Goal: Information Seeking & Learning: Learn about a topic

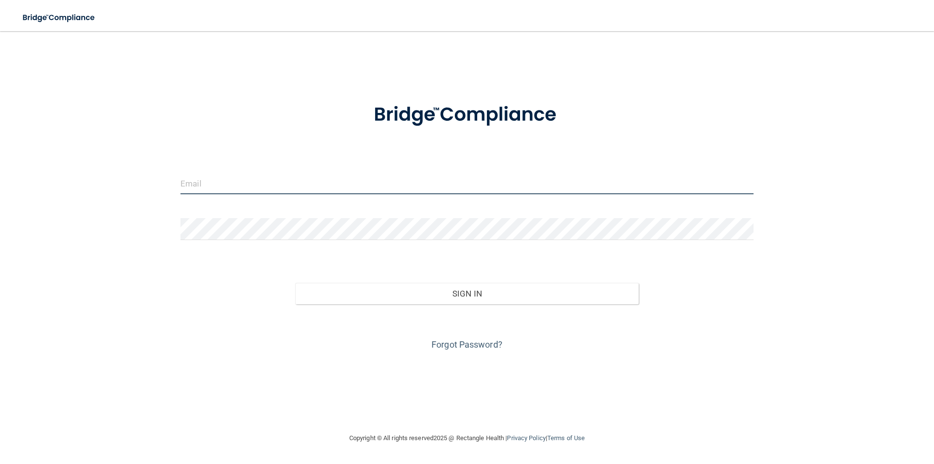
click at [327, 182] on input "email" at bounding box center [466, 183] width 573 height 22
type input "[EMAIL_ADDRESS][DOMAIN_NAME]"
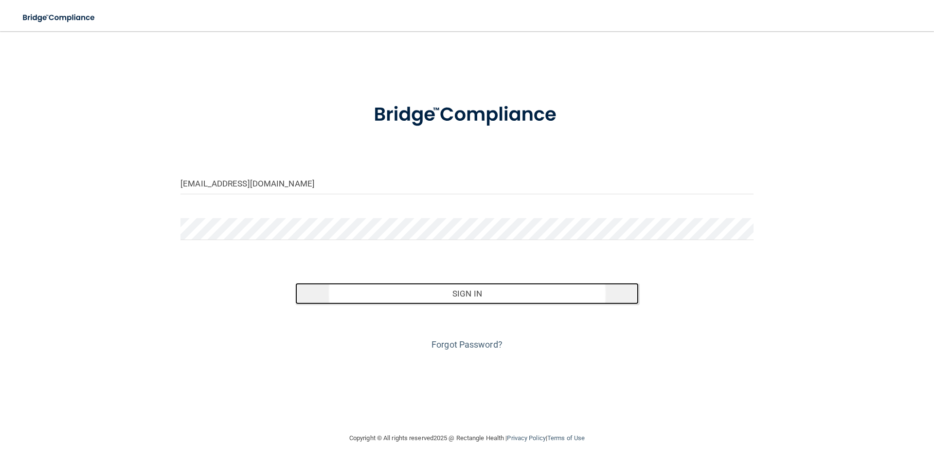
click at [427, 293] on button "Sign In" at bounding box center [467, 293] width 344 height 21
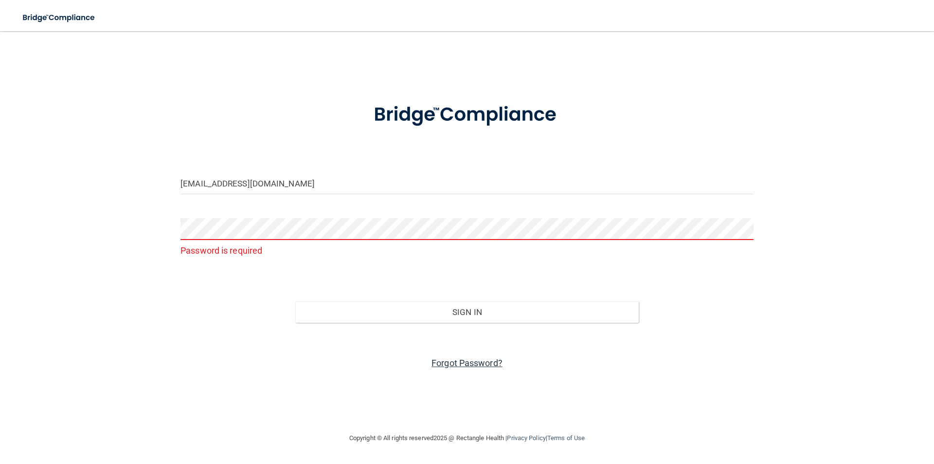
click at [451, 367] on link "Forgot Password?" at bounding box center [467, 363] width 71 height 10
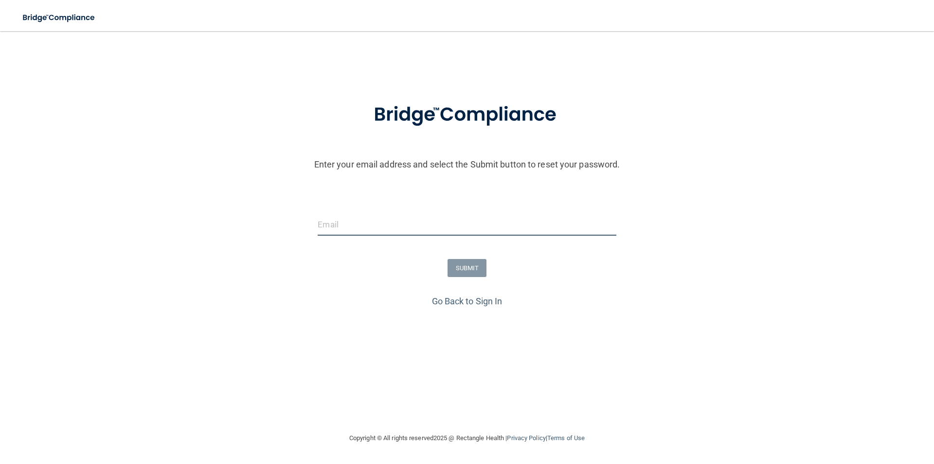
click at [363, 228] on input "email" at bounding box center [467, 225] width 298 height 22
type input "Elnaz.lalpour1995@gmail.com"
click at [451, 271] on button "SUBMIT" at bounding box center [467, 268] width 39 height 18
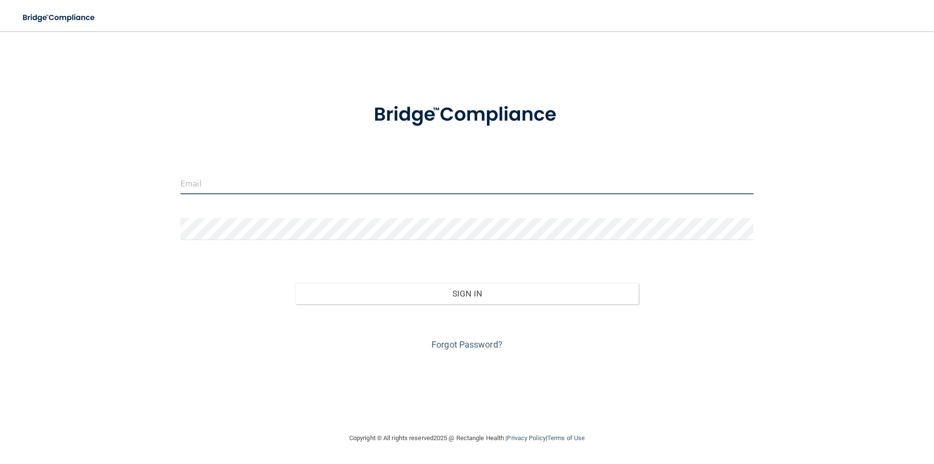
click at [264, 188] on input "email" at bounding box center [466, 183] width 573 height 22
type input "[EMAIL_ADDRESS][DOMAIN_NAME]"
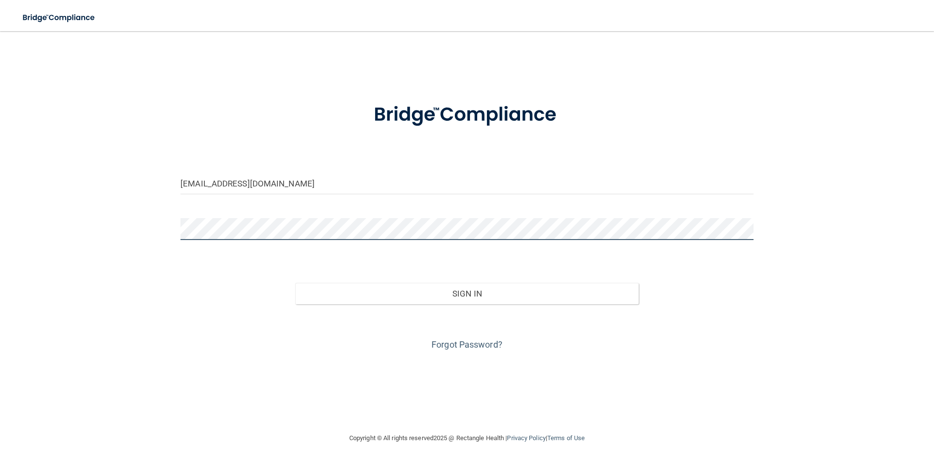
click at [295, 283] on button "Sign In" at bounding box center [467, 293] width 344 height 21
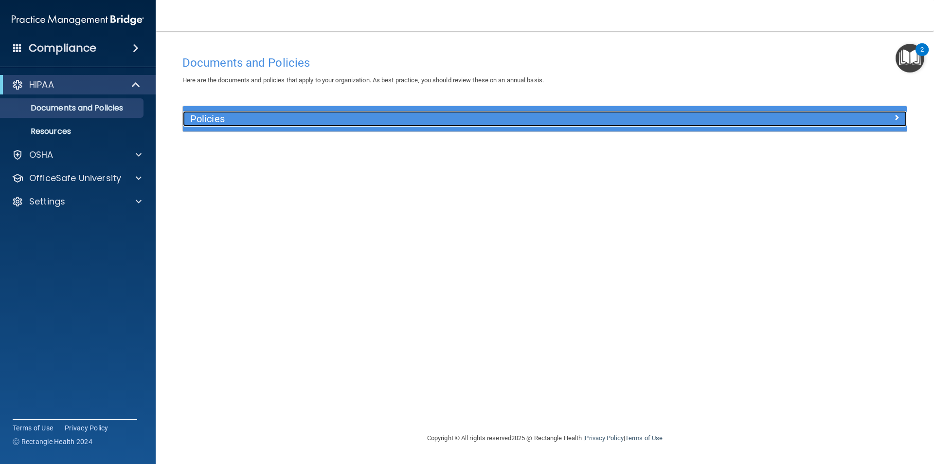
click at [270, 124] on h5 "Policies" at bounding box center [454, 118] width 528 height 11
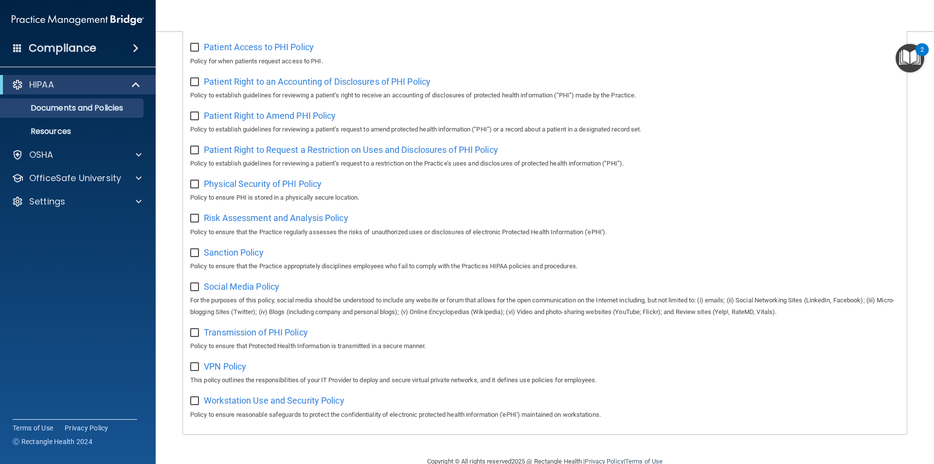
scroll to position [512, 0]
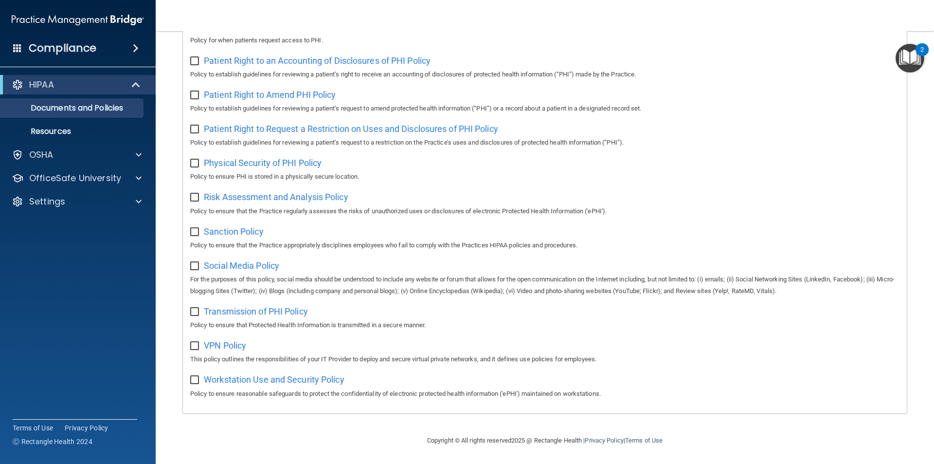
click at [201, 262] on label at bounding box center [196, 262] width 12 height 11
click at [201, 262] on input "checkbox" at bounding box center [195, 266] width 11 height 8
click at [201, 262] on label at bounding box center [196, 262] width 12 height 11
click at [201, 262] on input "checkbox" at bounding box center [195, 266] width 11 height 8
checkbox input "false"
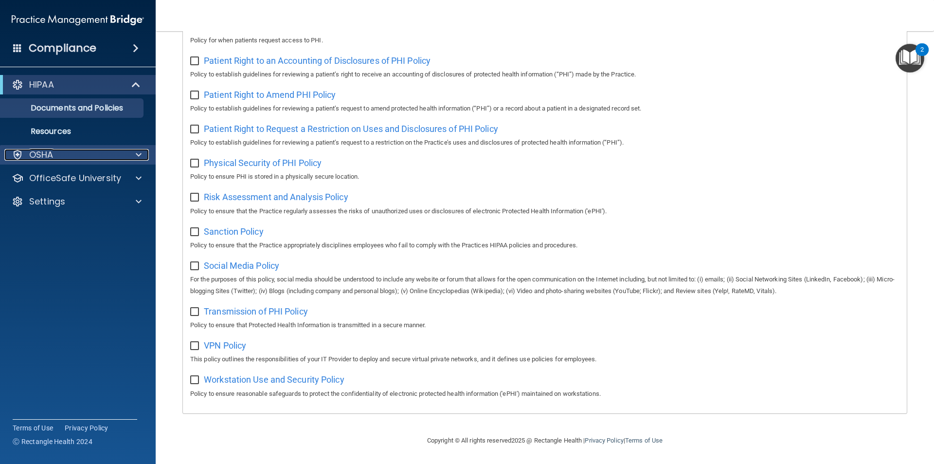
click at [48, 154] on p "OSHA" at bounding box center [41, 155] width 24 height 12
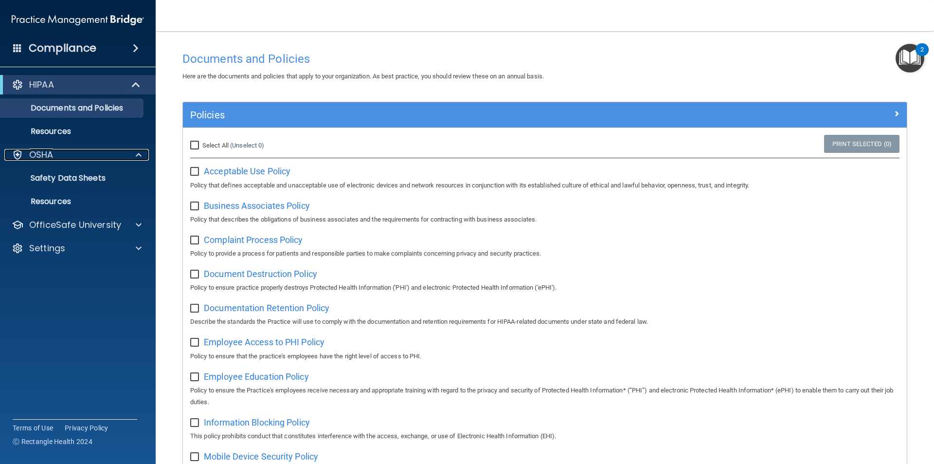
scroll to position [0, 0]
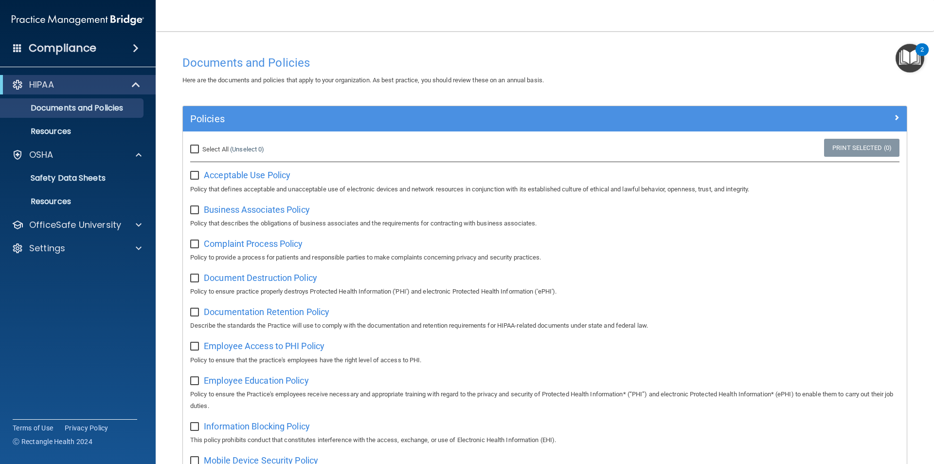
click at [195, 148] on input "Select All (Unselect 0) Unselect All" at bounding box center [195, 149] width 11 height 8
checkbox input "true"
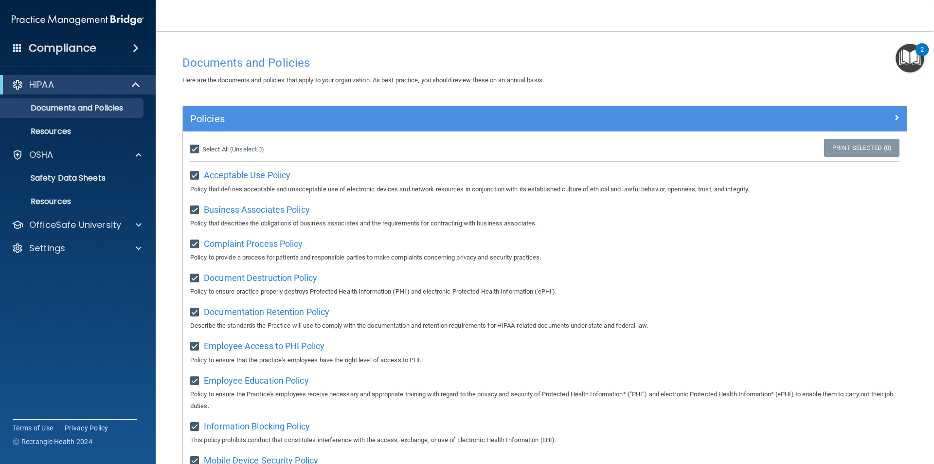
checkbox input "true"
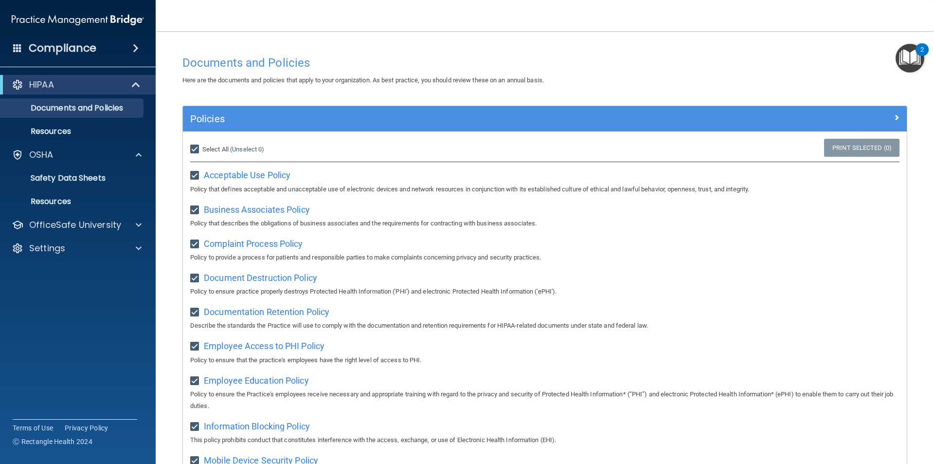
checkbox input "true"
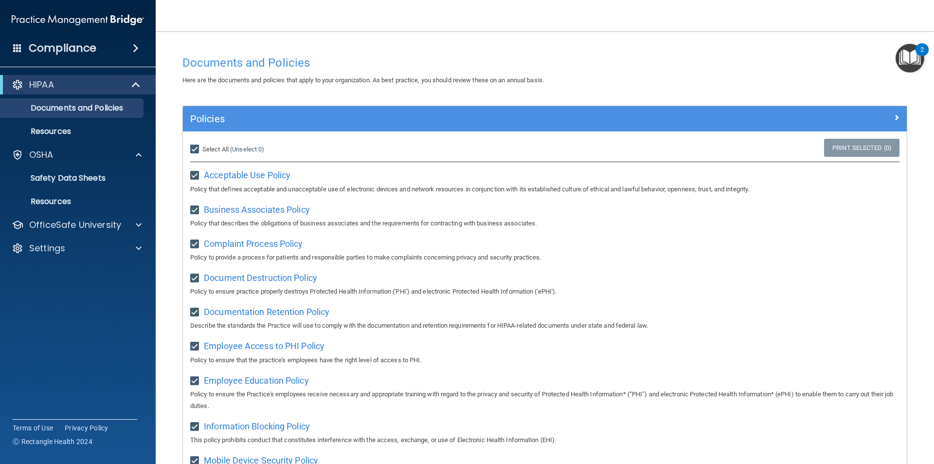
checkbox input "true"
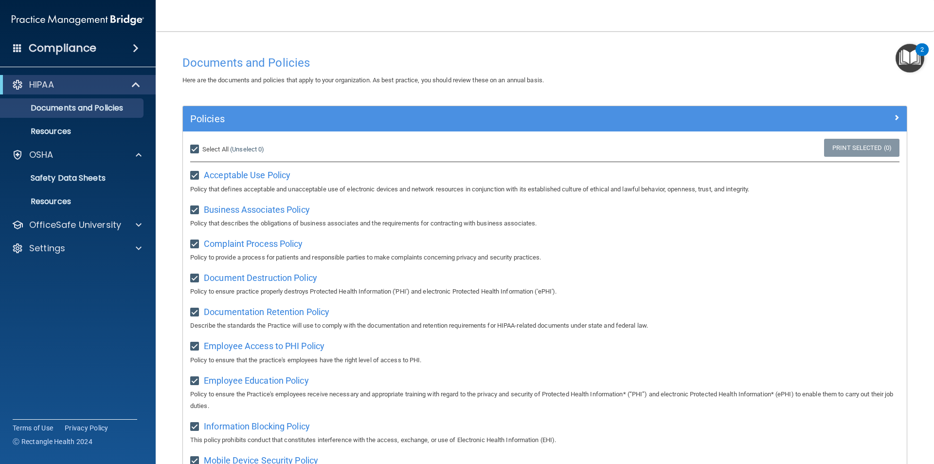
checkbox input "true"
click at [193, 151] on input "Select All (Unselect 21) Unselect All" at bounding box center [195, 149] width 11 height 8
checkbox input "false"
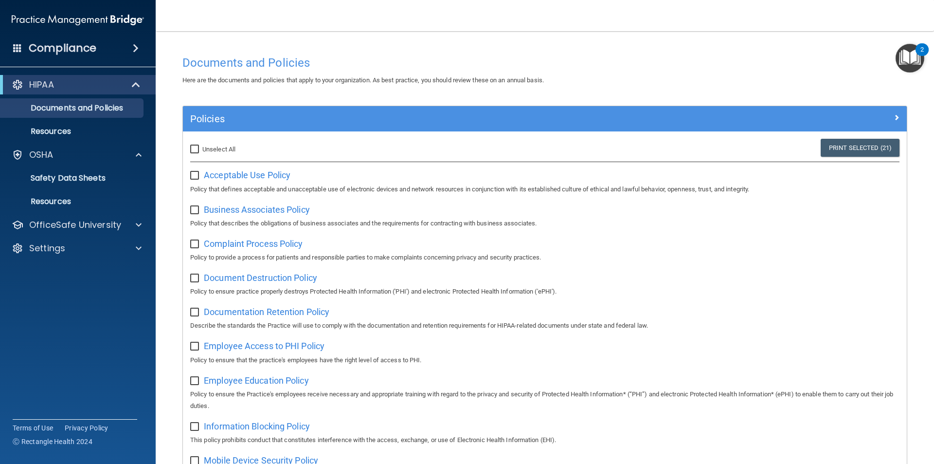
checkbox input "false"
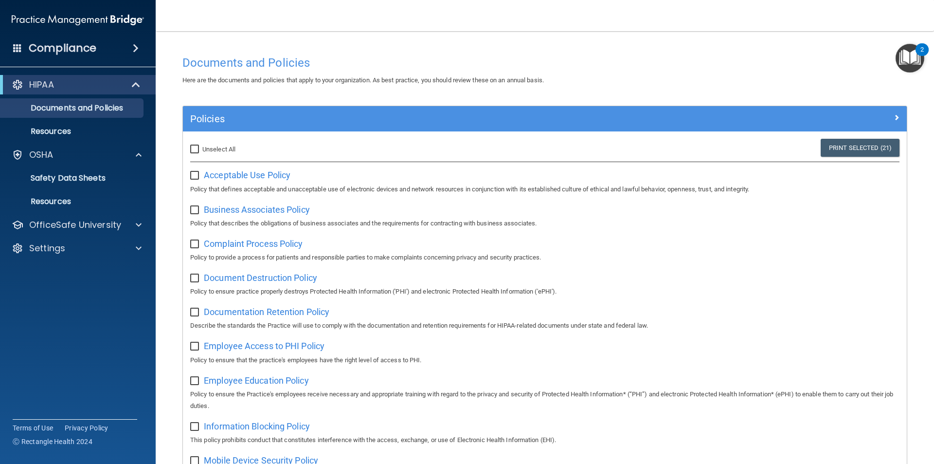
checkbox input "false"
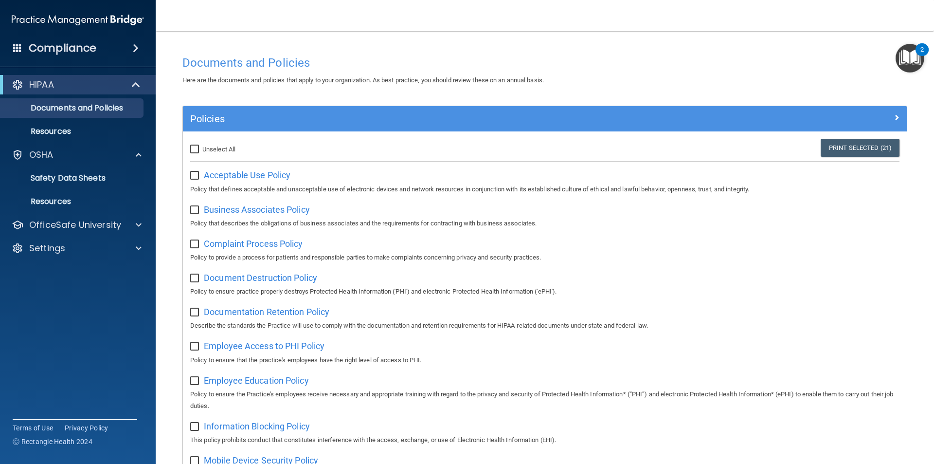
checkbox input "false"
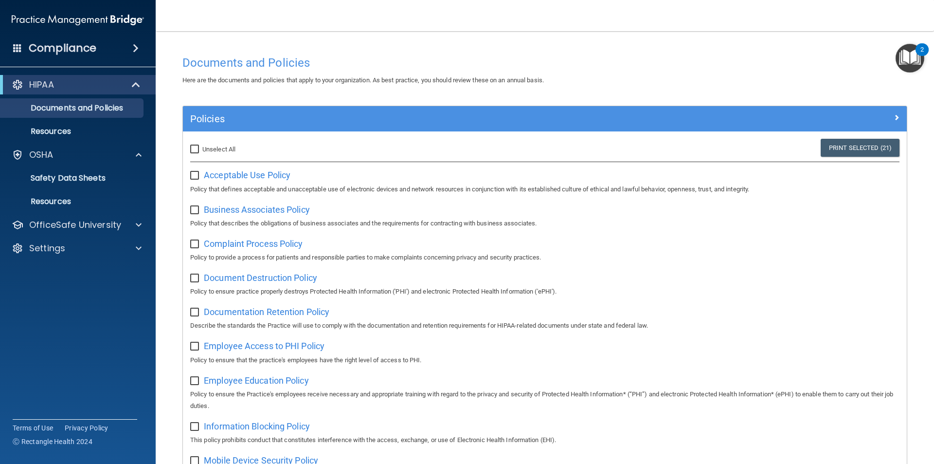
checkbox input "false"
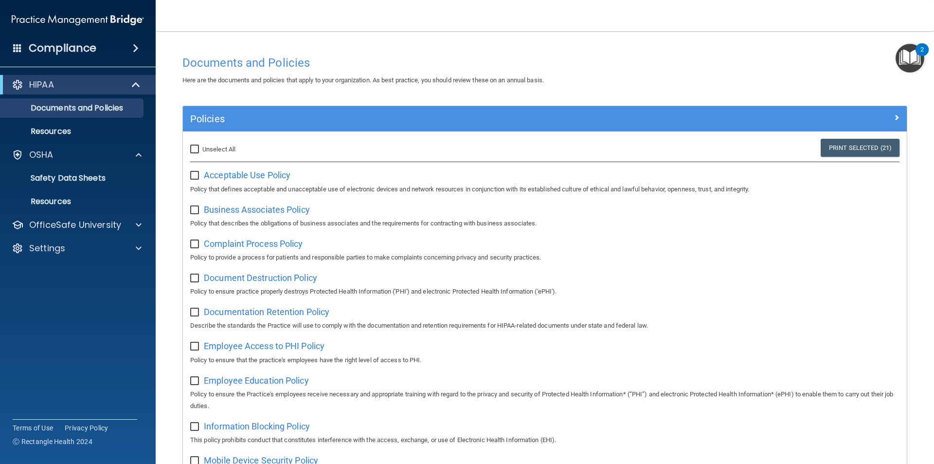
checkbox input "false"
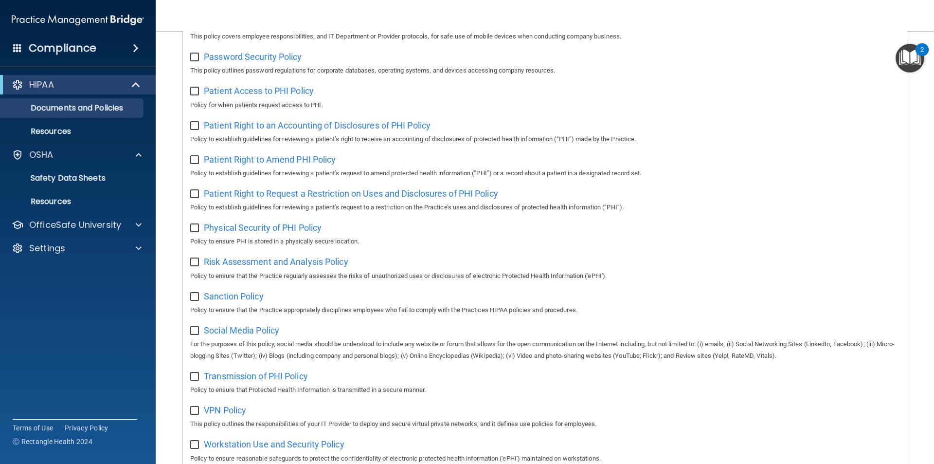
scroll to position [438, 0]
click at [216, 335] on span "Social Media Policy" at bounding box center [241, 330] width 75 height 10
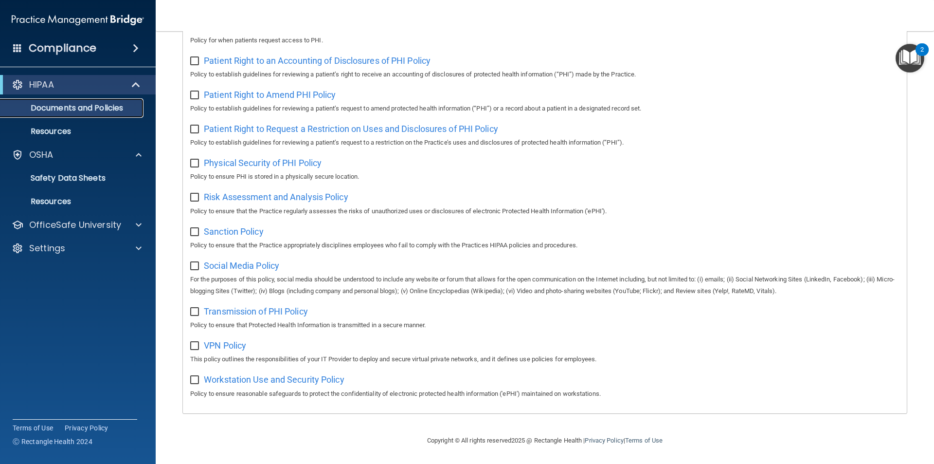
click at [53, 103] on p "Documents and Policies" at bounding box center [72, 108] width 133 height 10
click at [58, 133] on p "Resources" at bounding box center [72, 131] width 133 height 10
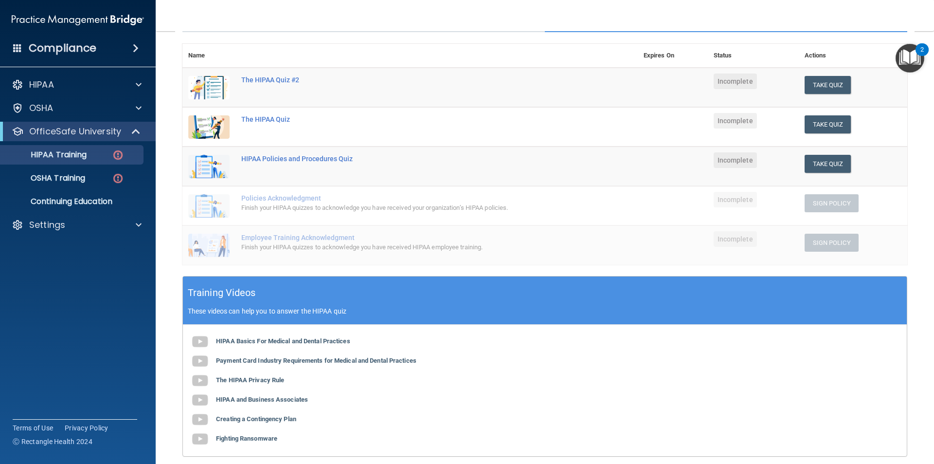
scroll to position [218, 0]
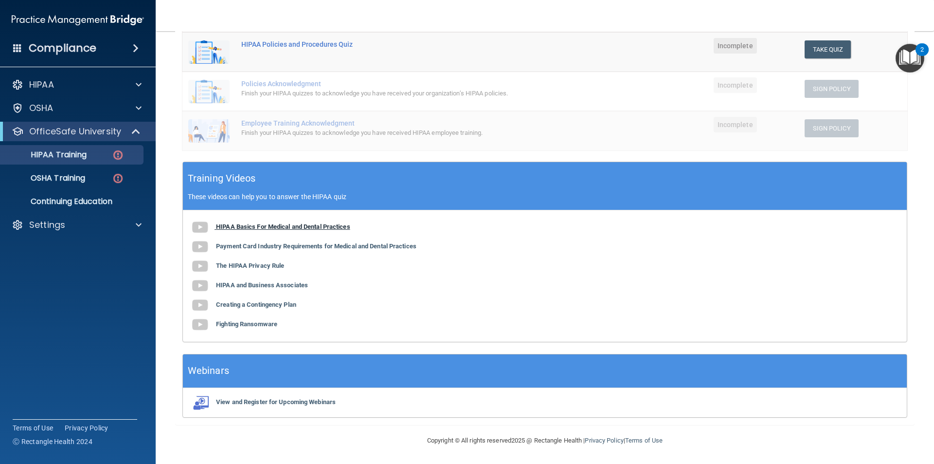
click at [295, 224] on b "HIPAA Basics For Medical and Dental Practices" at bounding box center [283, 226] width 134 height 7
click at [228, 241] on div "HIPAA Basics For Medical and Dental Practices Payment Card Industry Requirement…" at bounding box center [545, 275] width 724 height 131
click at [228, 244] on b "Payment Card Industry Requirements for Medical and Dental Practices" at bounding box center [316, 245] width 200 height 7
click at [244, 244] on b "Payment Card Industry Requirements for Medical and Dental Practices" at bounding box center [316, 245] width 200 height 7
click at [248, 267] on b "The HIPAA Privacy Rule" at bounding box center [250, 265] width 68 height 7
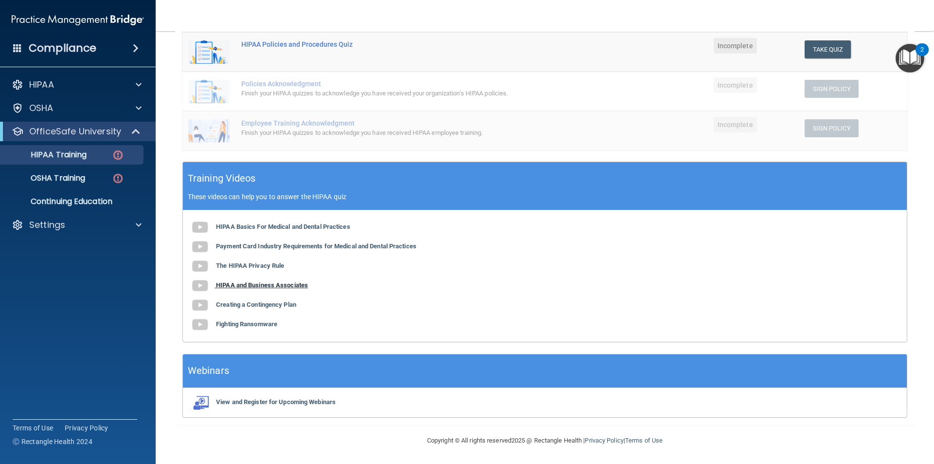
click at [257, 284] on b "HIPAA and Business Associates" at bounding box center [262, 284] width 92 height 7
click at [275, 305] on b "Creating a Contingency Plan" at bounding box center [256, 304] width 80 height 7
click at [223, 325] on b "Fighting Ransomware" at bounding box center [246, 323] width 61 height 7
click at [299, 402] on b "View and Register for Upcoming Webinars" at bounding box center [276, 401] width 120 height 7
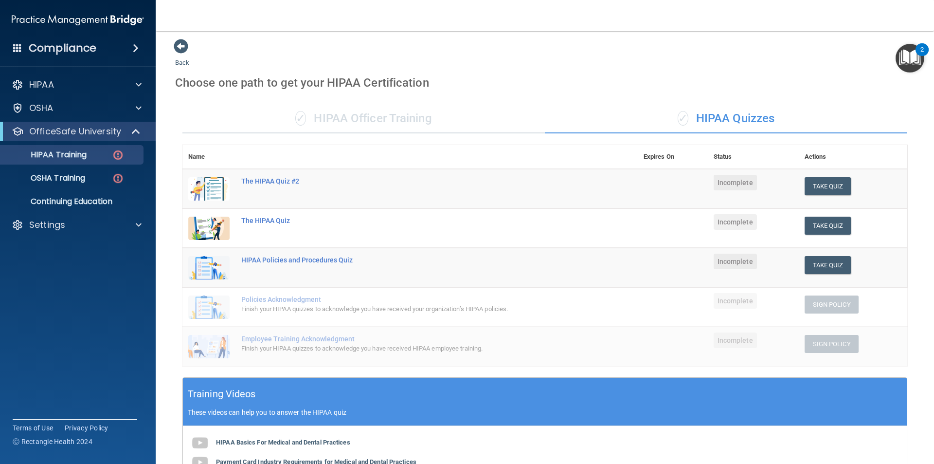
scroll to position [0, 0]
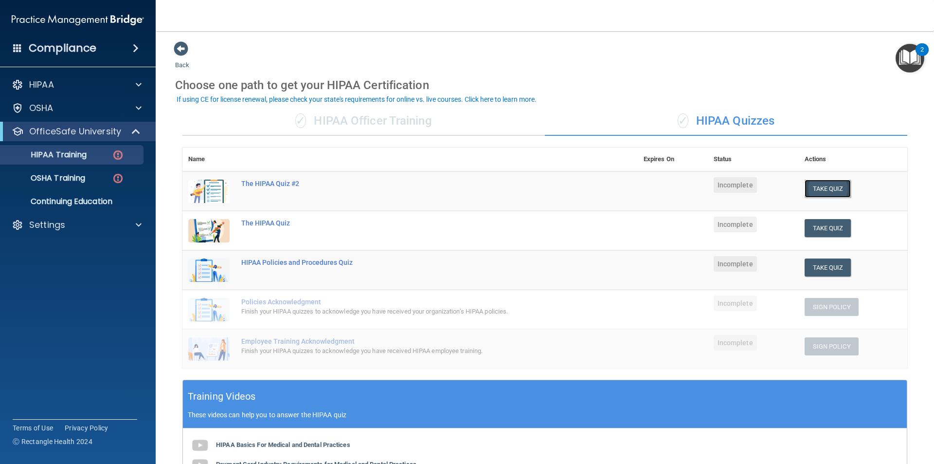
click at [806, 182] on button "Take Quiz" at bounding box center [828, 189] width 47 height 18
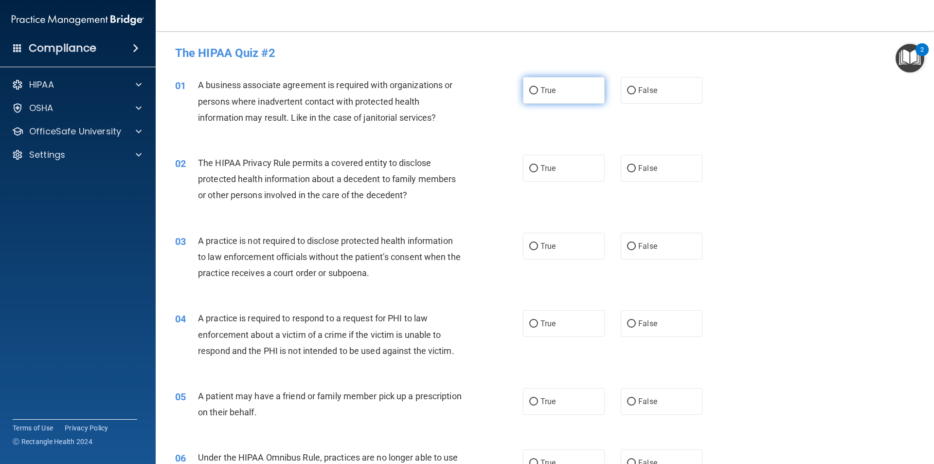
click at [563, 97] on label "True" at bounding box center [564, 90] width 82 height 27
click at [538, 94] on input "True" at bounding box center [533, 90] width 9 height 7
radio input "true"
click at [545, 163] on label "True" at bounding box center [564, 168] width 82 height 27
click at [538, 165] on input "True" at bounding box center [533, 168] width 9 height 7
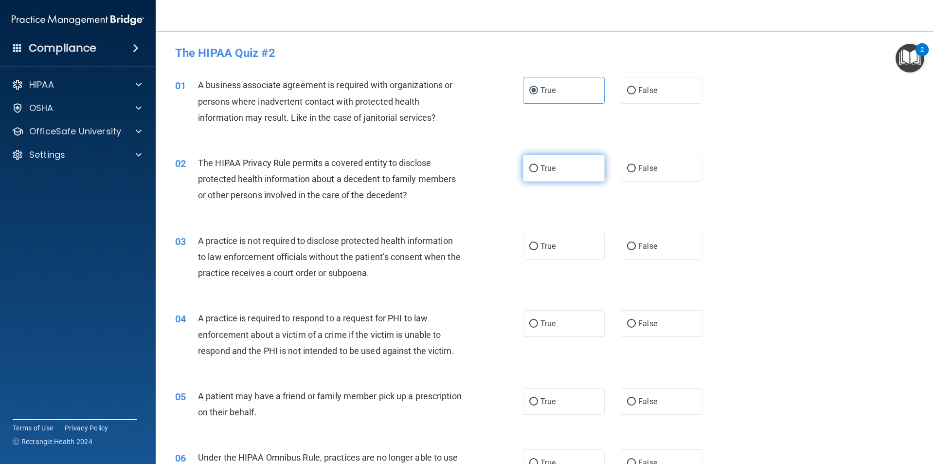
radio input "true"
click at [655, 246] on label "False" at bounding box center [662, 246] width 82 height 27
click at [636, 246] on input "False" at bounding box center [631, 246] width 9 height 7
radio input "true"
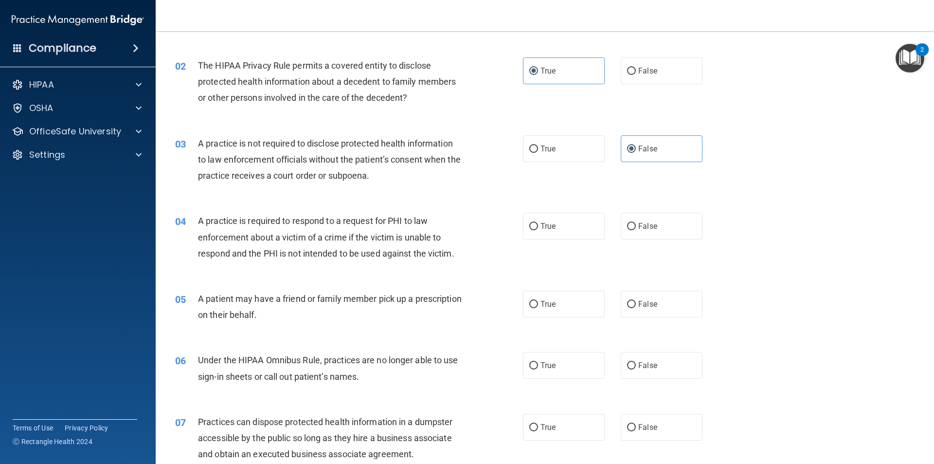
scroll to position [146, 0]
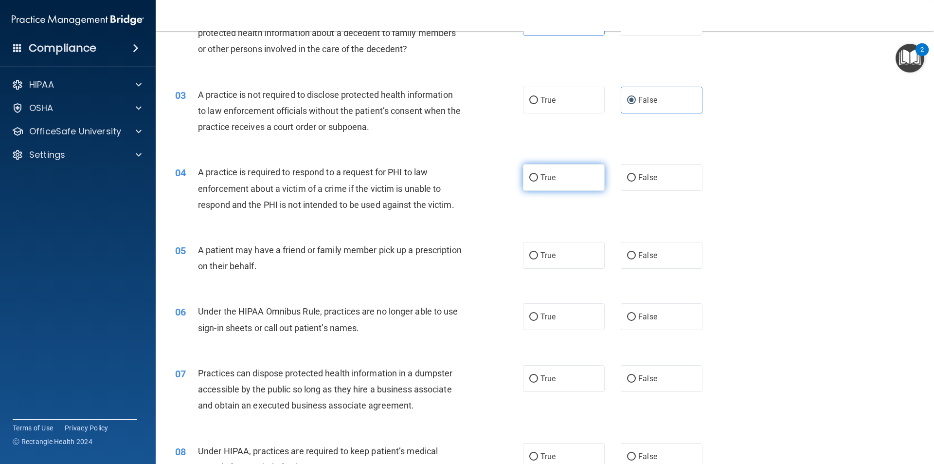
click at [589, 181] on label "True" at bounding box center [564, 177] width 82 height 27
click at [538, 181] on input "True" at bounding box center [533, 177] width 9 height 7
radio input "true"
click at [658, 260] on label "False" at bounding box center [662, 255] width 82 height 27
click at [636, 259] on input "False" at bounding box center [631, 255] width 9 height 7
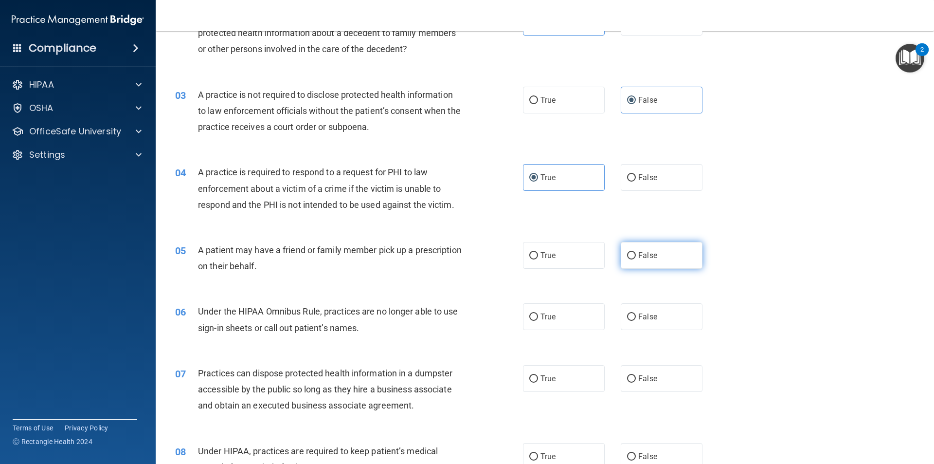
radio input "true"
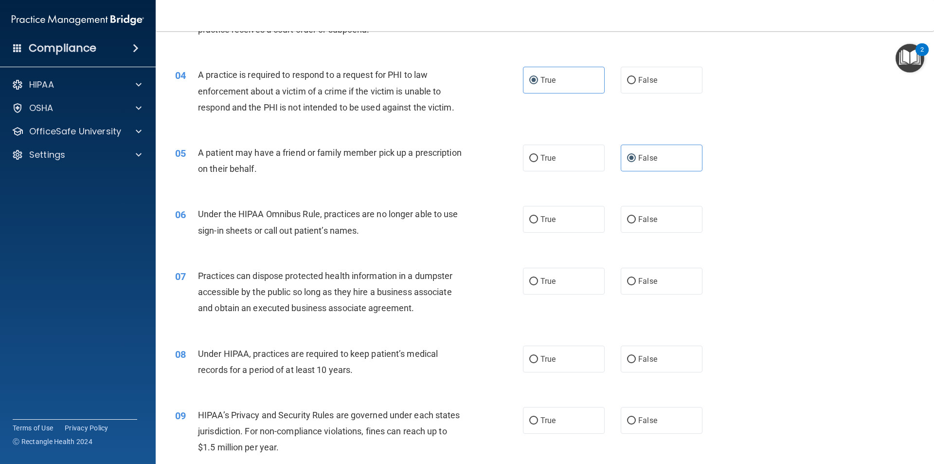
scroll to position [292, 0]
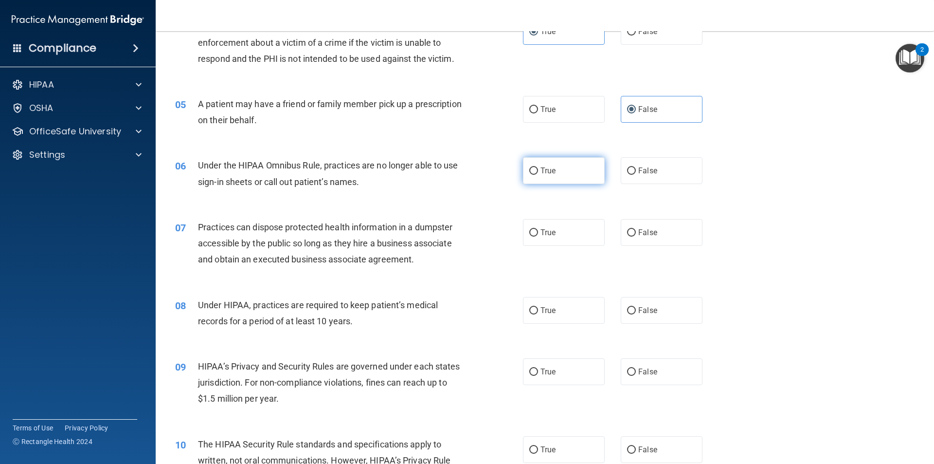
click at [567, 170] on label "True" at bounding box center [564, 170] width 82 height 27
click at [538, 170] on input "True" at bounding box center [533, 170] width 9 height 7
radio input "true"
click at [666, 235] on label "False" at bounding box center [662, 232] width 82 height 27
click at [636, 235] on input "False" at bounding box center [631, 232] width 9 height 7
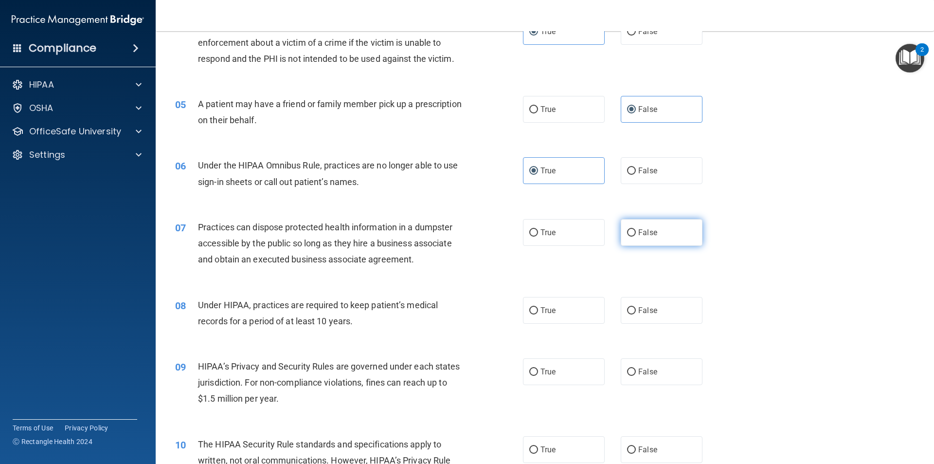
radio input "true"
click at [544, 314] on span "True" at bounding box center [548, 310] width 15 height 9
click at [538, 314] on input "True" at bounding box center [533, 310] width 9 height 7
radio input "true"
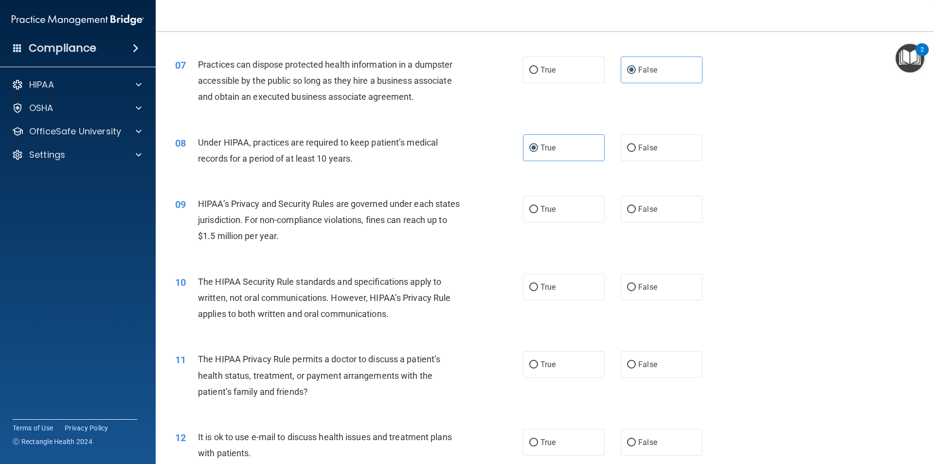
scroll to position [487, 0]
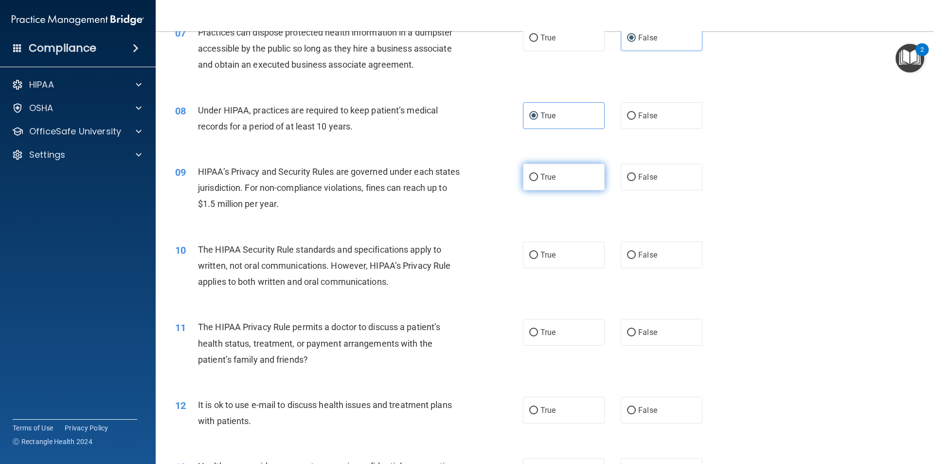
click at [552, 177] on span "True" at bounding box center [548, 176] width 15 height 9
click at [538, 177] on input "True" at bounding box center [533, 177] width 9 height 7
radio input "true"
click at [546, 264] on label "True" at bounding box center [564, 254] width 82 height 27
click at [538, 259] on input "True" at bounding box center [533, 255] width 9 height 7
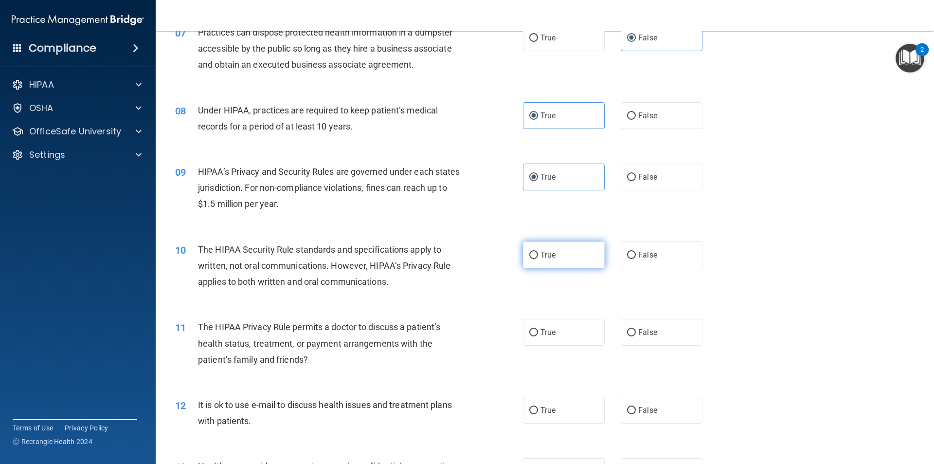
radio input "true"
click at [633, 343] on label "False" at bounding box center [662, 332] width 82 height 27
click at [633, 336] on input "False" at bounding box center [631, 332] width 9 height 7
radio input "true"
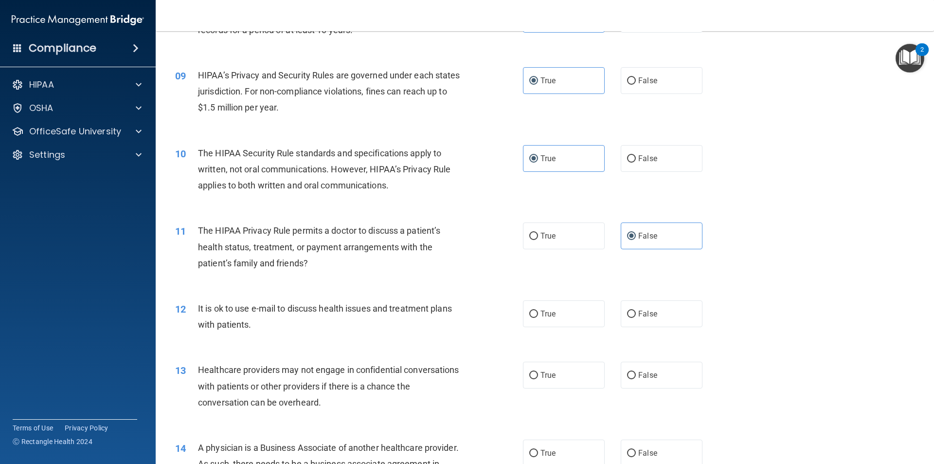
scroll to position [584, 0]
click at [656, 322] on label "False" at bounding box center [662, 312] width 82 height 27
click at [636, 317] on input "False" at bounding box center [631, 312] width 9 height 7
radio input "true"
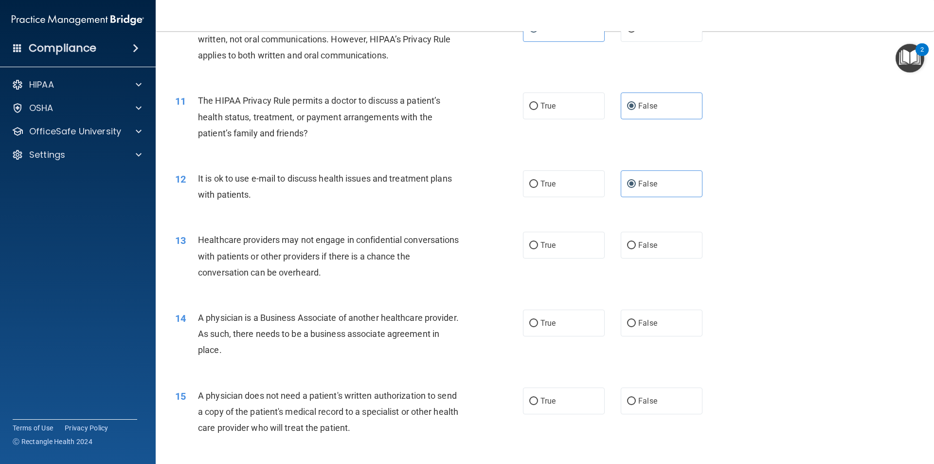
scroll to position [730, 0]
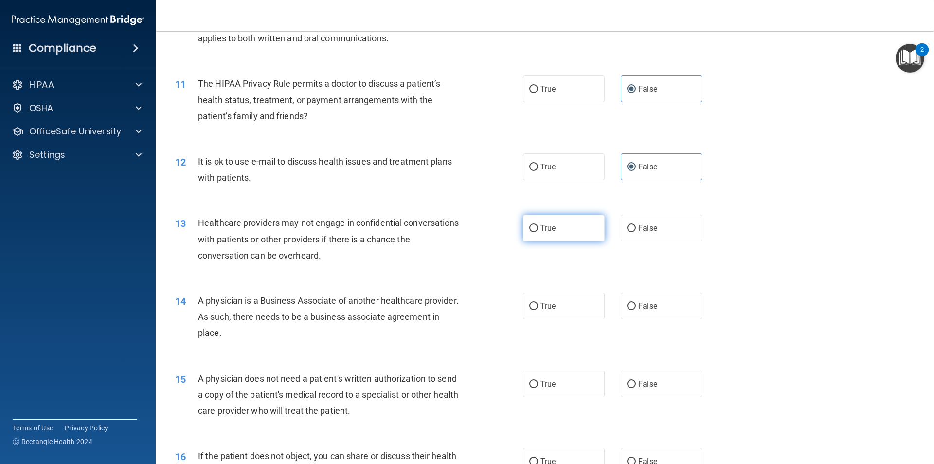
click at [569, 227] on label "True" at bounding box center [564, 228] width 82 height 27
click at [538, 227] on input "True" at bounding box center [533, 228] width 9 height 7
radio input "true"
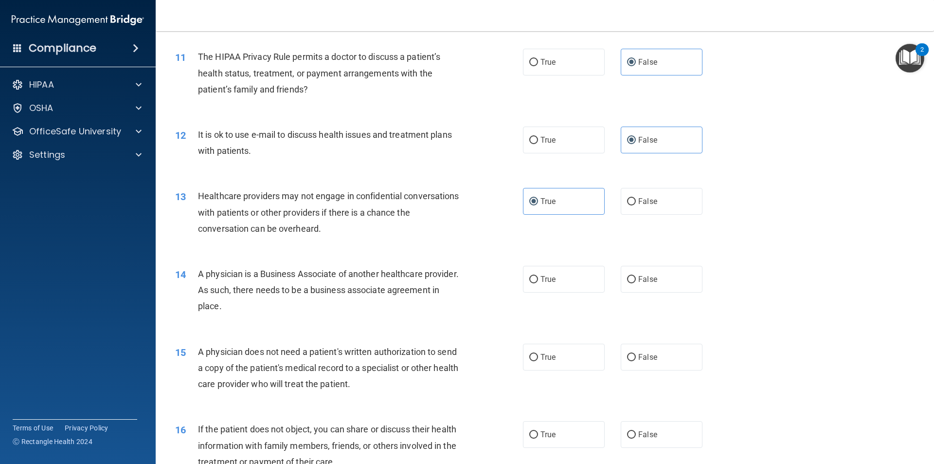
scroll to position [827, 0]
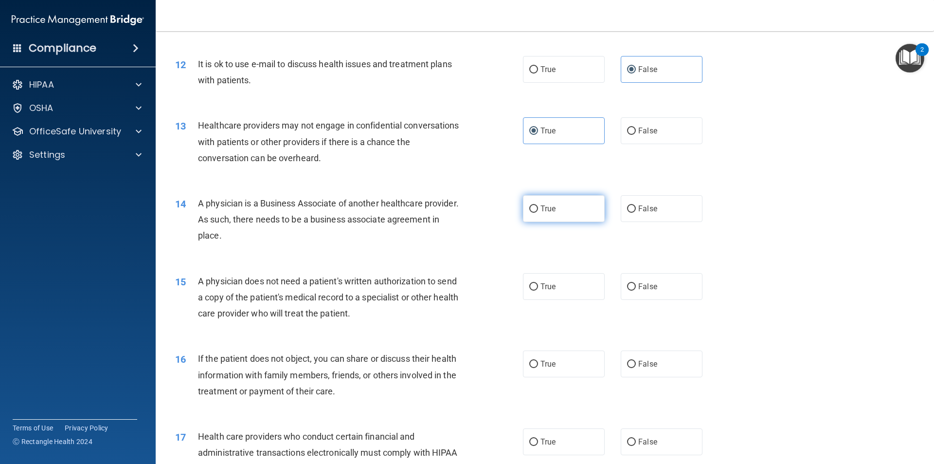
click at [581, 203] on label "True" at bounding box center [564, 208] width 82 height 27
click at [538, 205] on input "True" at bounding box center [533, 208] width 9 height 7
radio input "true"
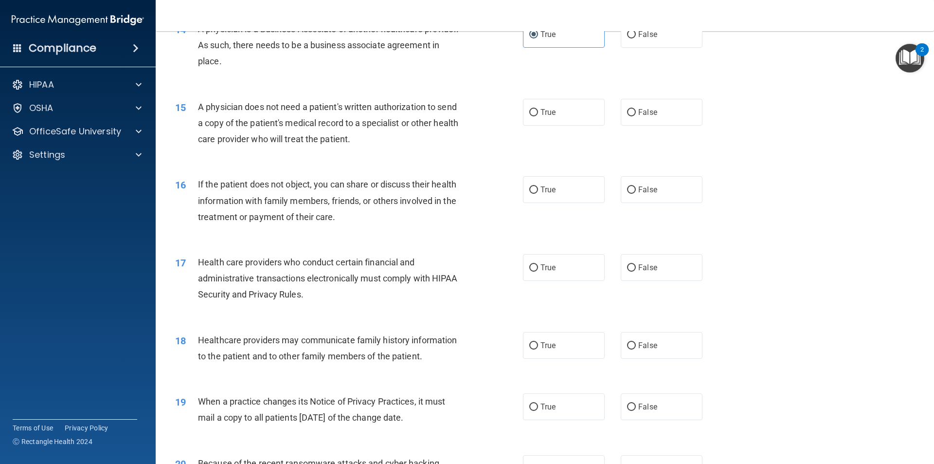
scroll to position [1022, 0]
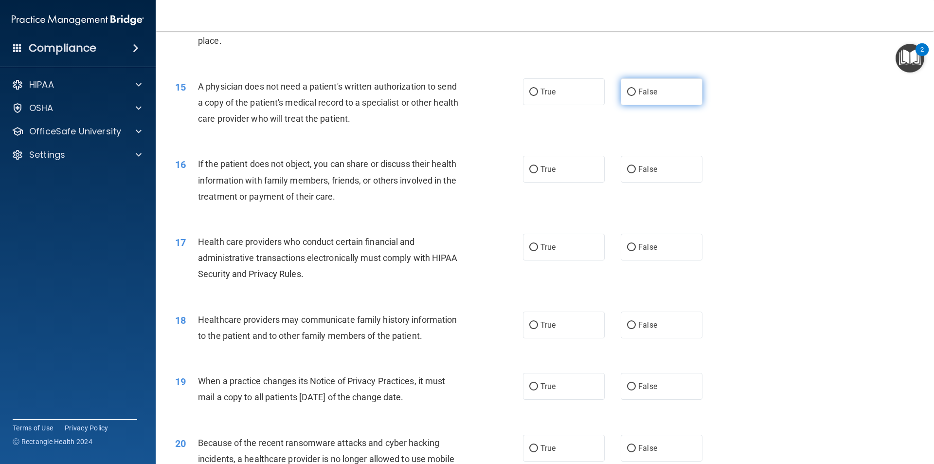
click at [644, 96] on span "False" at bounding box center [647, 91] width 19 height 9
click at [636, 96] on input "False" at bounding box center [631, 92] width 9 height 7
radio input "true"
click at [630, 181] on label "False" at bounding box center [662, 169] width 82 height 27
click at [630, 173] on input "False" at bounding box center [631, 169] width 9 height 7
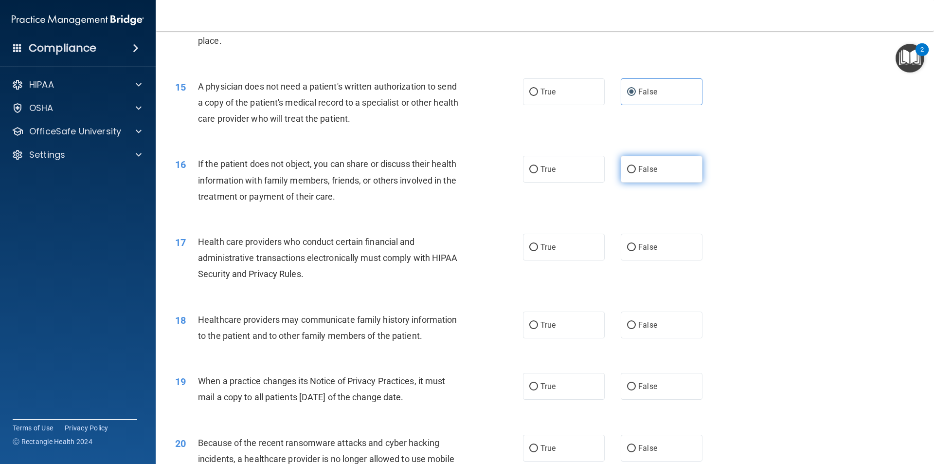
radio input "true"
click at [568, 250] on label "True" at bounding box center [564, 247] width 82 height 27
click at [538, 250] on input "True" at bounding box center [533, 247] width 9 height 7
radio input "true"
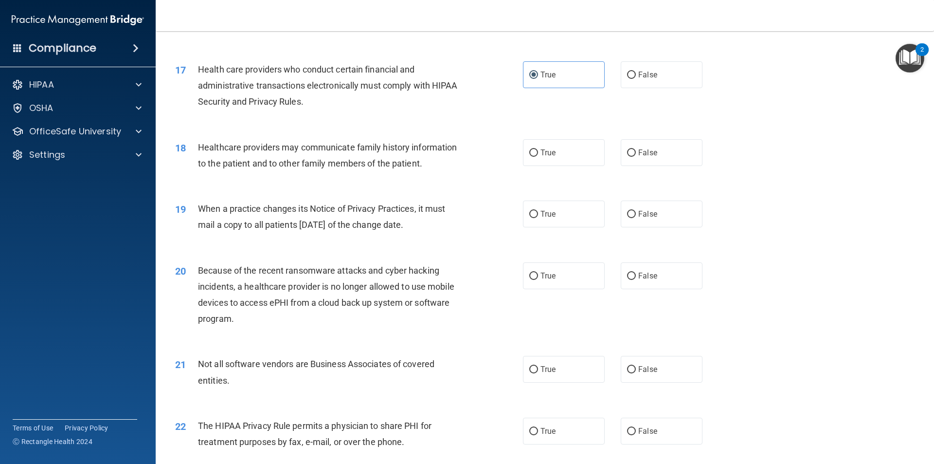
scroll to position [1216, 0]
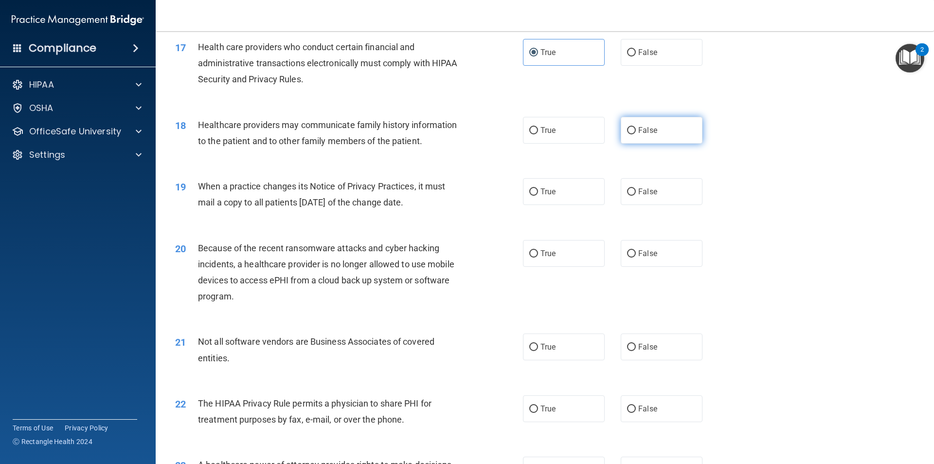
click at [638, 130] on span "False" at bounding box center [647, 130] width 19 height 9
click at [636, 130] on input "False" at bounding box center [631, 130] width 9 height 7
radio input "true"
click at [554, 129] on label "True" at bounding box center [564, 130] width 82 height 27
click at [538, 129] on input "True" at bounding box center [533, 130] width 9 height 7
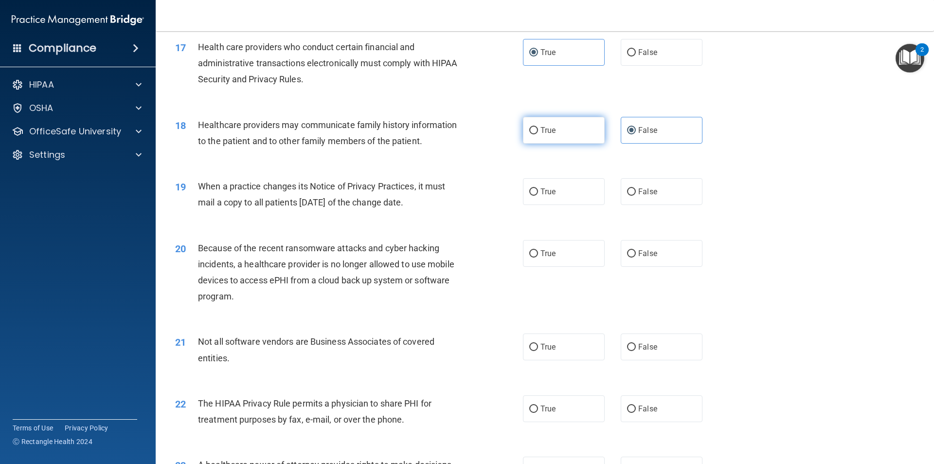
radio input "true"
click at [659, 129] on label "False" at bounding box center [662, 130] width 82 height 27
click at [636, 129] on input "False" at bounding box center [631, 130] width 9 height 7
radio input "true"
click at [574, 133] on label "True" at bounding box center [564, 130] width 82 height 27
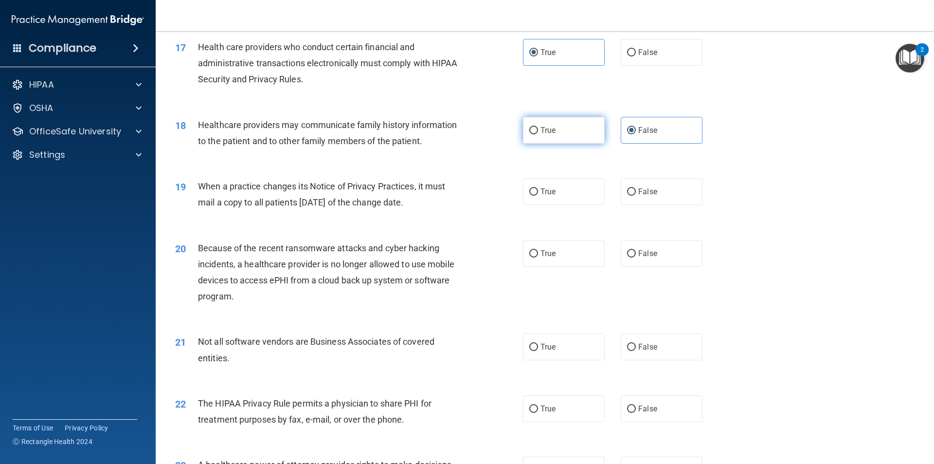
click at [538, 133] on input "True" at bounding box center [533, 130] width 9 height 7
radio input "true"
radio input "false"
click at [562, 196] on label "True" at bounding box center [564, 191] width 82 height 27
click at [538, 196] on input "True" at bounding box center [533, 191] width 9 height 7
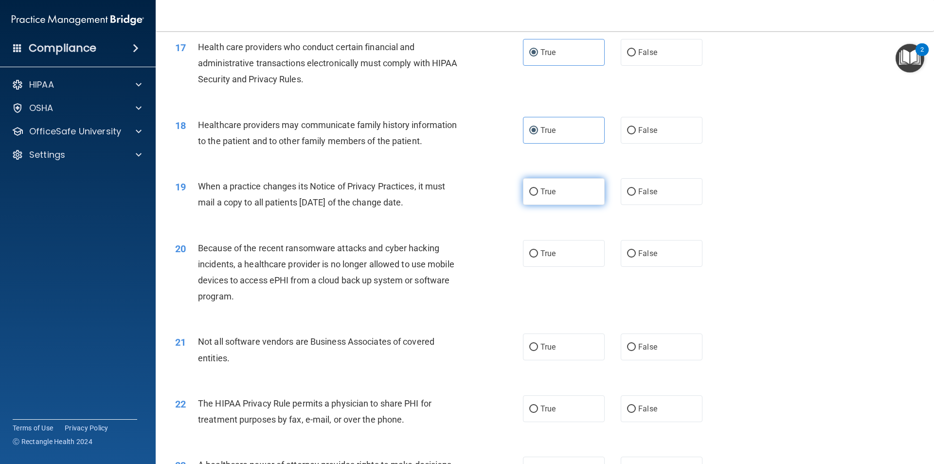
radio input "true"
click at [568, 260] on label "True" at bounding box center [564, 253] width 82 height 27
click at [538, 257] on input "True" at bounding box center [533, 253] width 9 height 7
radio input "true"
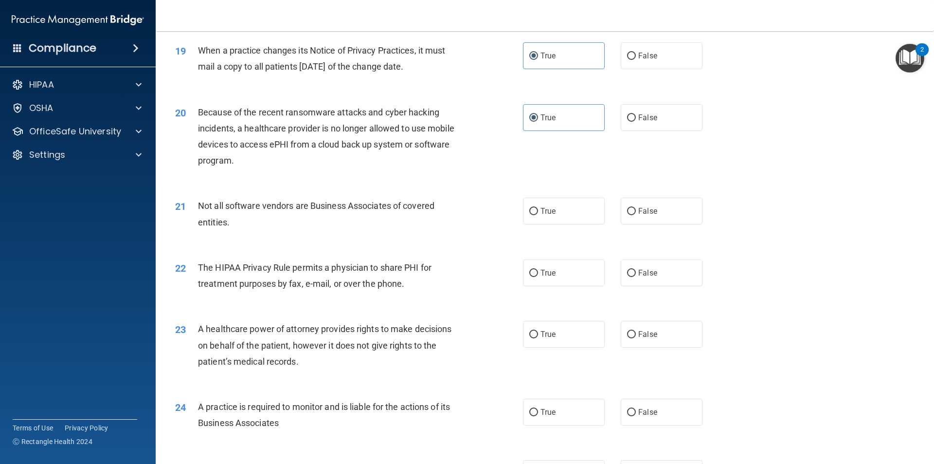
scroll to position [1362, 0]
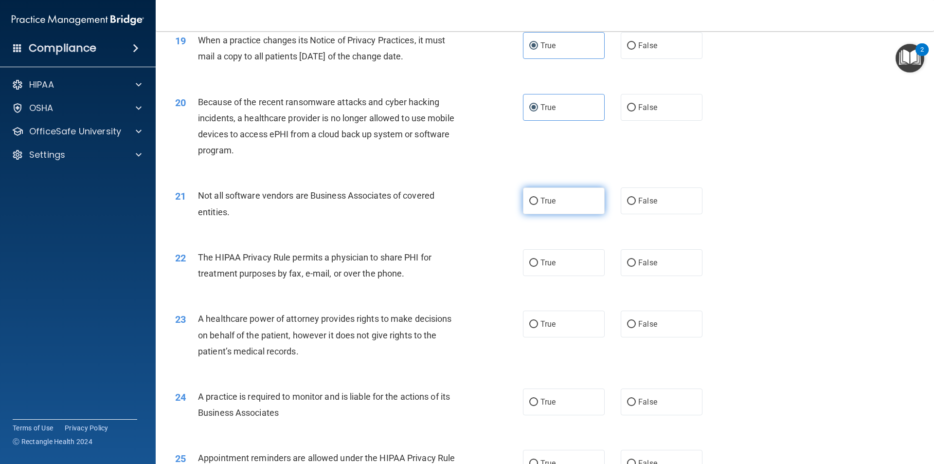
click at [570, 209] on label "True" at bounding box center [564, 200] width 82 height 27
click at [538, 205] on input "True" at bounding box center [533, 201] width 9 height 7
radio input "true"
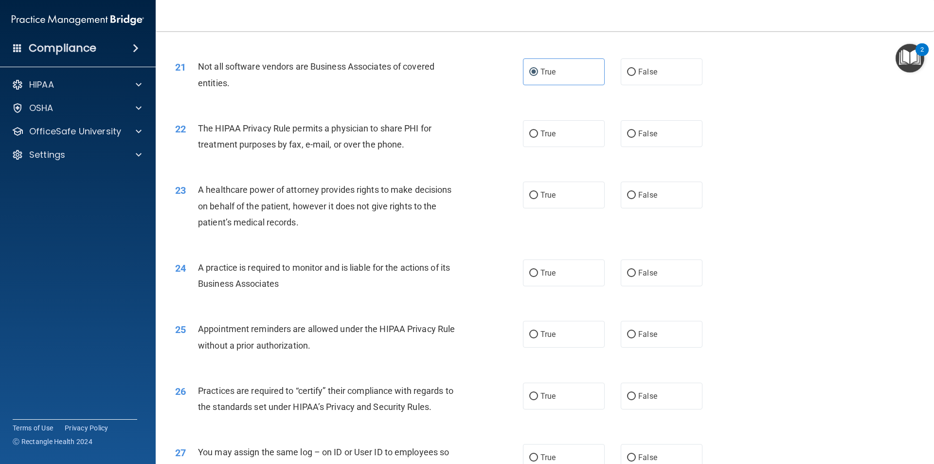
scroll to position [1508, 0]
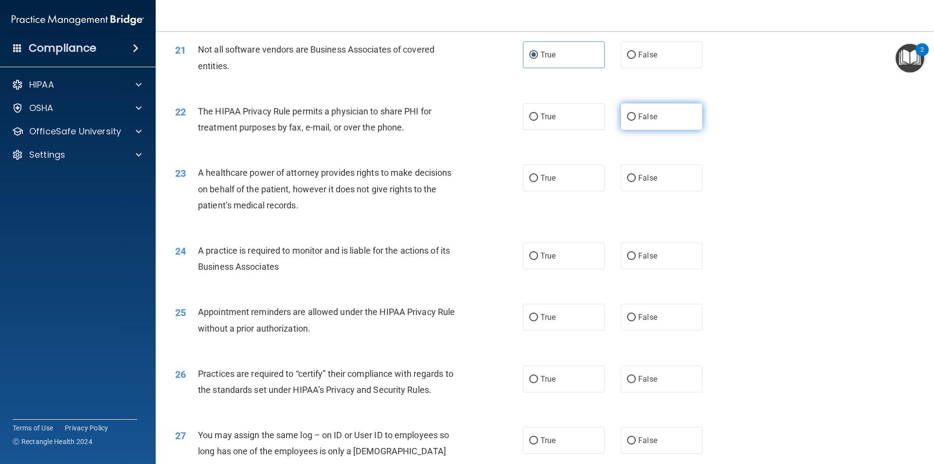
click at [656, 125] on label "False" at bounding box center [662, 116] width 82 height 27
click at [636, 121] on input "False" at bounding box center [631, 116] width 9 height 7
radio input "true"
click at [571, 185] on label "True" at bounding box center [564, 177] width 82 height 27
click at [538, 182] on input "True" at bounding box center [533, 178] width 9 height 7
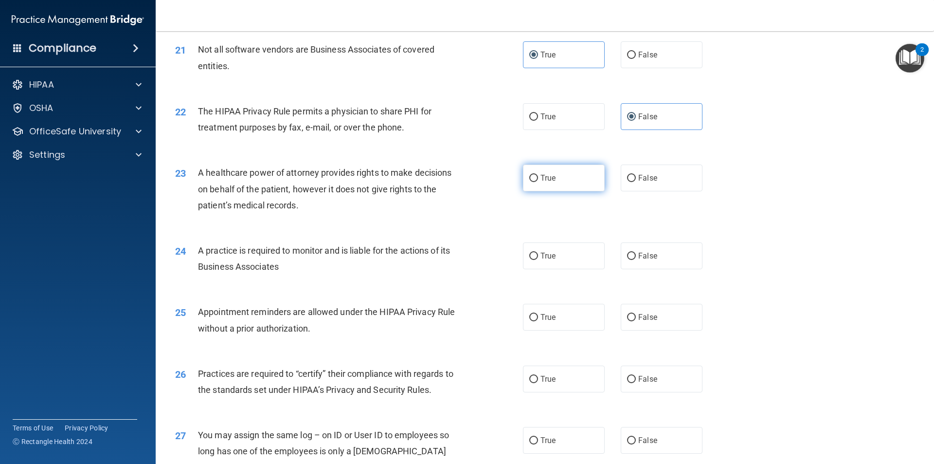
radio input "true"
click at [659, 189] on label "False" at bounding box center [662, 177] width 82 height 27
click at [636, 182] on input "False" at bounding box center [631, 178] width 9 height 7
radio input "true"
radio input "false"
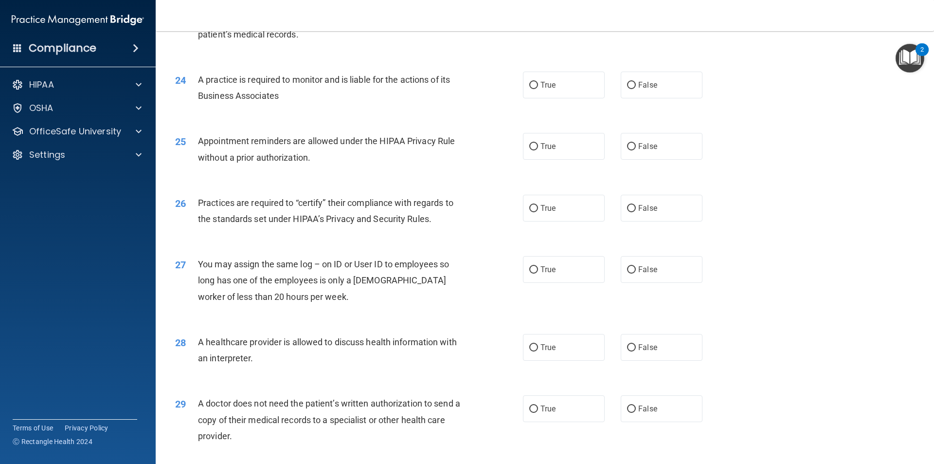
scroll to position [1703, 0]
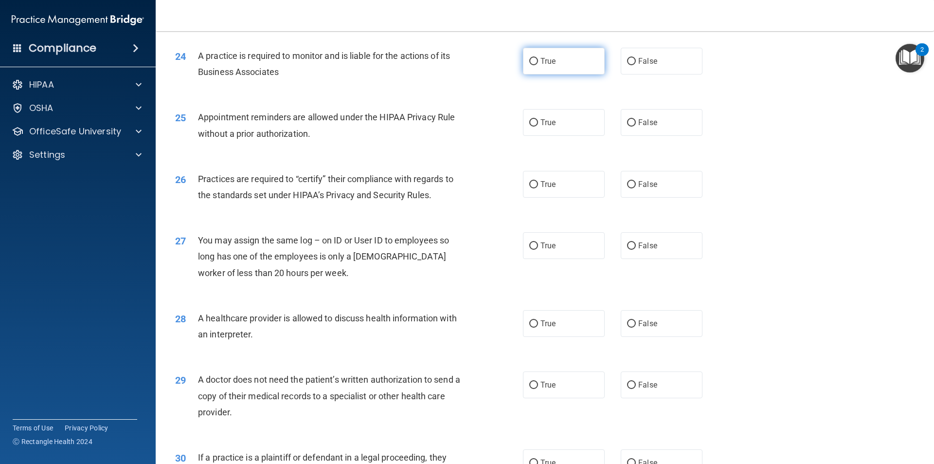
click at [541, 64] on span "True" at bounding box center [548, 60] width 15 height 9
click at [538, 64] on input "True" at bounding box center [533, 61] width 9 height 7
radio input "true"
click at [548, 123] on span "True" at bounding box center [548, 122] width 15 height 9
click at [538, 123] on input "True" at bounding box center [533, 122] width 9 height 7
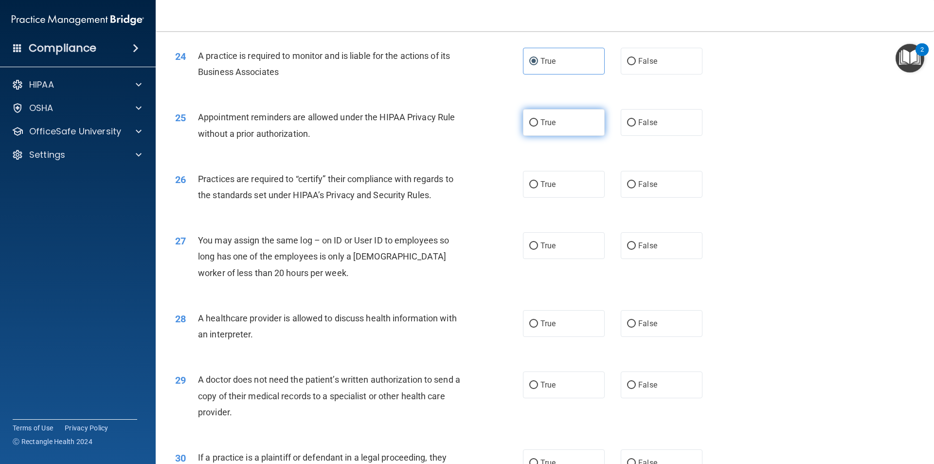
radio input "true"
click at [578, 189] on label "True" at bounding box center [564, 184] width 82 height 27
click at [538, 188] on input "True" at bounding box center [533, 184] width 9 height 7
radio input "true"
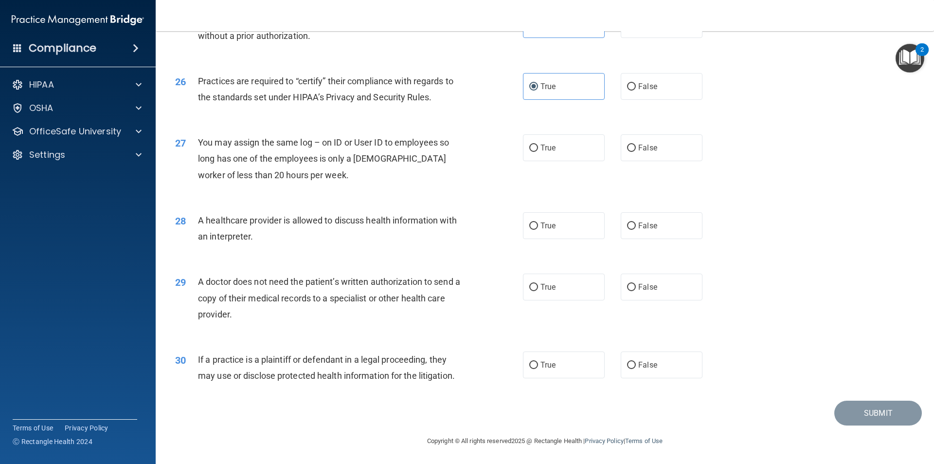
scroll to position [1801, 0]
click at [657, 151] on label "False" at bounding box center [662, 147] width 82 height 27
click at [636, 151] on input "False" at bounding box center [631, 147] width 9 height 7
radio input "true"
click at [642, 228] on span "False" at bounding box center [647, 224] width 19 height 9
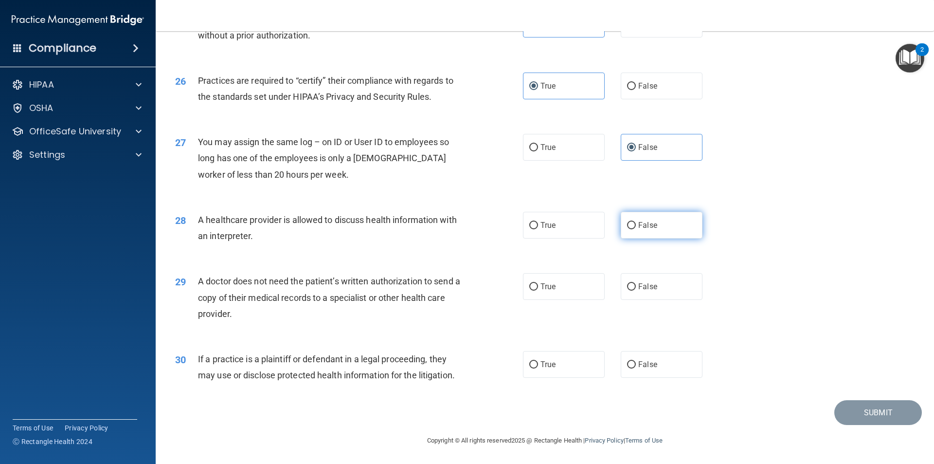
click at [636, 228] on input "False" at bounding box center [631, 225] width 9 height 7
radio input "true"
click at [645, 286] on span "False" at bounding box center [647, 286] width 19 height 9
click at [636, 286] on input "False" at bounding box center [631, 286] width 9 height 7
radio input "true"
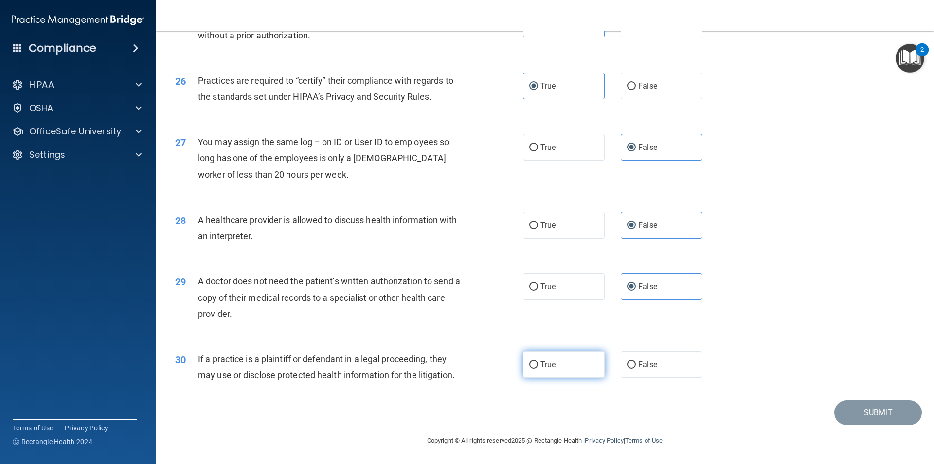
click at [581, 371] on label "True" at bounding box center [564, 364] width 82 height 27
click at [538, 368] on input "True" at bounding box center [533, 364] width 9 height 7
radio input "true"
click at [896, 415] on button "Submit" at bounding box center [878, 412] width 88 height 25
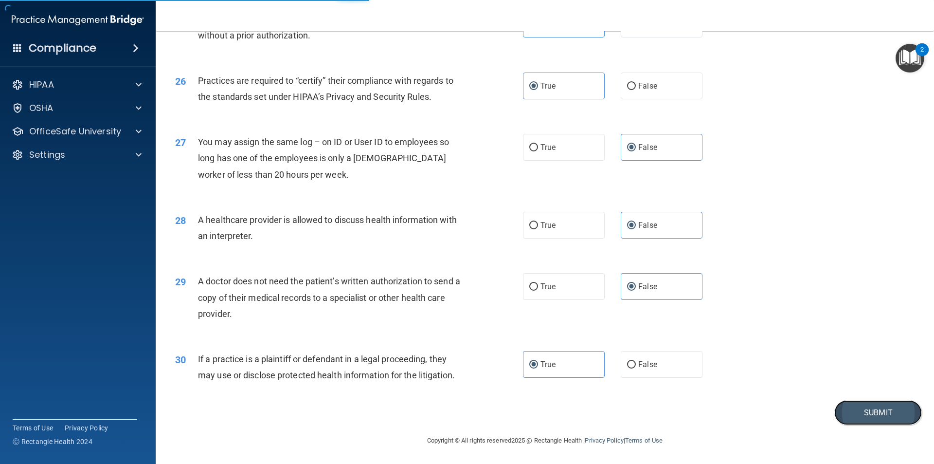
click at [883, 411] on button "Submit" at bounding box center [878, 412] width 88 height 25
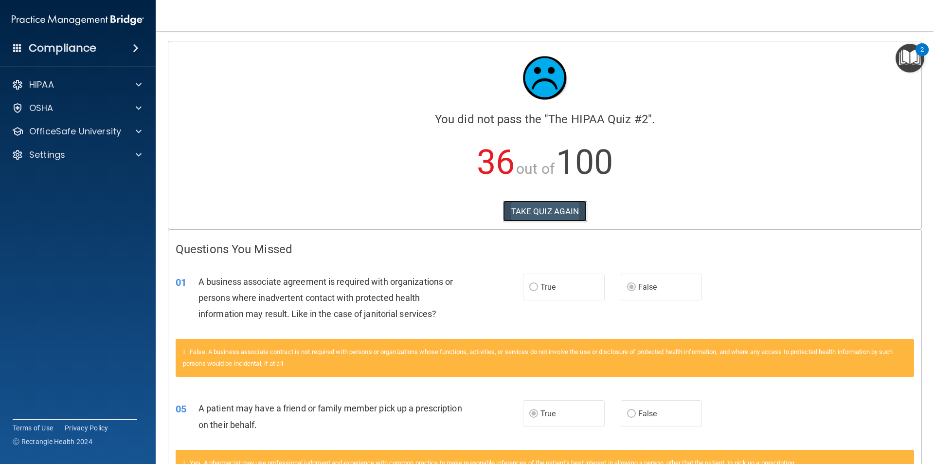
click at [535, 213] on button "TAKE QUIZ AGAIN" at bounding box center [545, 210] width 84 height 21
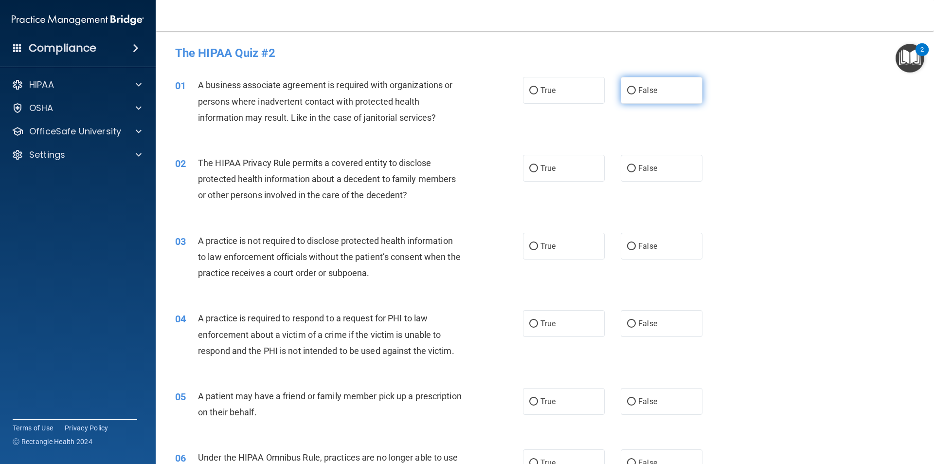
click at [638, 94] on span "False" at bounding box center [647, 90] width 19 height 9
click at [634, 94] on input "False" at bounding box center [631, 90] width 9 height 7
radio input "true"
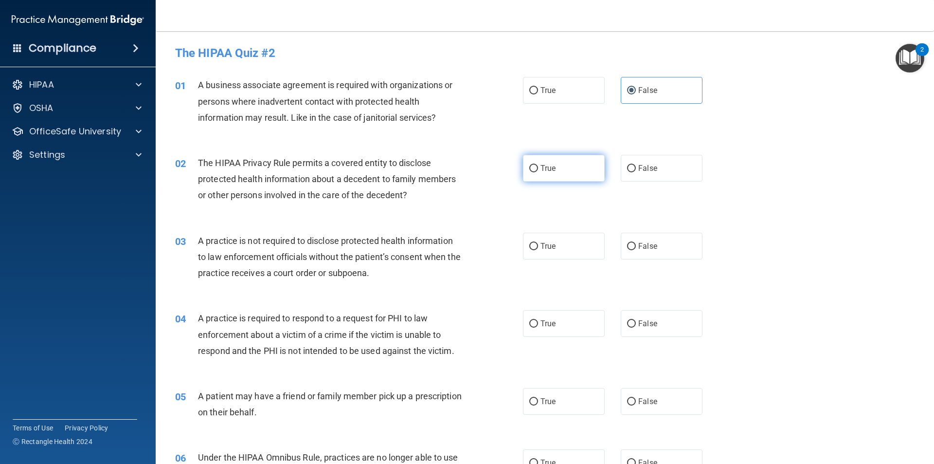
click at [563, 164] on label "True" at bounding box center [564, 168] width 82 height 27
click at [538, 165] on input "True" at bounding box center [533, 168] width 9 height 7
radio input "true"
click at [563, 164] on label "True" at bounding box center [564, 168] width 82 height 27
click at [538, 165] on input "True" at bounding box center [533, 168] width 9 height 7
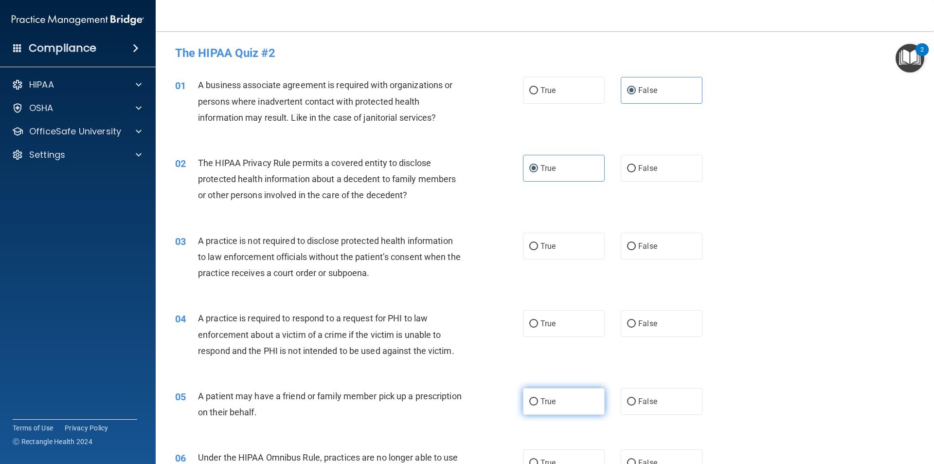
click at [537, 394] on label "True" at bounding box center [564, 401] width 82 height 27
click at [537, 398] on input "True" at bounding box center [533, 401] width 9 height 7
radio input "true"
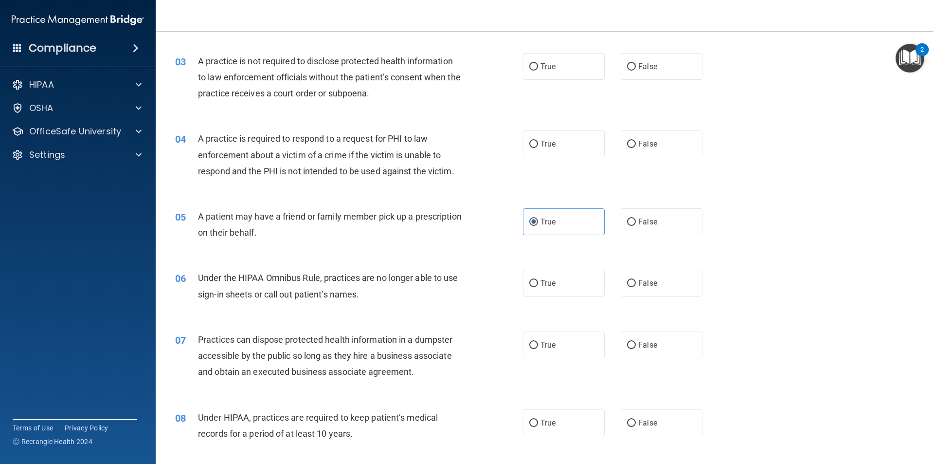
scroll to position [195, 0]
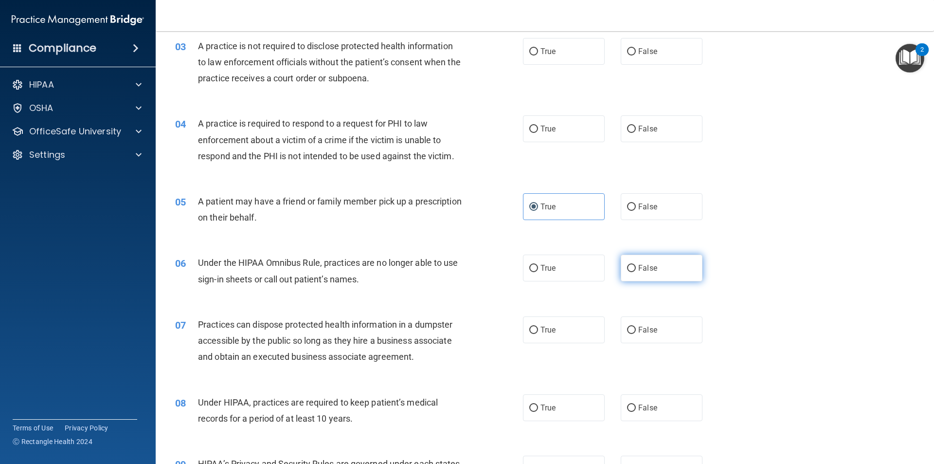
click at [654, 268] on label "False" at bounding box center [662, 267] width 82 height 27
click at [636, 268] on input "False" at bounding box center [631, 268] width 9 height 7
radio input "true"
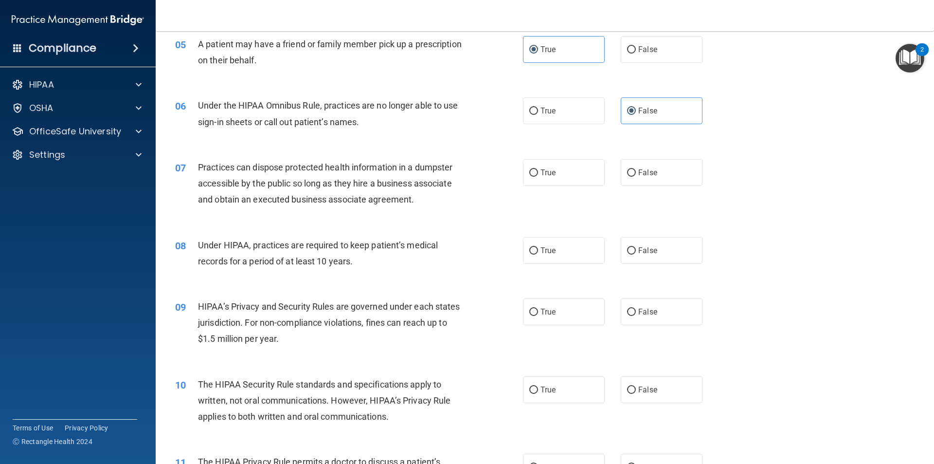
scroll to position [389, 0]
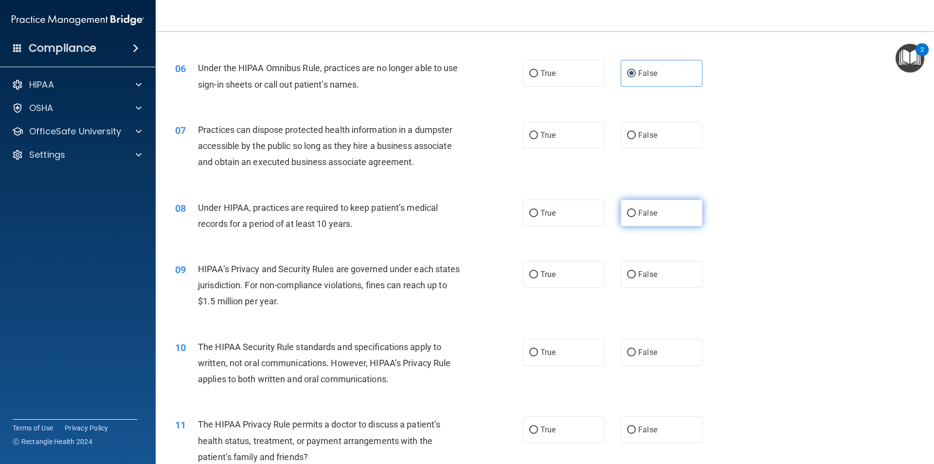
click at [651, 222] on label "False" at bounding box center [662, 212] width 82 height 27
click at [636, 217] on input "False" at bounding box center [631, 213] width 9 height 7
radio input "true"
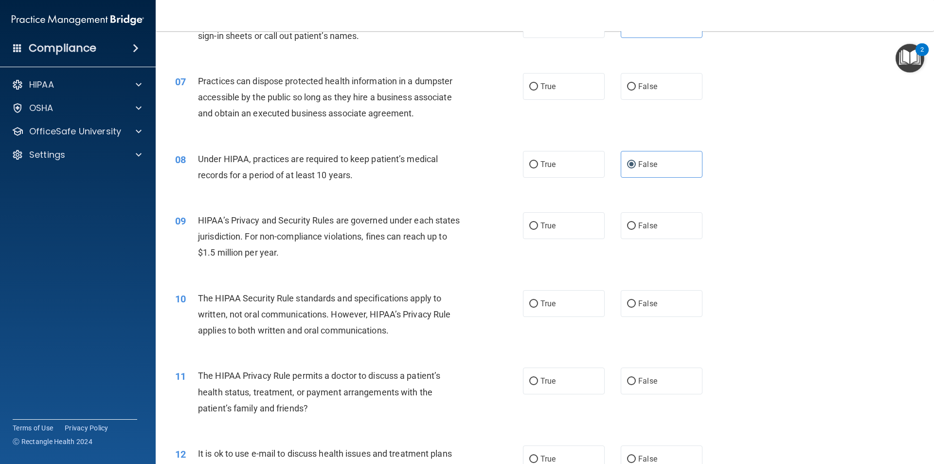
scroll to position [487, 0]
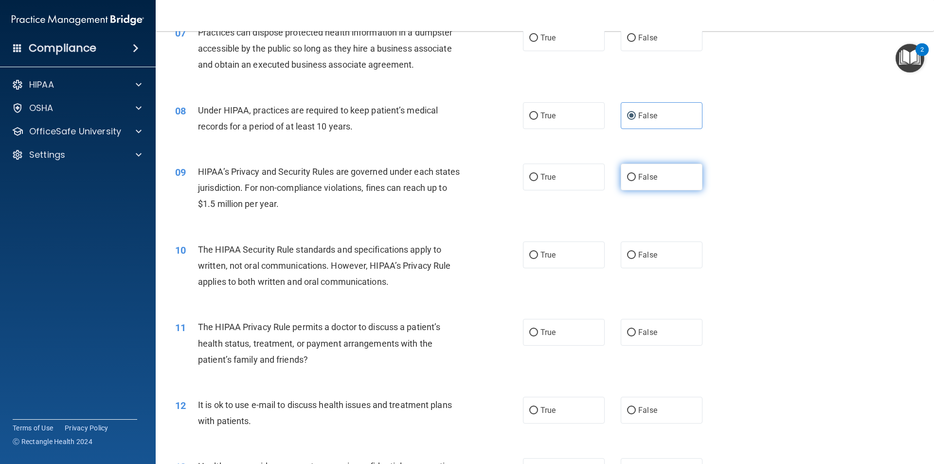
click at [649, 184] on label "False" at bounding box center [662, 176] width 82 height 27
click at [636, 181] on input "False" at bounding box center [631, 177] width 9 height 7
radio input "true"
click at [535, 336] on label "True" at bounding box center [564, 332] width 82 height 27
click at [535, 336] on input "True" at bounding box center [533, 332] width 9 height 7
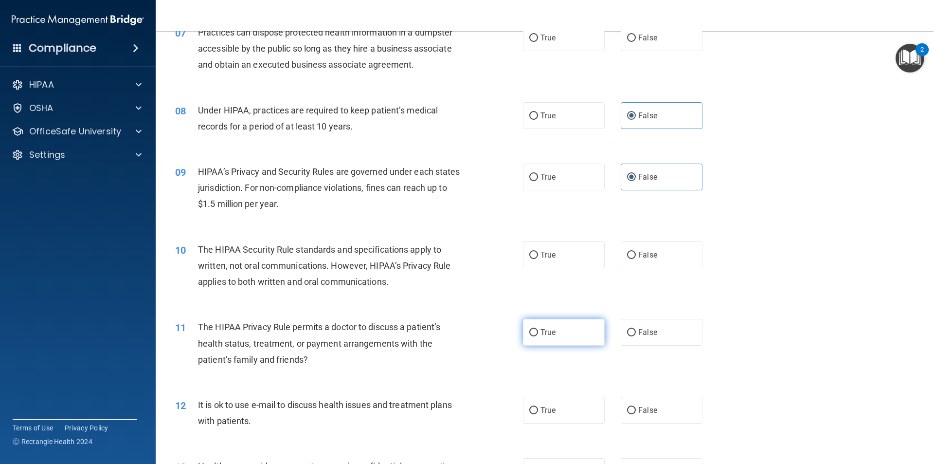
radio input "true"
click at [537, 403] on label "True" at bounding box center [564, 410] width 82 height 27
click at [537, 407] on input "True" at bounding box center [533, 410] width 9 height 7
radio input "true"
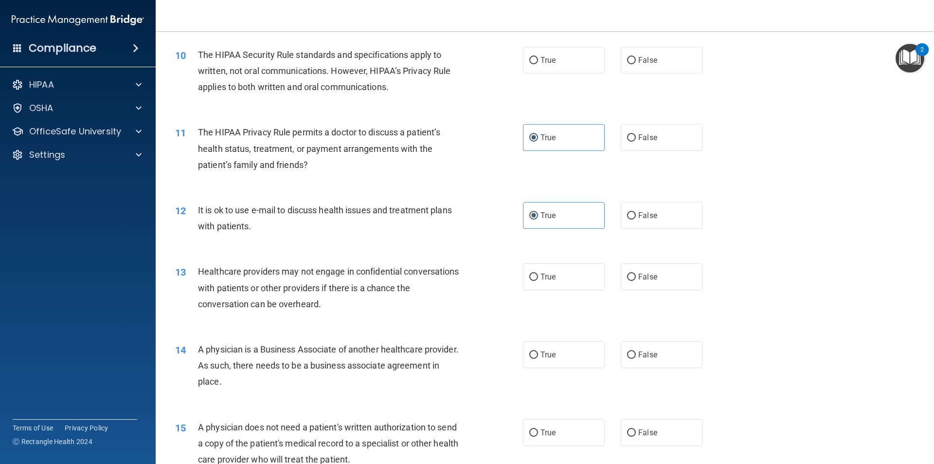
scroll to position [730, 0]
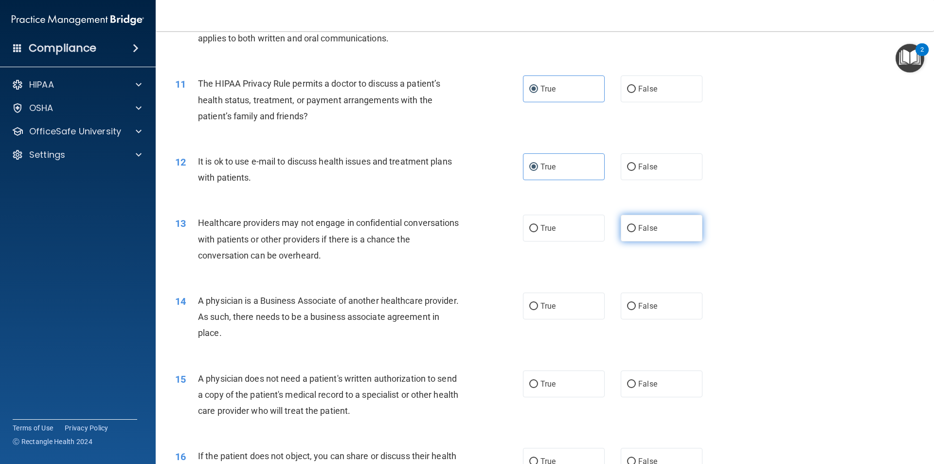
click at [657, 238] on label "False" at bounding box center [662, 228] width 82 height 27
click at [636, 232] on input "False" at bounding box center [631, 228] width 9 height 7
radio input "true"
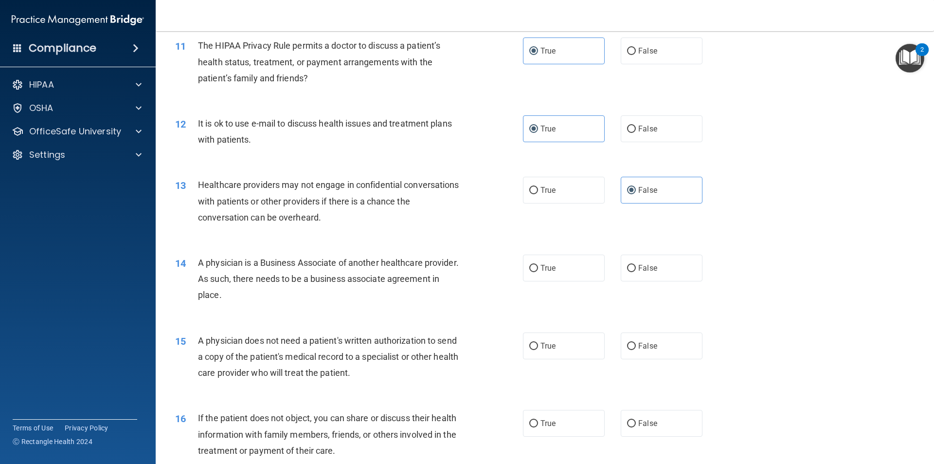
scroll to position [876, 0]
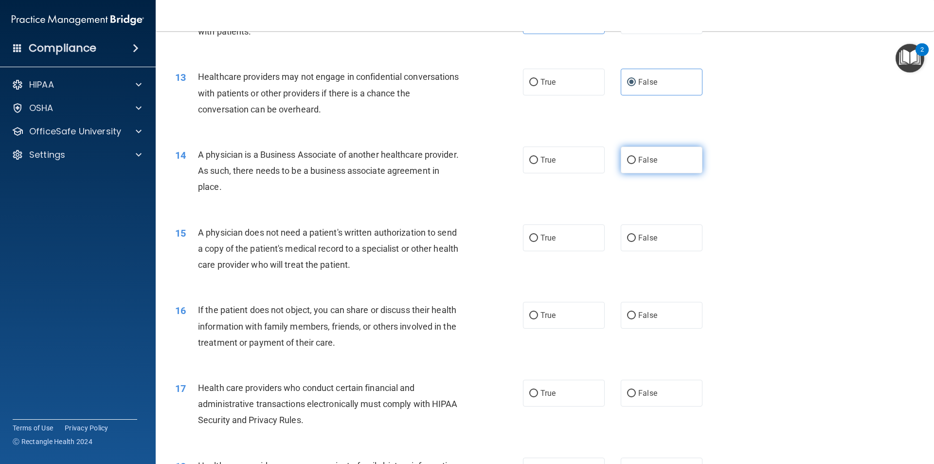
click at [632, 155] on label "False" at bounding box center [662, 159] width 82 height 27
click at [632, 157] on input "False" at bounding box center [631, 160] width 9 height 7
radio input "true"
click at [539, 230] on label "True" at bounding box center [564, 237] width 82 height 27
click at [538, 235] on input "True" at bounding box center [533, 238] width 9 height 7
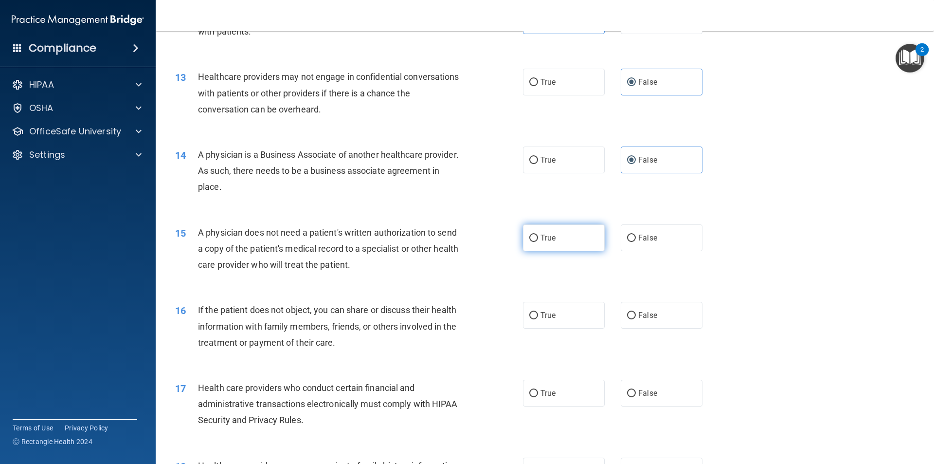
radio input "true"
click at [545, 320] on label "True" at bounding box center [564, 315] width 82 height 27
click at [538, 319] on input "True" at bounding box center [533, 315] width 9 height 7
radio input "true"
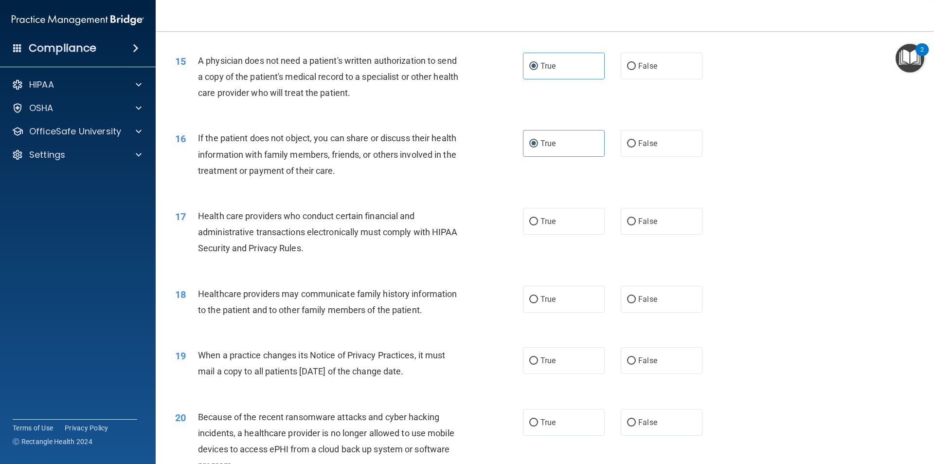
scroll to position [1070, 0]
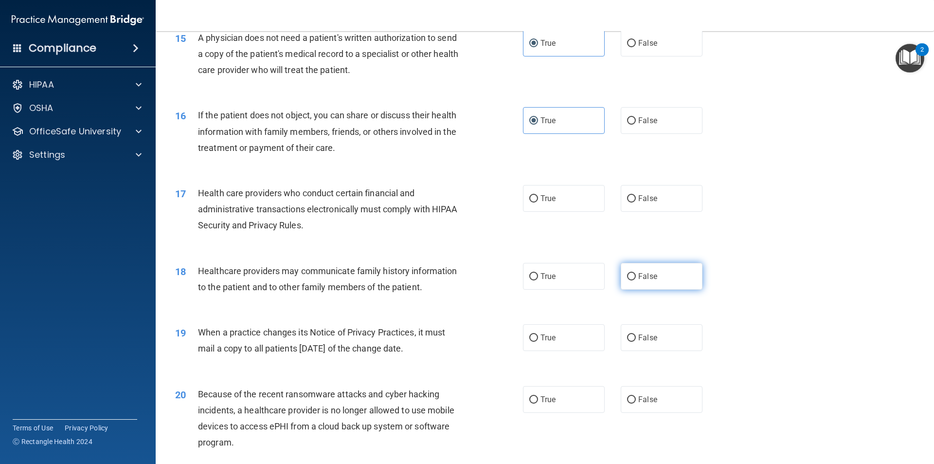
click at [644, 272] on span "False" at bounding box center [647, 275] width 19 height 9
click at [636, 273] on input "False" at bounding box center [631, 276] width 9 height 7
radio input "true"
click at [627, 342] on input "False" at bounding box center [631, 337] width 9 height 7
radio input "true"
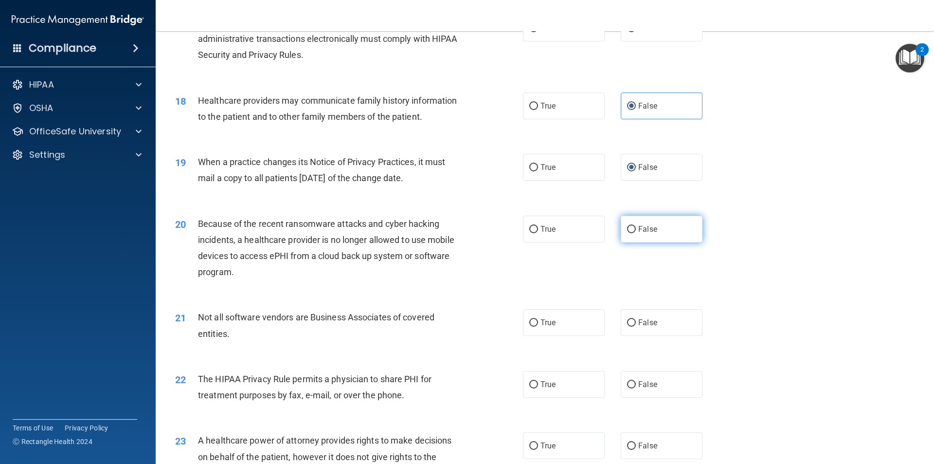
scroll to position [1265, 0]
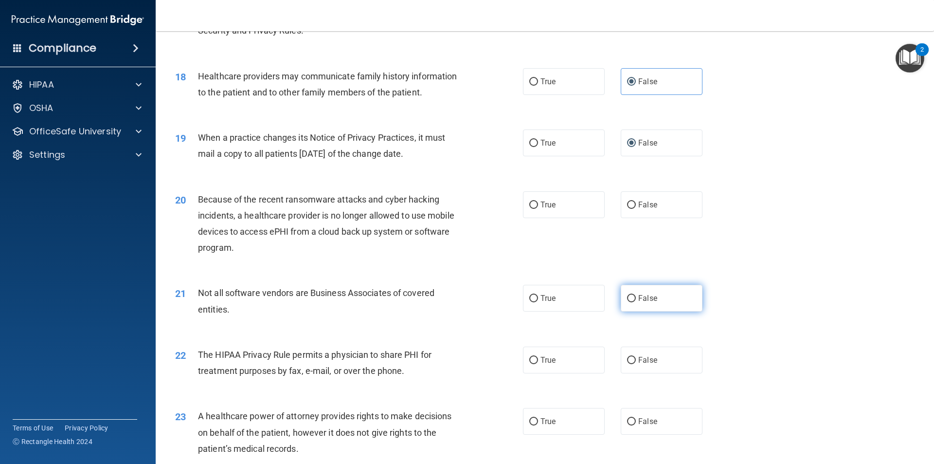
click at [635, 307] on label "False" at bounding box center [662, 298] width 82 height 27
click at [635, 302] on input "False" at bounding box center [631, 298] width 9 height 7
radio input "true"
click at [623, 211] on label "False" at bounding box center [662, 204] width 82 height 27
click at [627, 209] on input "False" at bounding box center [631, 204] width 9 height 7
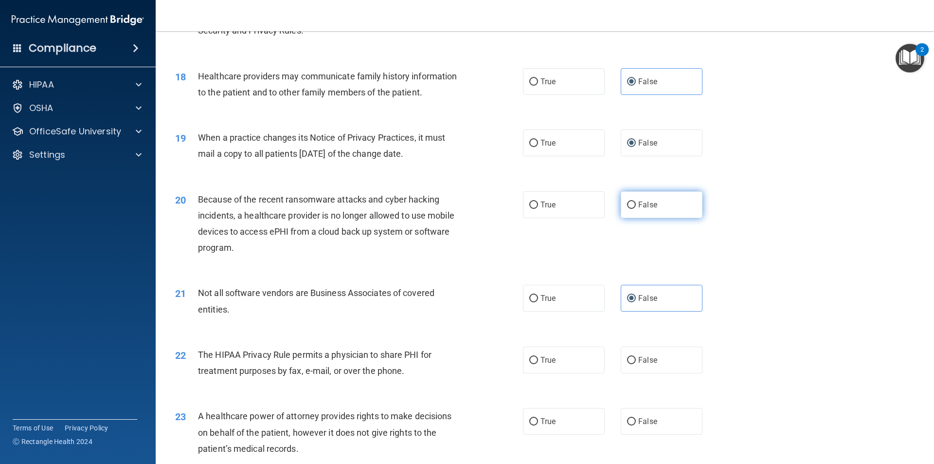
radio input "true"
click at [541, 358] on span "True" at bounding box center [548, 359] width 15 height 9
click at [538, 358] on input "True" at bounding box center [533, 360] width 9 height 7
radio input "true"
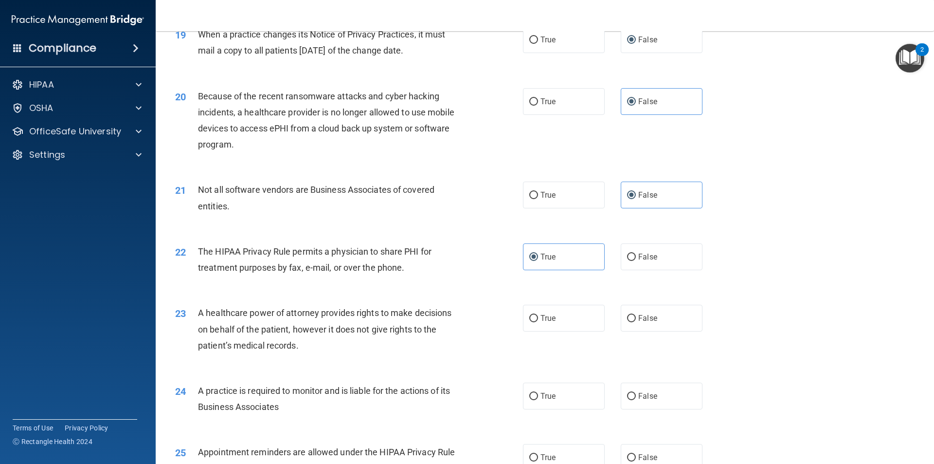
scroll to position [1411, 0]
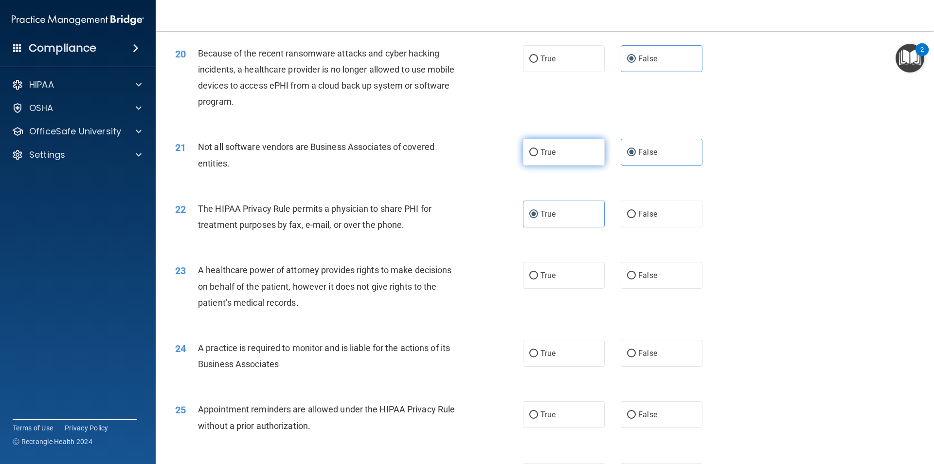
click at [557, 148] on label "True" at bounding box center [564, 152] width 82 height 27
click at [538, 149] on input "True" at bounding box center [533, 152] width 9 height 7
radio input "true"
radio input "false"
click at [627, 350] on input "False" at bounding box center [631, 353] width 9 height 7
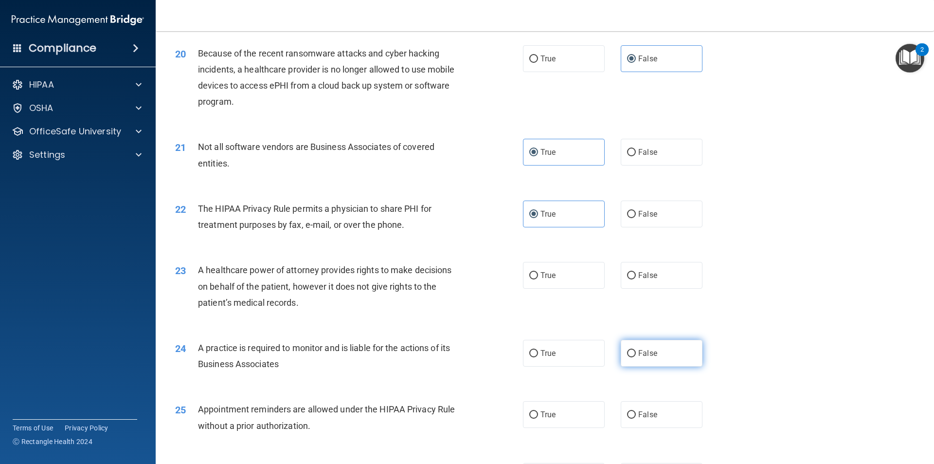
radio input "true"
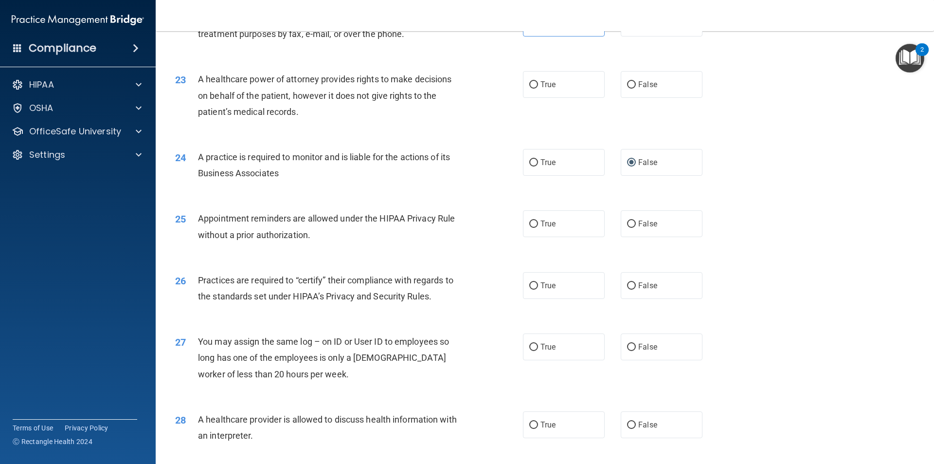
scroll to position [1606, 0]
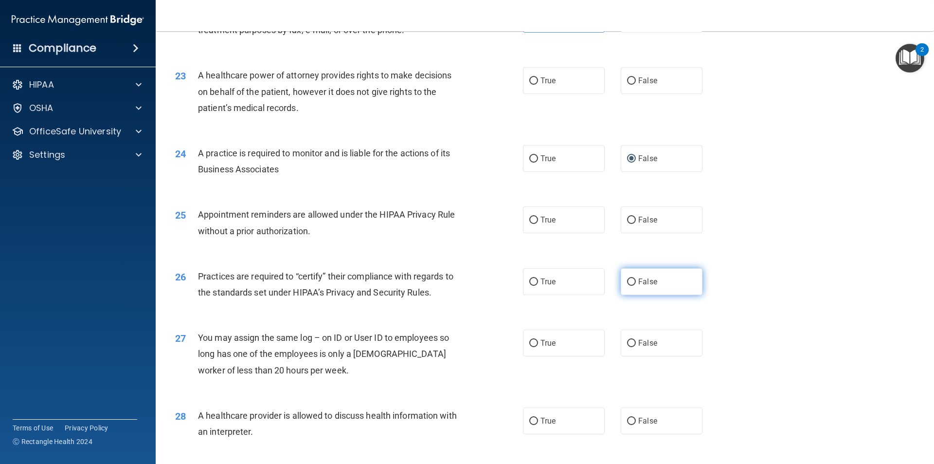
click at [630, 284] on input "False" at bounding box center [631, 281] width 9 height 7
radio input "true"
click at [533, 419] on input "True" at bounding box center [533, 420] width 9 height 7
radio input "true"
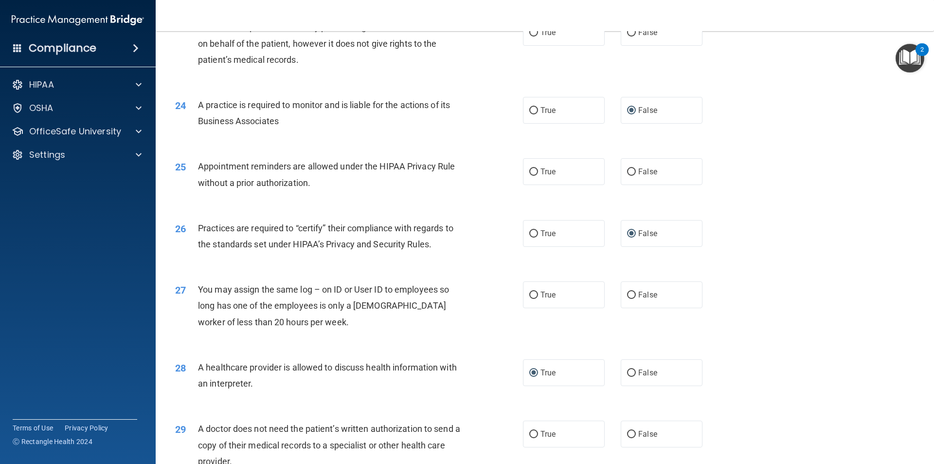
scroll to position [1800, 0]
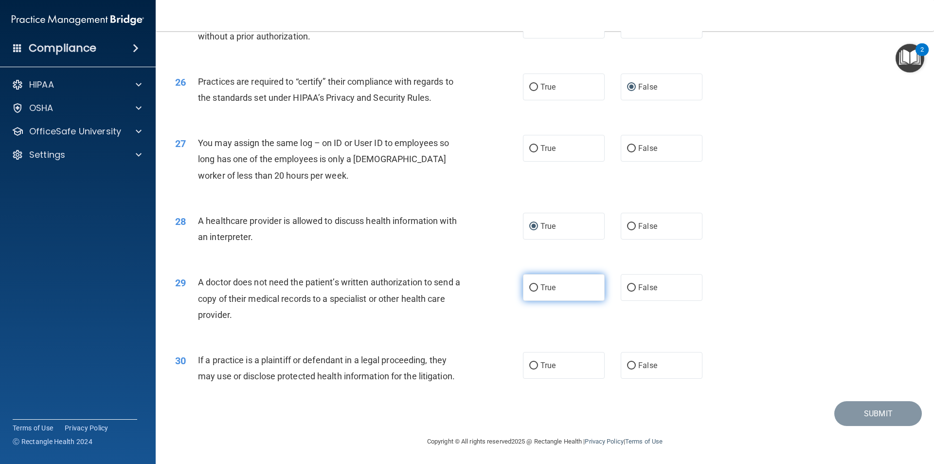
click at [541, 284] on span "True" at bounding box center [548, 287] width 15 height 9
click at [538, 284] on input "True" at bounding box center [533, 287] width 9 height 7
radio input "true"
click at [528, 371] on label "True" at bounding box center [564, 365] width 82 height 27
click at [529, 369] on input "True" at bounding box center [533, 365] width 9 height 7
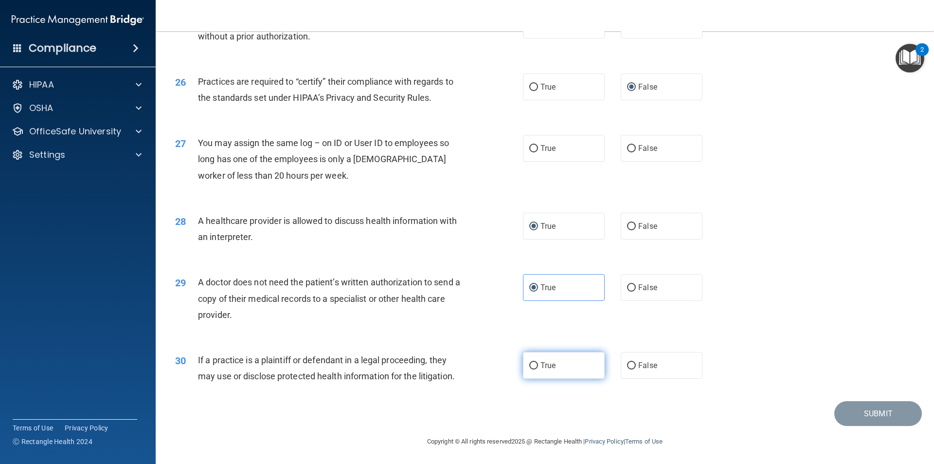
radio input "true"
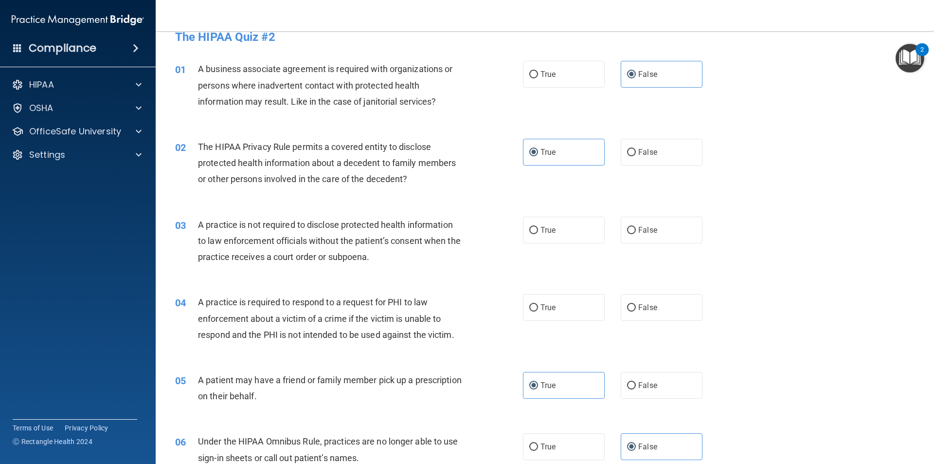
scroll to position [0, 0]
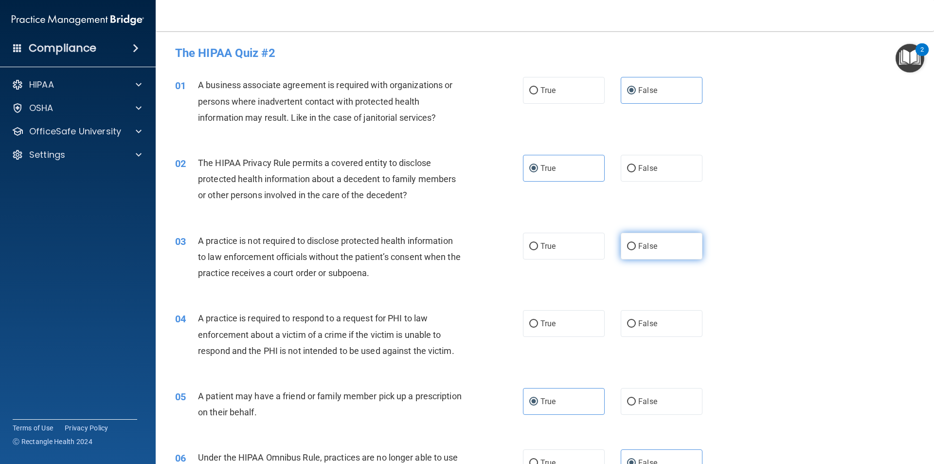
click at [646, 249] on span "False" at bounding box center [647, 245] width 19 height 9
click at [636, 249] on input "False" at bounding box center [631, 246] width 9 height 7
radio input "true"
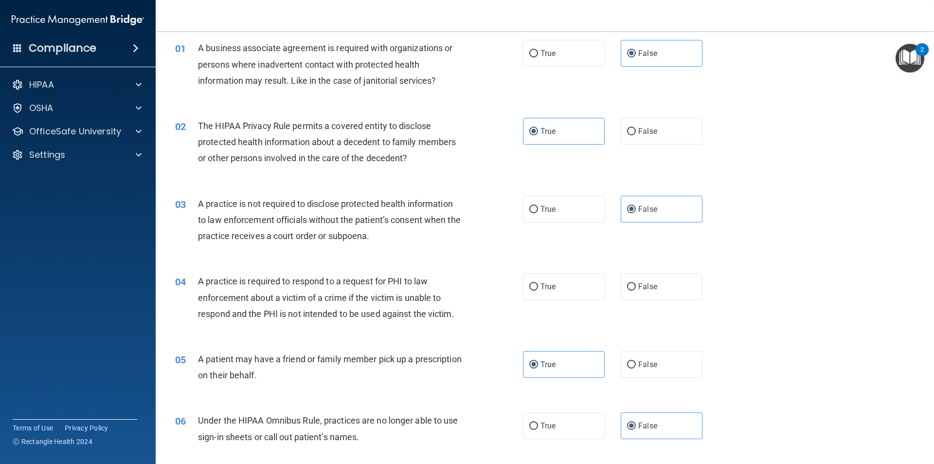
scroll to position [97, 0]
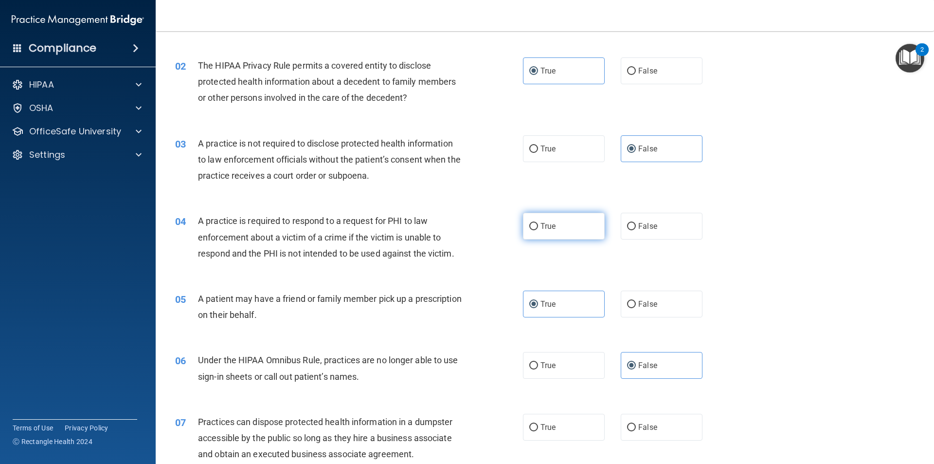
click at [545, 231] on label "True" at bounding box center [564, 226] width 82 height 27
click at [538, 230] on input "True" at bounding box center [533, 226] width 9 height 7
radio input "true"
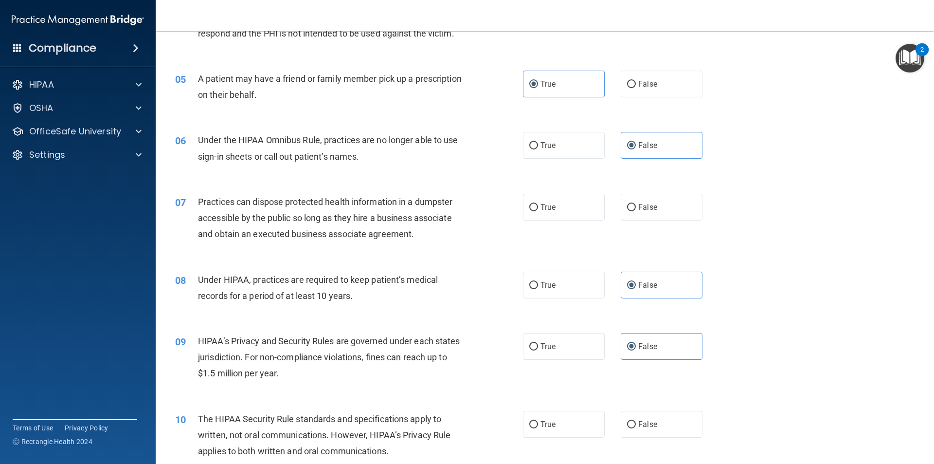
scroll to position [341, 0]
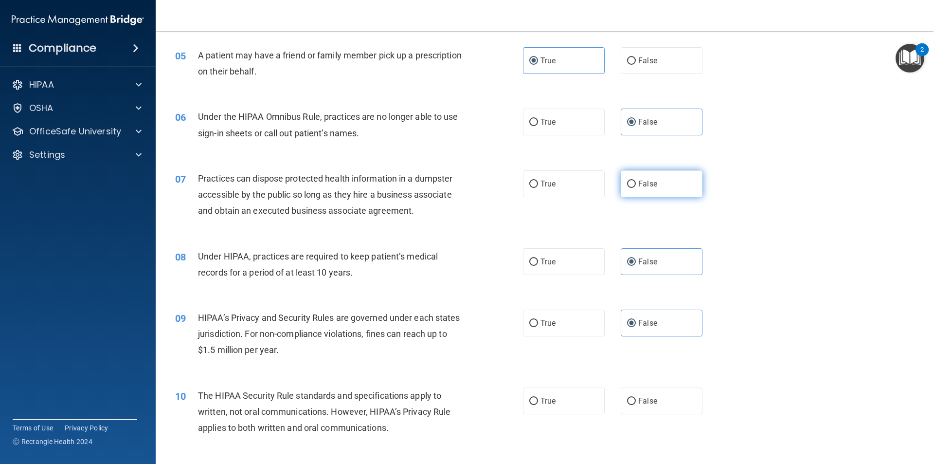
click at [654, 177] on label "False" at bounding box center [662, 183] width 82 height 27
click at [636, 180] on input "False" at bounding box center [631, 183] width 9 height 7
radio input "true"
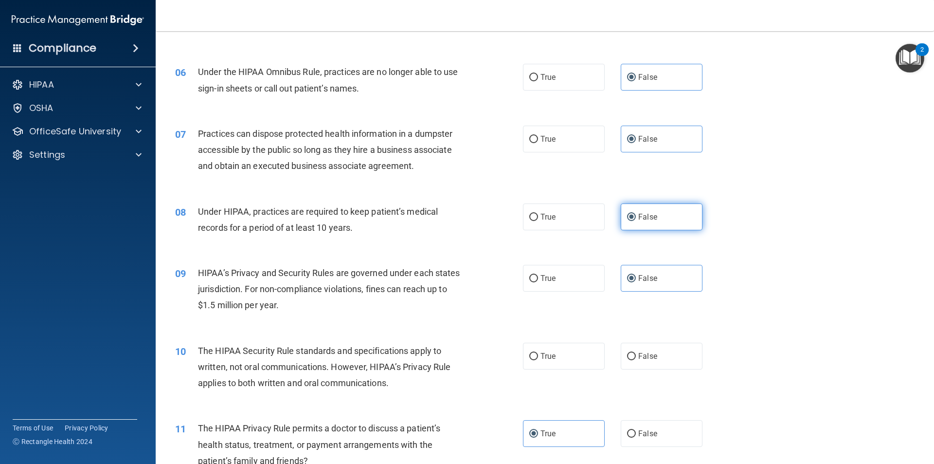
scroll to position [535, 0]
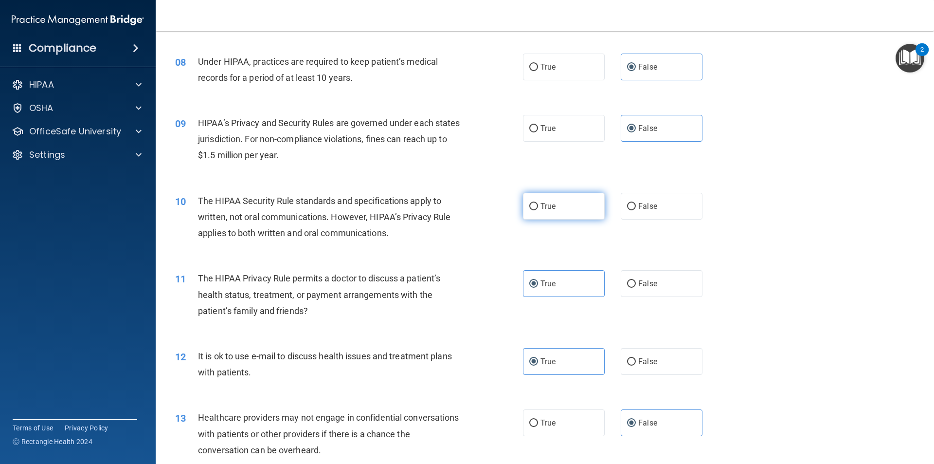
click at [563, 199] on label "True" at bounding box center [564, 206] width 82 height 27
click at [538, 203] on input "True" at bounding box center [533, 206] width 9 height 7
radio input "true"
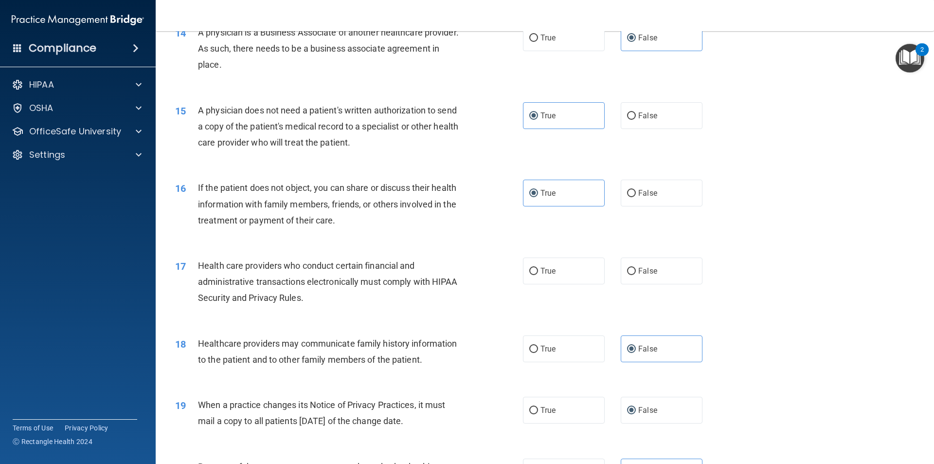
scroll to position [1022, 0]
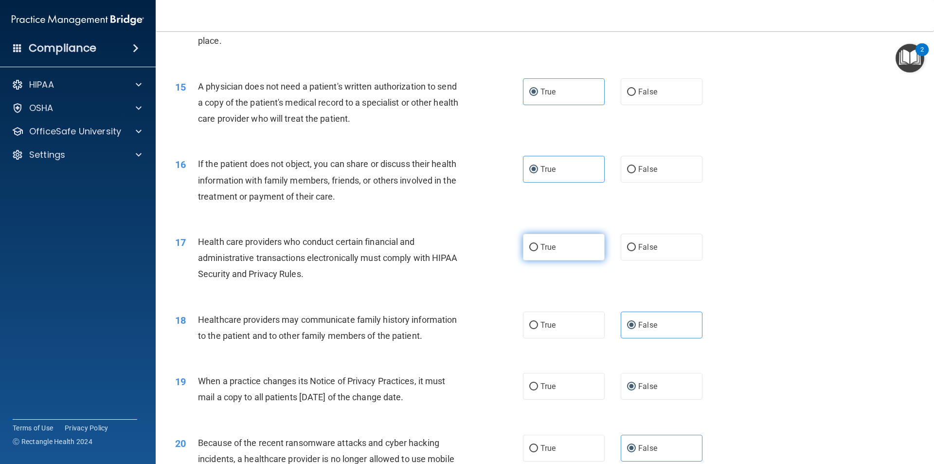
click at [564, 257] on label "True" at bounding box center [564, 247] width 82 height 27
click at [538, 251] on input "True" at bounding box center [533, 247] width 9 height 7
radio input "true"
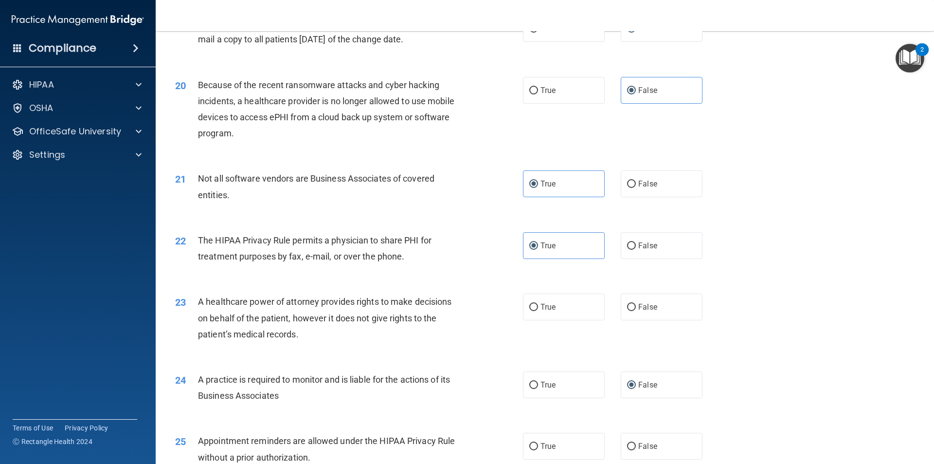
scroll to position [1411, 0]
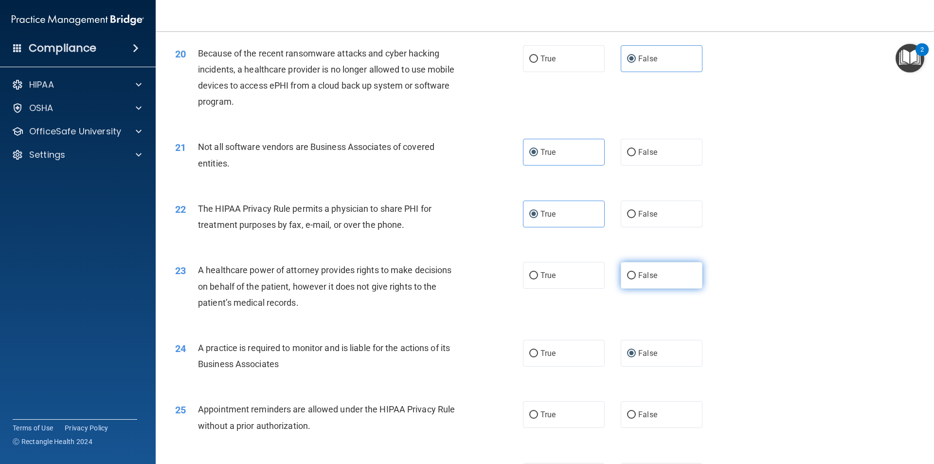
click at [650, 273] on span "False" at bounding box center [647, 275] width 19 height 9
click at [636, 273] on input "False" at bounding box center [631, 275] width 9 height 7
radio input "true"
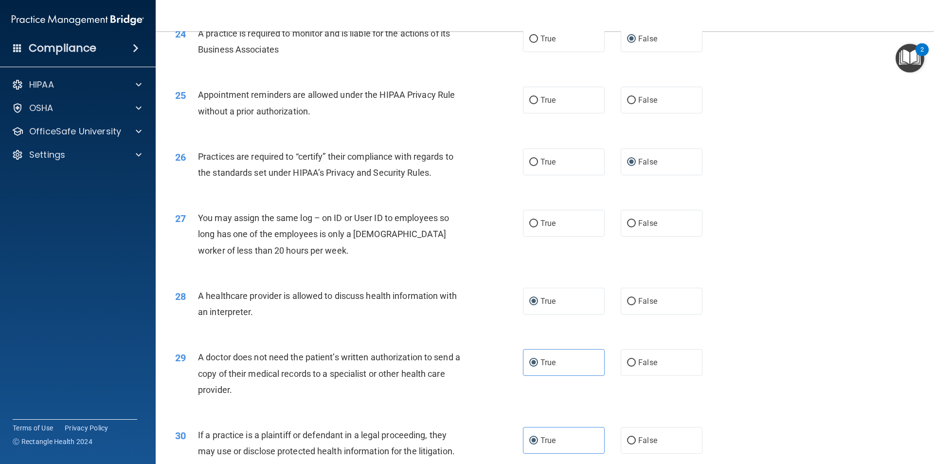
scroll to position [1751, 0]
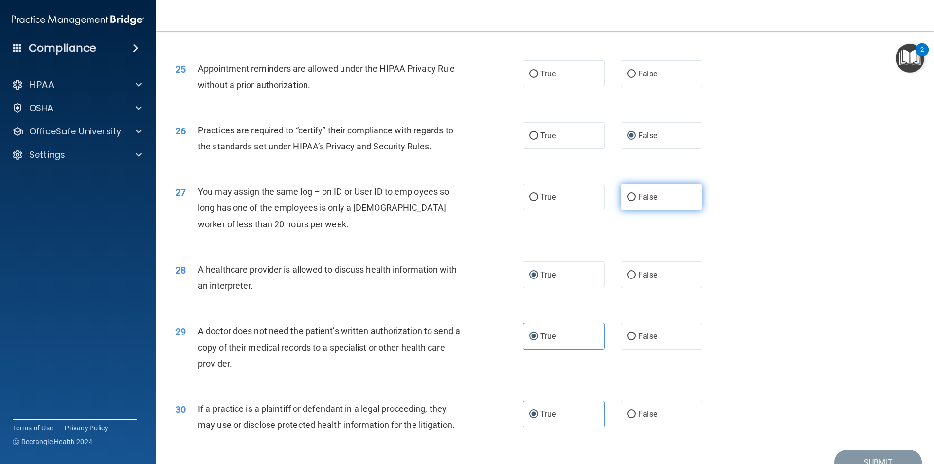
click at [648, 200] on span "False" at bounding box center [647, 196] width 19 height 9
click at [636, 200] on input "False" at bounding box center [631, 197] width 9 height 7
radio input "true"
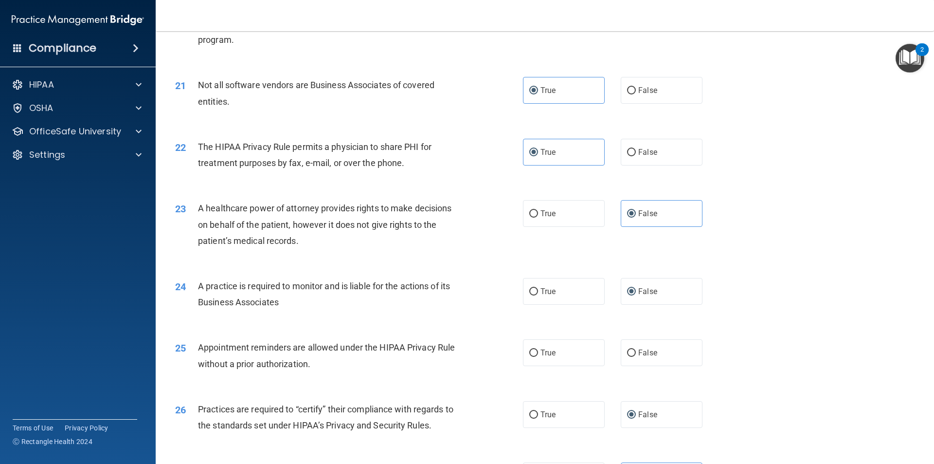
scroll to position [1461, 0]
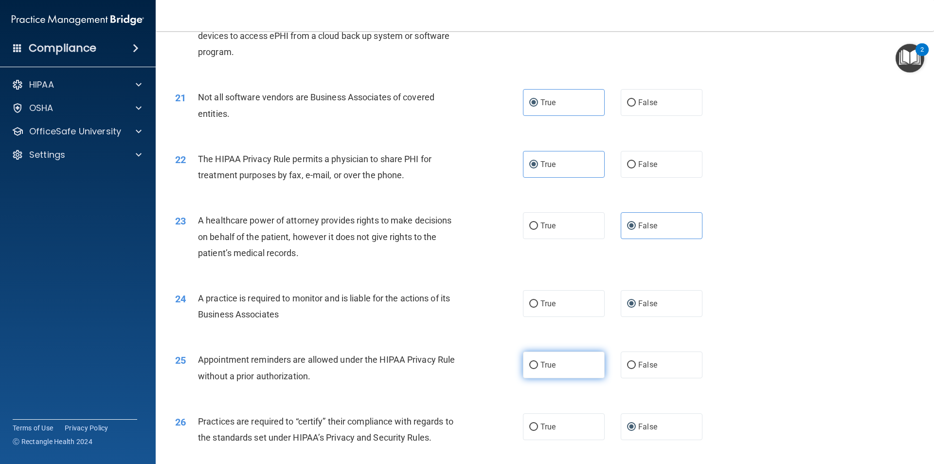
click at [555, 361] on label "True" at bounding box center [564, 364] width 82 height 27
click at [538, 361] on input "True" at bounding box center [533, 364] width 9 height 7
radio input "true"
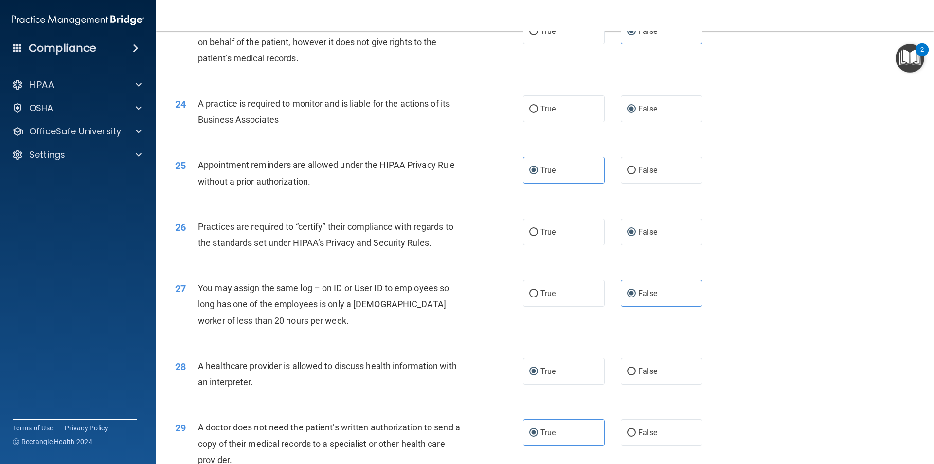
scroll to position [1801, 0]
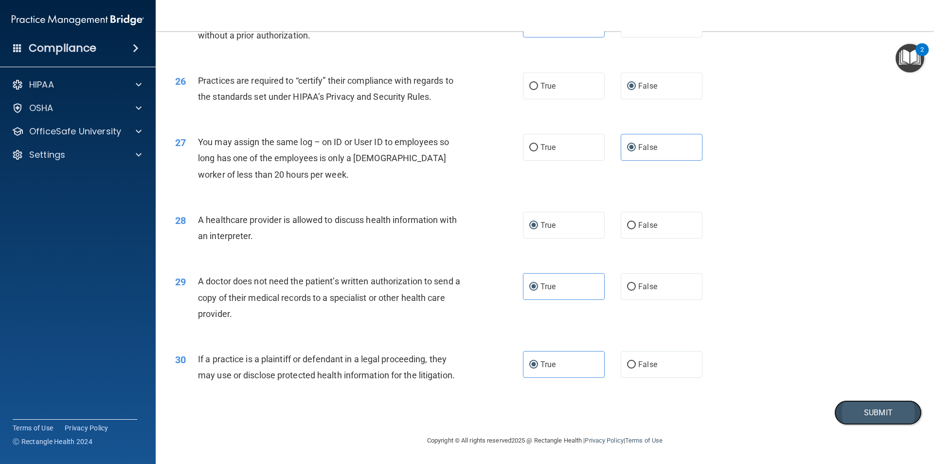
click at [892, 405] on button "Submit" at bounding box center [878, 412] width 88 height 25
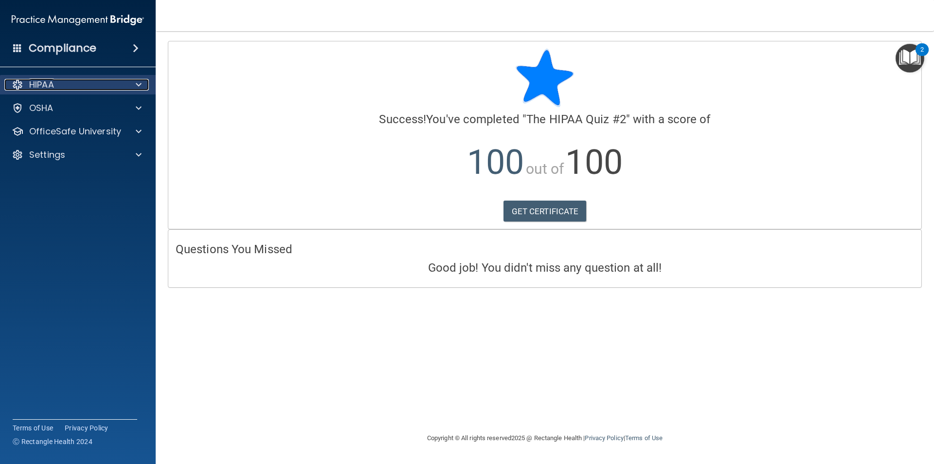
click at [136, 87] on span at bounding box center [139, 85] width 6 height 12
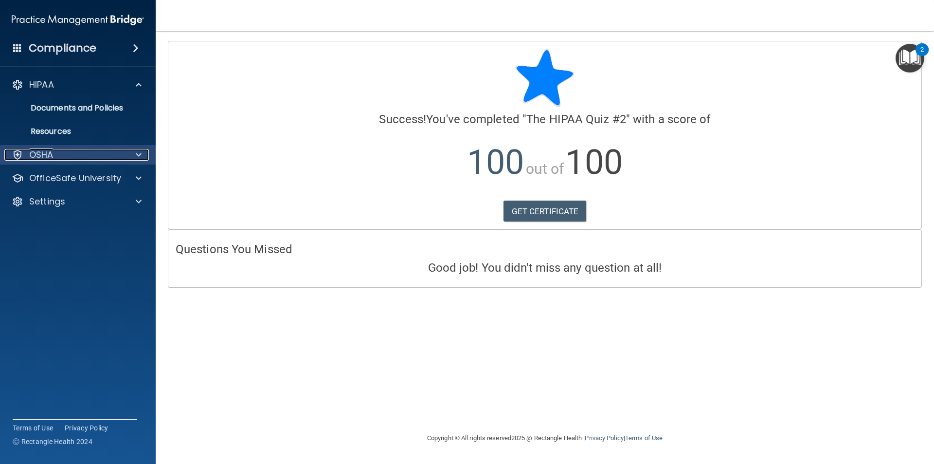
click at [108, 153] on div "OSHA" at bounding box center [64, 155] width 121 height 12
click at [137, 161] on div "OSHA" at bounding box center [78, 154] width 156 height 19
click at [134, 149] on div at bounding box center [137, 155] width 24 height 12
click at [119, 110] on p "Documents and Policies" at bounding box center [72, 108] width 133 height 10
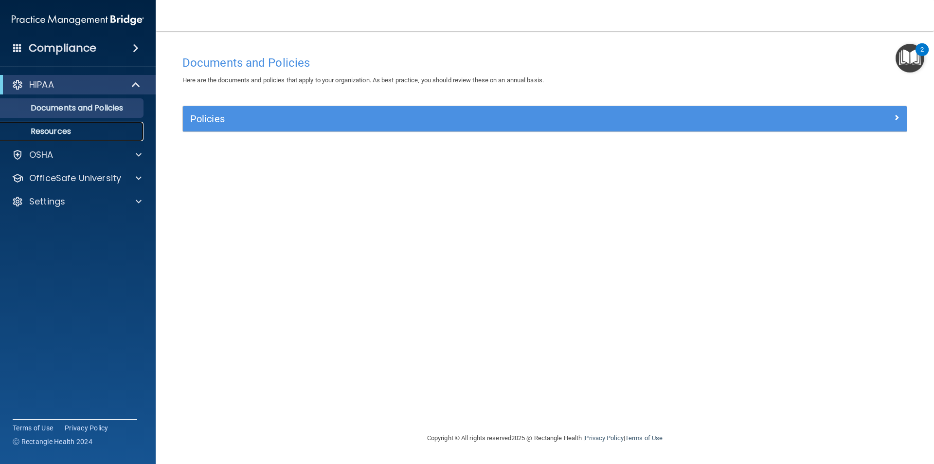
click at [84, 125] on link "Resources" at bounding box center [66, 131] width 153 height 19
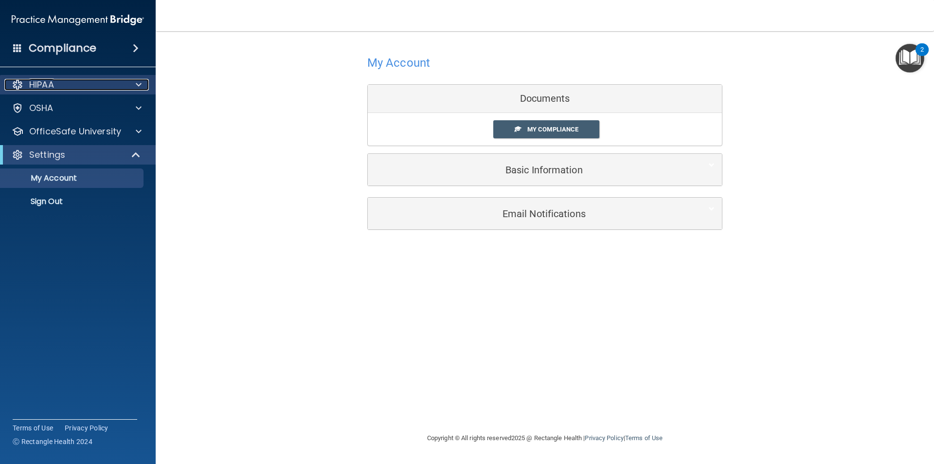
click at [67, 86] on div "HIPAA" at bounding box center [64, 85] width 121 height 12
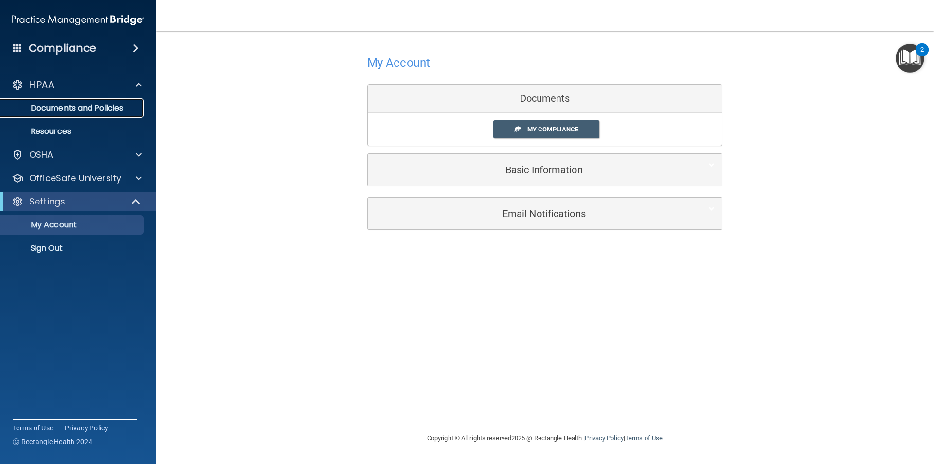
click at [72, 114] on link "Documents and Policies" at bounding box center [66, 107] width 153 height 19
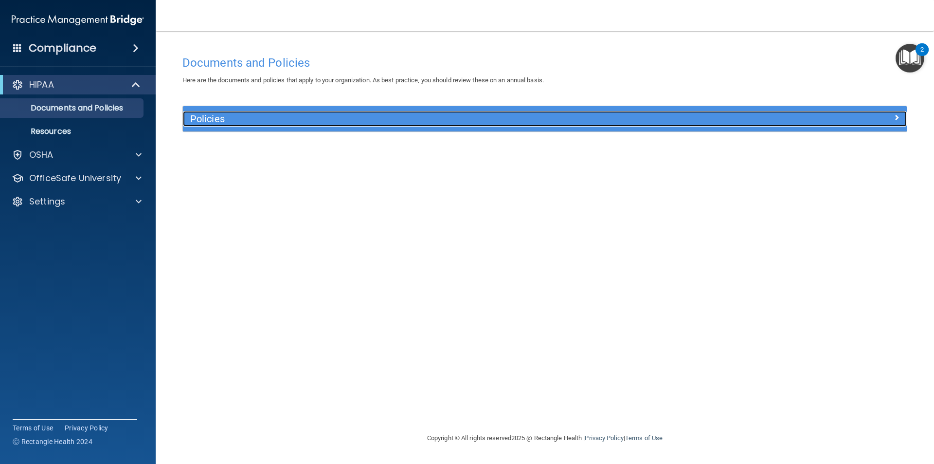
click at [259, 116] on h5 "Policies" at bounding box center [454, 118] width 528 height 11
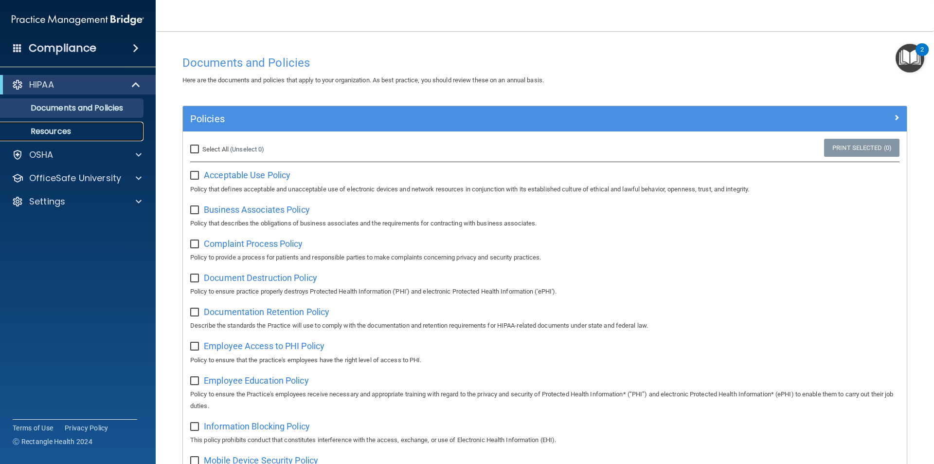
click at [69, 126] on p "Resources" at bounding box center [72, 131] width 133 height 10
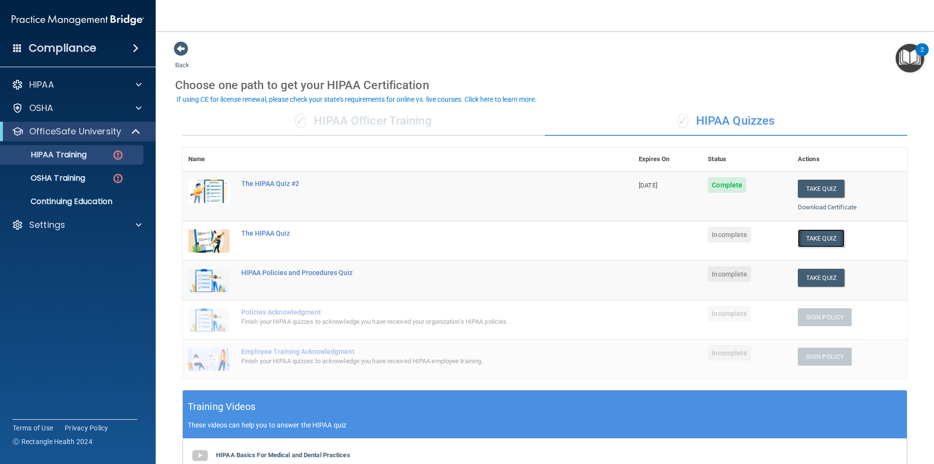
click at [821, 244] on button "Take Quiz" at bounding box center [821, 238] width 47 height 18
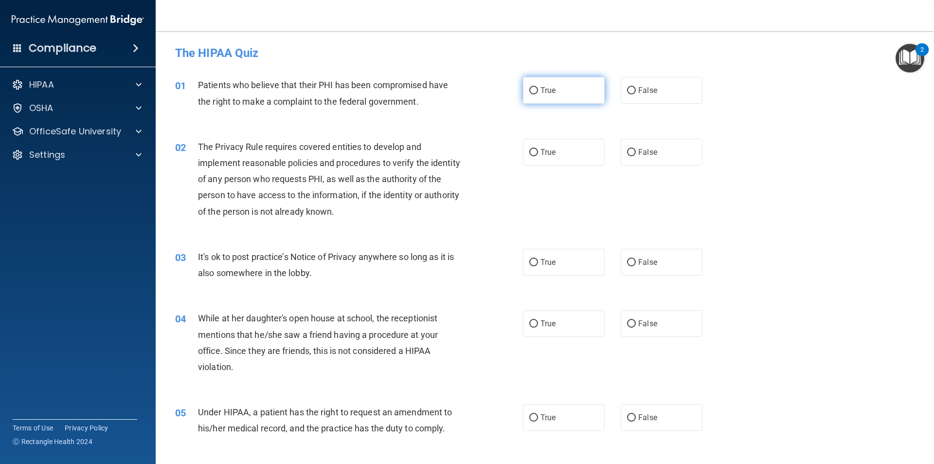
click at [529, 87] on input "True" at bounding box center [533, 90] width 9 height 7
radio input "true"
click at [567, 161] on label "True" at bounding box center [564, 152] width 82 height 27
click at [538, 156] on input "True" at bounding box center [533, 152] width 9 height 7
radio input "true"
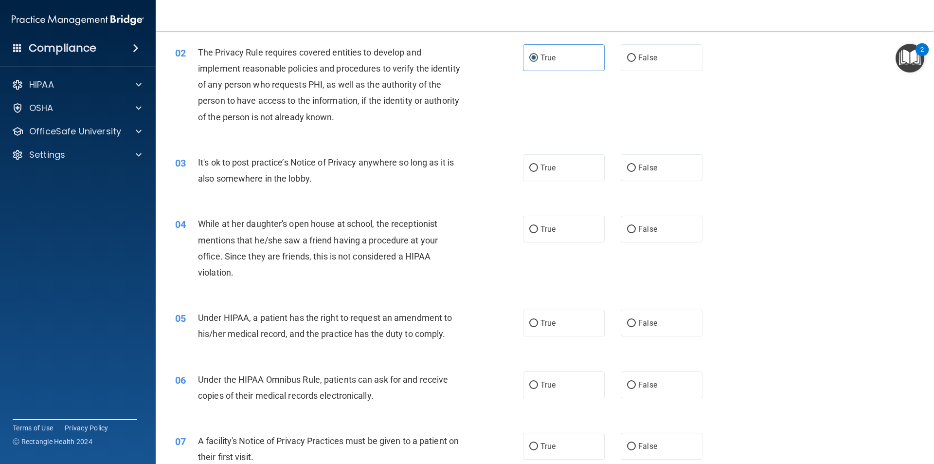
scroll to position [97, 0]
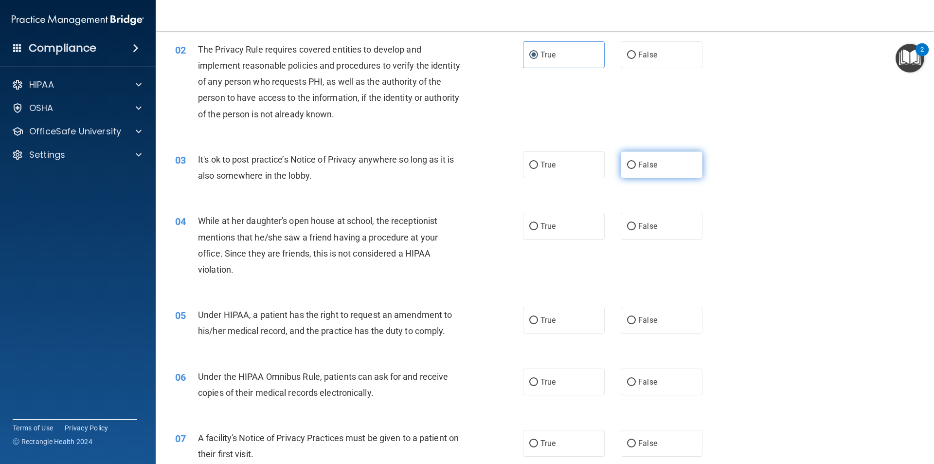
click at [686, 165] on label "False" at bounding box center [662, 164] width 82 height 27
click at [636, 165] on input "False" at bounding box center [631, 165] width 9 height 7
radio input "true"
click at [631, 229] on input "False" at bounding box center [631, 226] width 9 height 7
radio input "true"
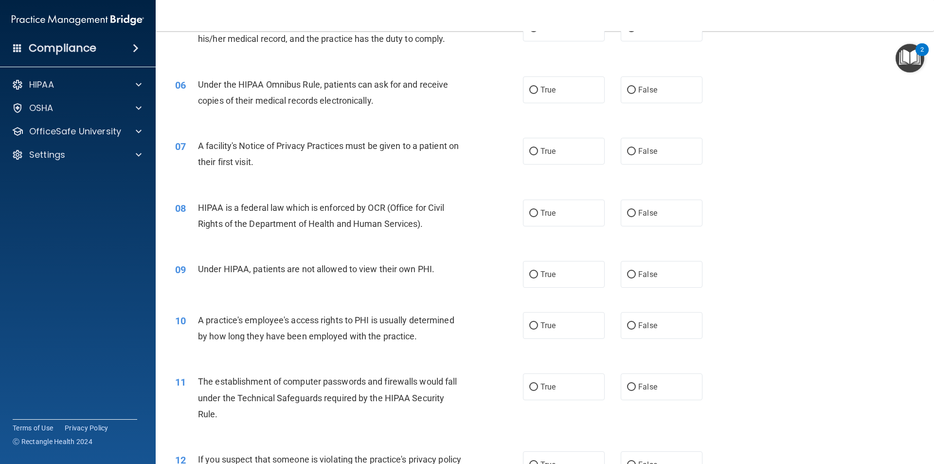
scroll to position [341, 0]
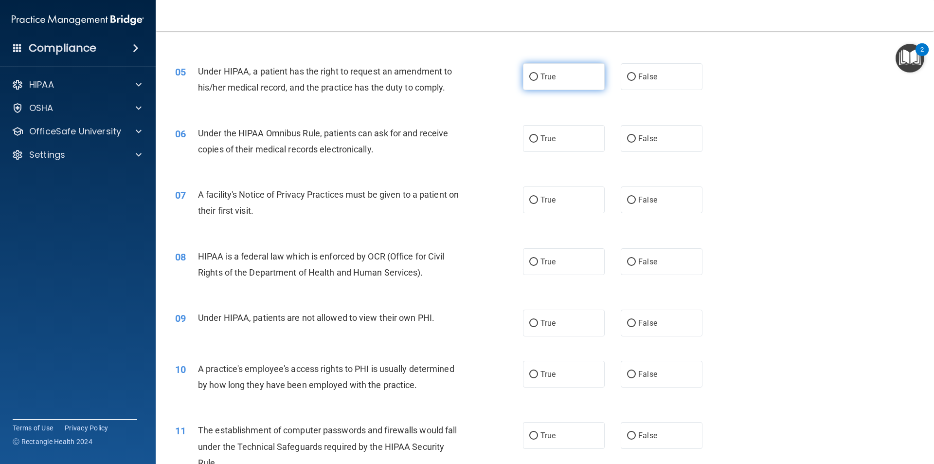
click at [542, 82] on label "True" at bounding box center [564, 76] width 82 height 27
click at [538, 81] on input "True" at bounding box center [533, 76] width 9 height 7
radio input "true"
click at [549, 145] on label "True" at bounding box center [564, 138] width 82 height 27
click at [538, 143] on input "True" at bounding box center [533, 138] width 9 height 7
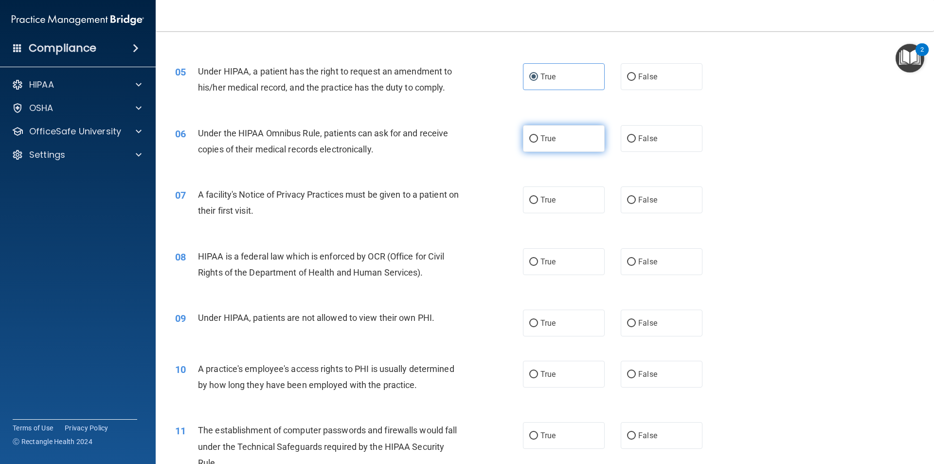
radio input "true"
click at [574, 194] on label "True" at bounding box center [564, 199] width 82 height 27
click at [538, 197] on input "True" at bounding box center [533, 200] width 9 height 7
radio input "true"
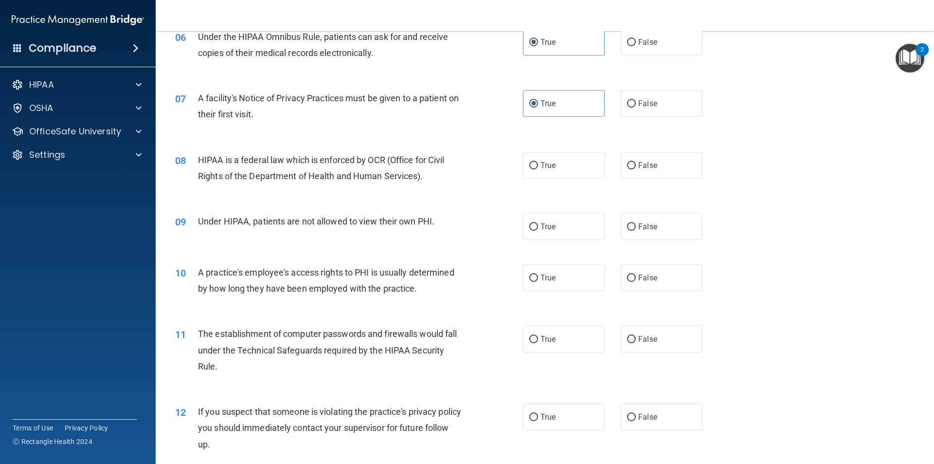
scroll to position [438, 0]
click at [541, 163] on span "True" at bounding box center [548, 164] width 15 height 9
click at [538, 163] on input "True" at bounding box center [533, 164] width 9 height 7
radio input "true"
click at [661, 222] on label "False" at bounding box center [662, 225] width 82 height 27
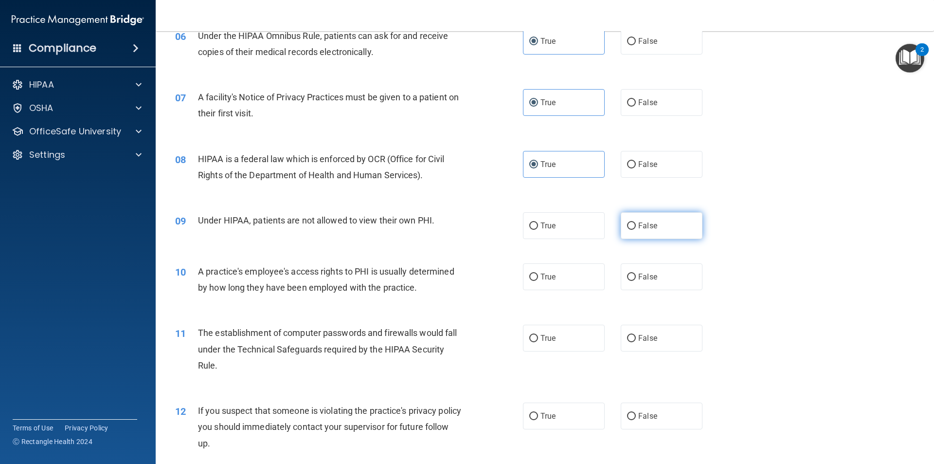
click at [636, 222] on input "False" at bounding box center [631, 225] width 9 height 7
radio input "true"
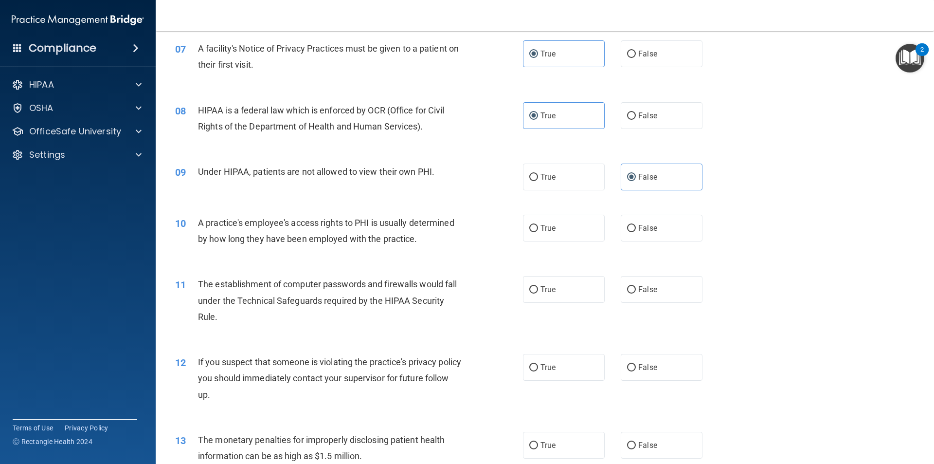
scroll to position [535, 0]
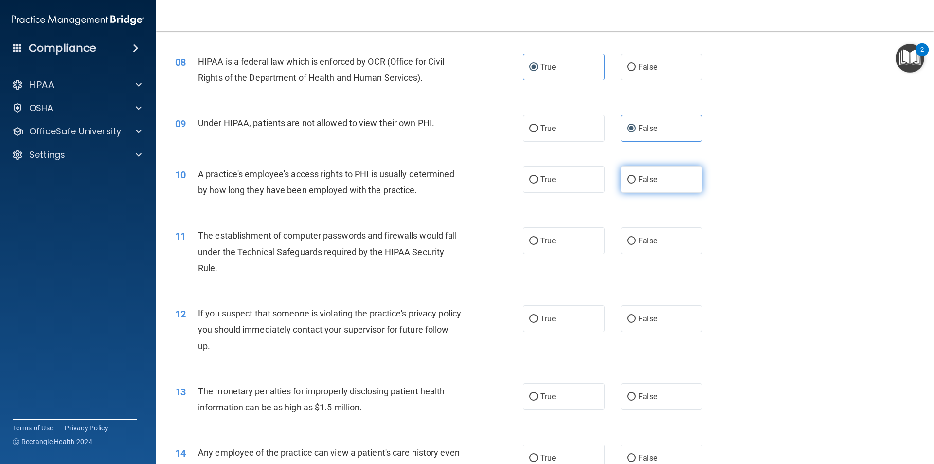
click at [648, 186] on label "False" at bounding box center [662, 179] width 82 height 27
click at [636, 183] on input "False" at bounding box center [631, 179] width 9 height 7
radio input "true"
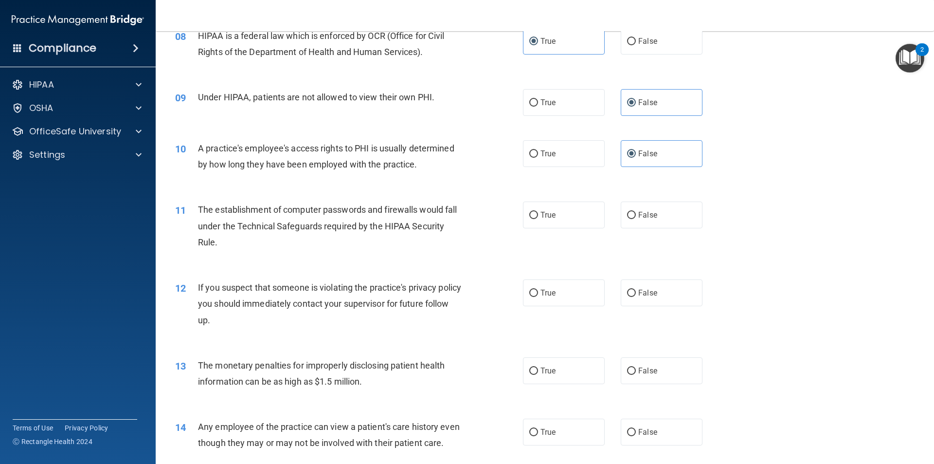
scroll to position [584, 0]
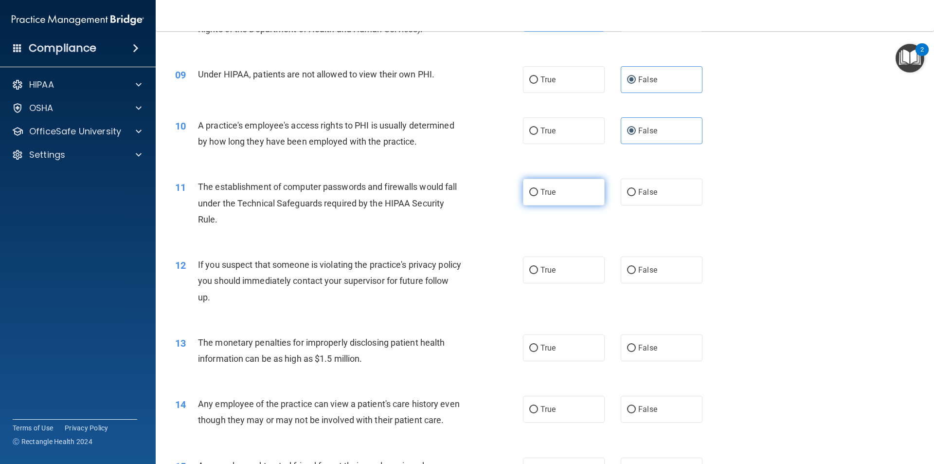
click at [579, 198] on label "True" at bounding box center [564, 192] width 82 height 27
click at [538, 196] on input "True" at bounding box center [533, 192] width 9 height 7
radio input "true"
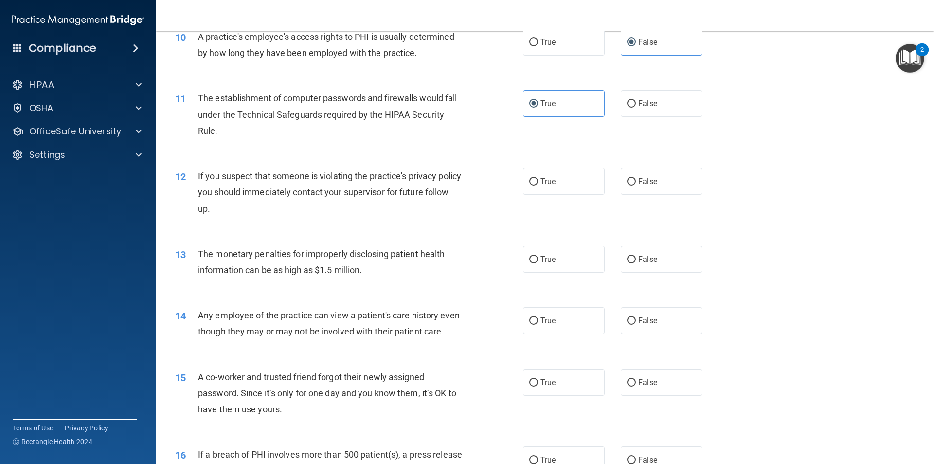
scroll to position [681, 0]
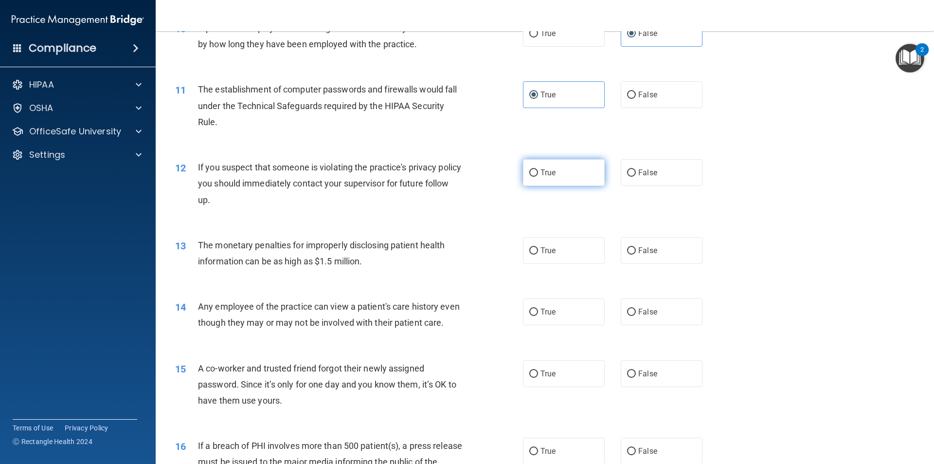
click at [559, 180] on label "True" at bounding box center [564, 172] width 82 height 27
click at [538, 177] on input "True" at bounding box center [533, 172] width 9 height 7
radio input "true"
click at [556, 253] on label "True" at bounding box center [564, 250] width 82 height 27
click at [538, 253] on input "True" at bounding box center [533, 250] width 9 height 7
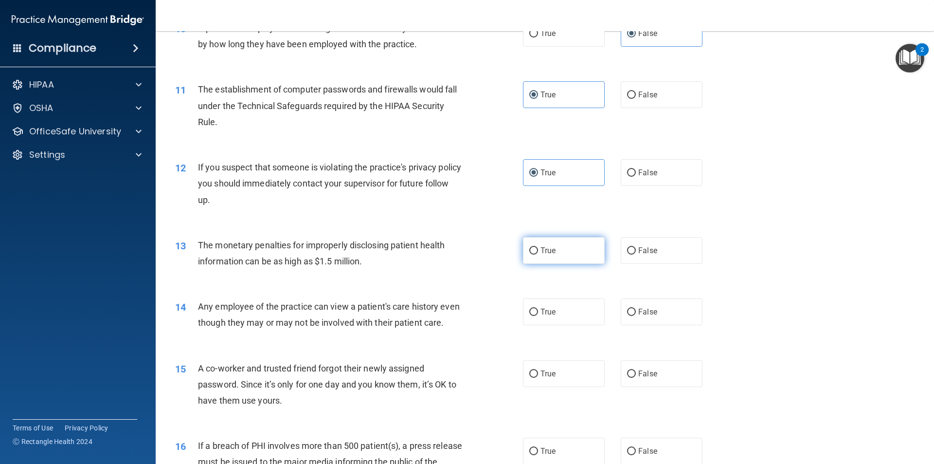
radio input "true"
click at [536, 319] on label "True" at bounding box center [564, 311] width 82 height 27
click at [536, 316] on input "True" at bounding box center [533, 311] width 9 height 7
radio input "true"
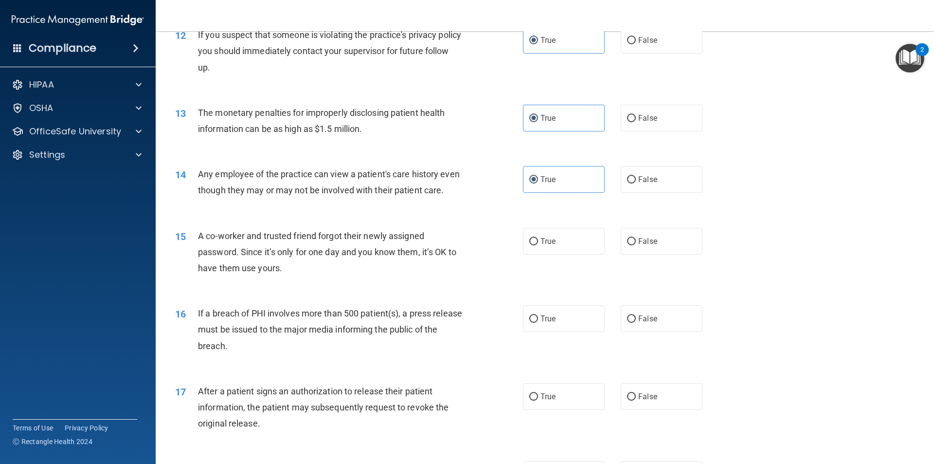
scroll to position [827, 0]
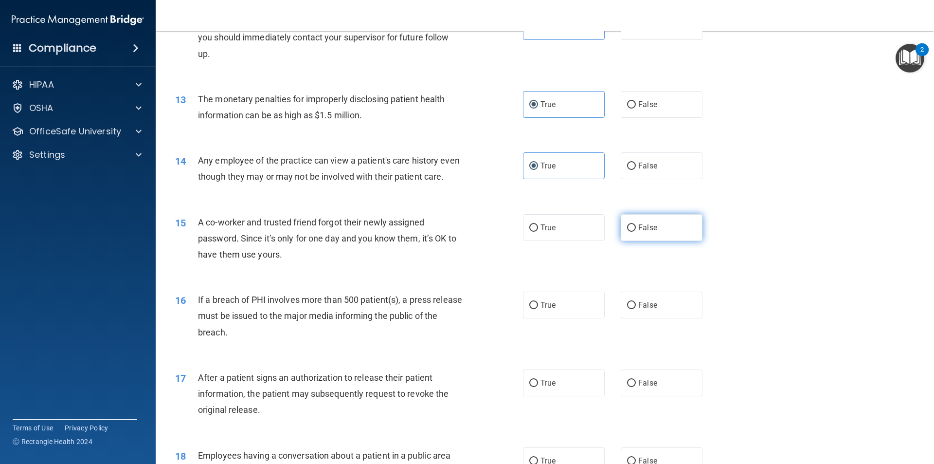
click at [641, 232] on span "False" at bounding box center [647, 227] width 19 height 9
click at [636, 232] on input "False" at bounding box center [631, 227] width 9 height 7
radio input "true"
click at [568, 318] on label "True" at bounding box center [564, 304] width 82 height 27
click at [538, 309] on input "True" at bounding box center [533, 305] width 9 height 7
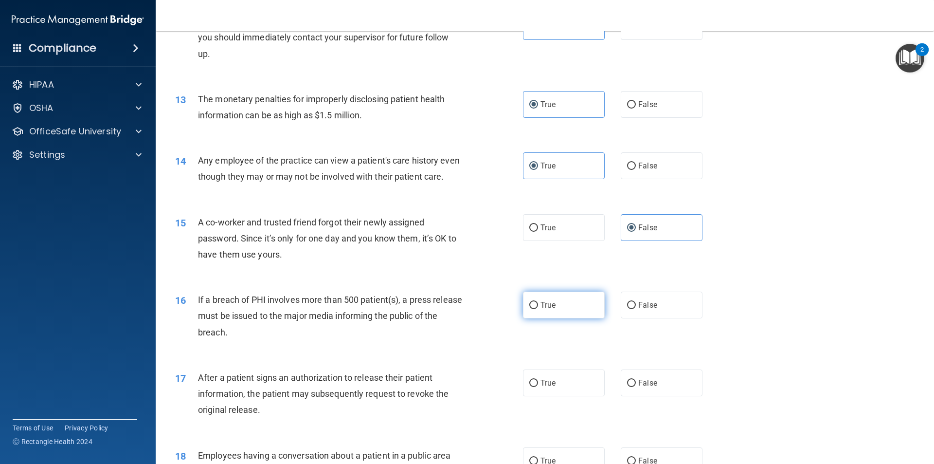
radio input "true"
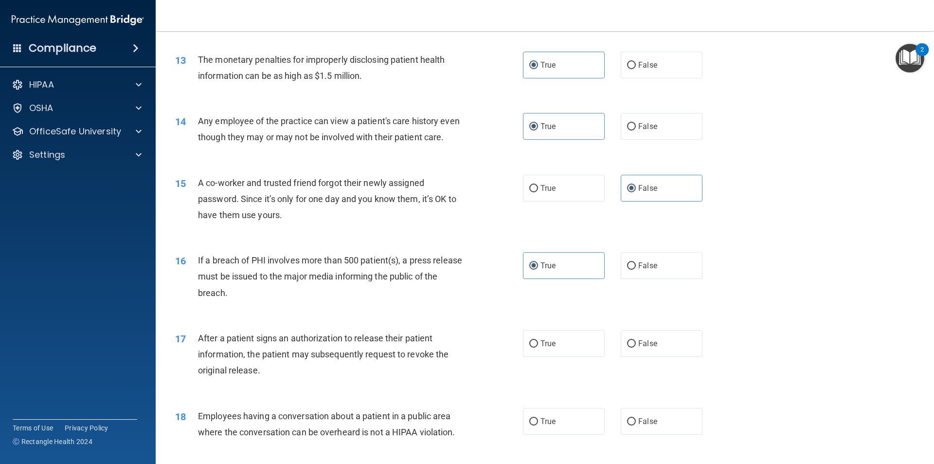
scroll to position [973, 0]
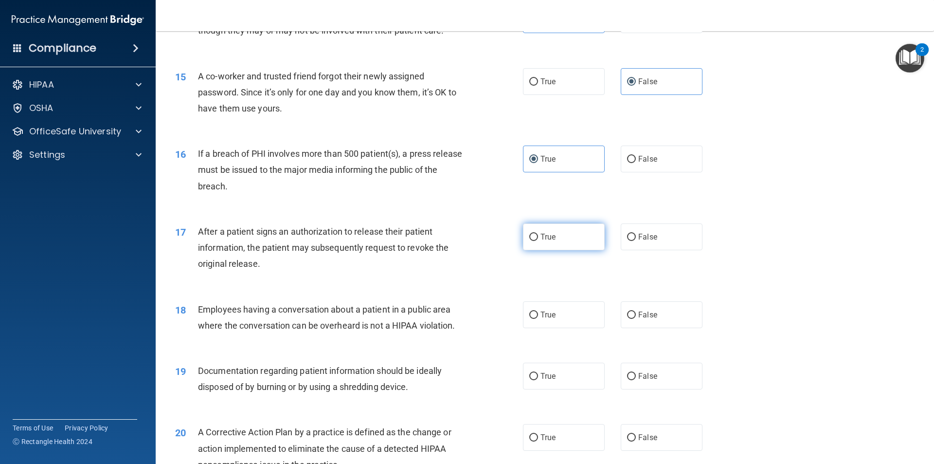
click at [579, 246] on label "True" at bounding box center [564, 236] width 82 height 27
click at [538, 241] on input "True" at bounding box center [533, 237] width 9 height 7
radio input "true"
click at [623, 328] on label "False" at bounding box center [662, 314] width 82 height 27
click at [627, 319] on input "False" at bounding box center [631, 314] width 9 height 7
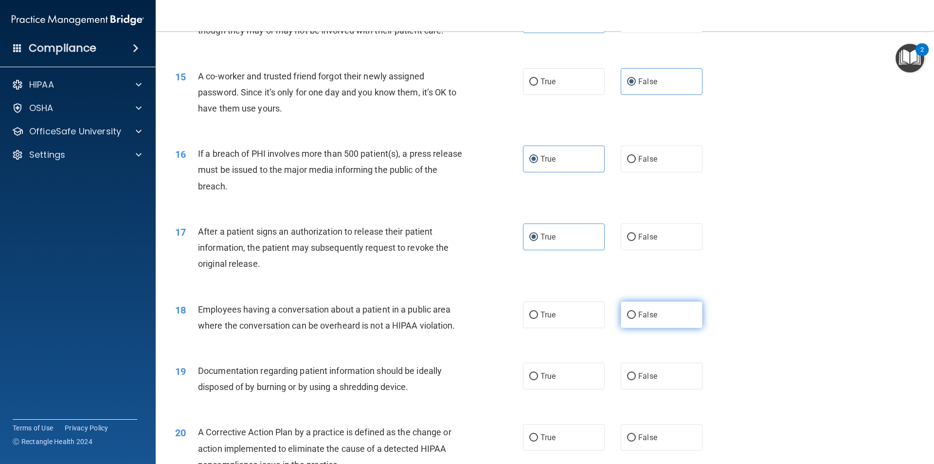
radio input "true"
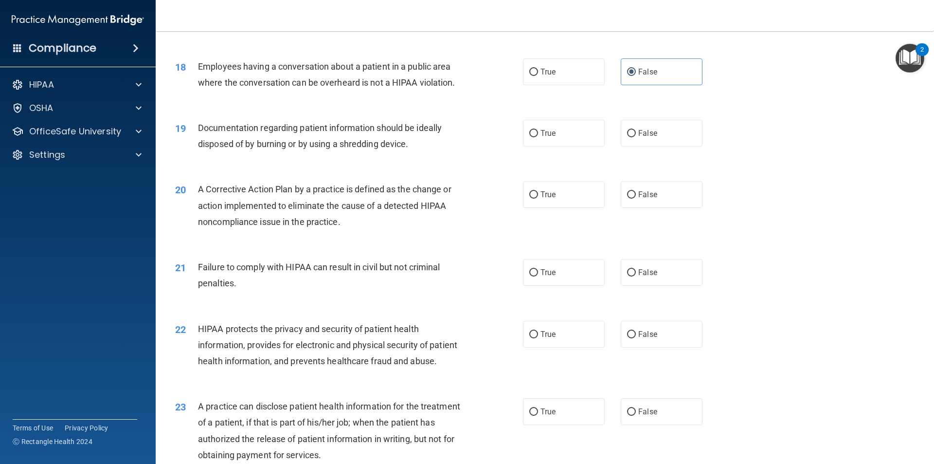
scroll to position [1216, 0]
click at [557, 144] on label "True" at bounding box center [564, 132] width 82 height 27
click at [538, 137] on input "True" at bounding box center [533, 132] width 9 height 7
radio input "true"
click at [540, 207] on label "True" at bounding box center [564, 193] width 82 height 27
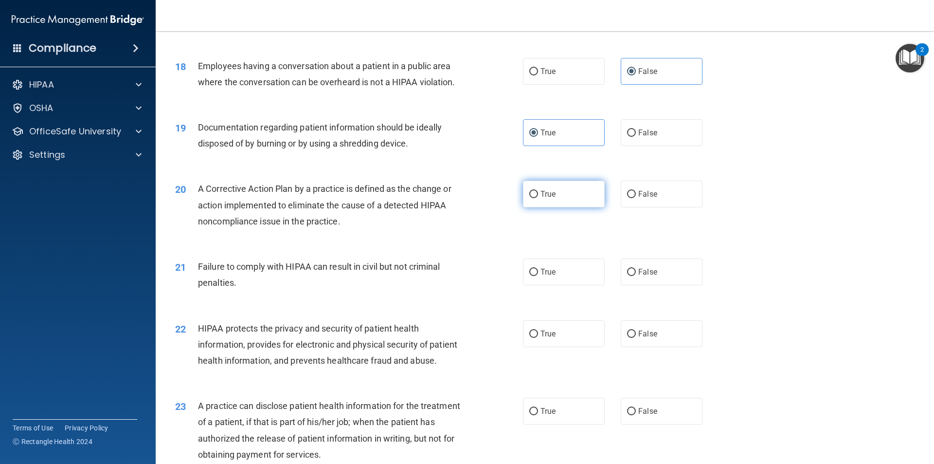
click at [538, 198] on input "True" at bounding box center [533, 194] width 9 height 7
radio input "true"
click at [655, 207] on label "False" at bounding box center [662, 193] width 82 height 27
click at [636, 198] on input "False" at bounding box center [631, 194] width 9 height 7
radio input "true"
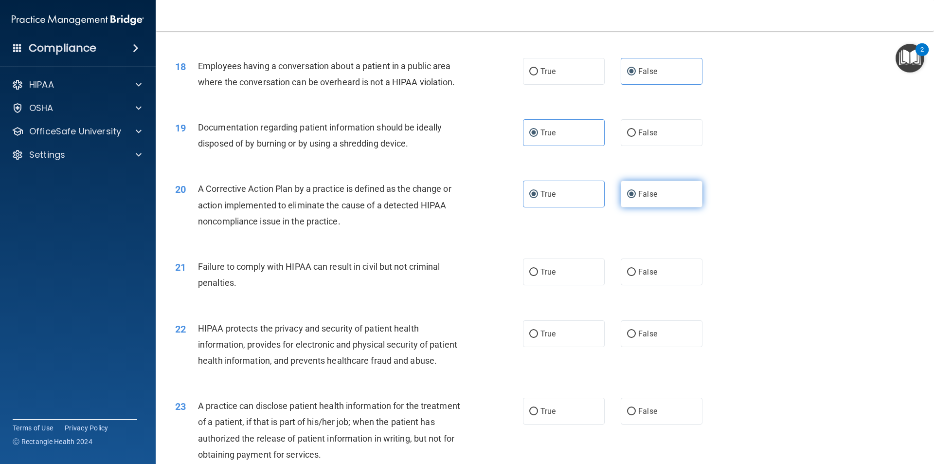
radio input "false"
click at [622, 285] on label "False" at bounding box center [662, 271] width 82 height 27
click at [627, 276] on input "False" at bounding box center [631, 272] width 9 height 7
radio input "true"
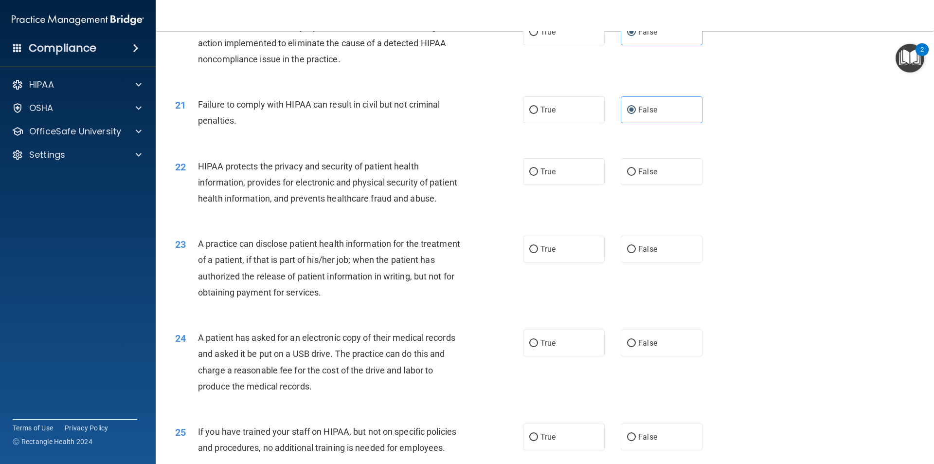
scroll to position [1362, 0]
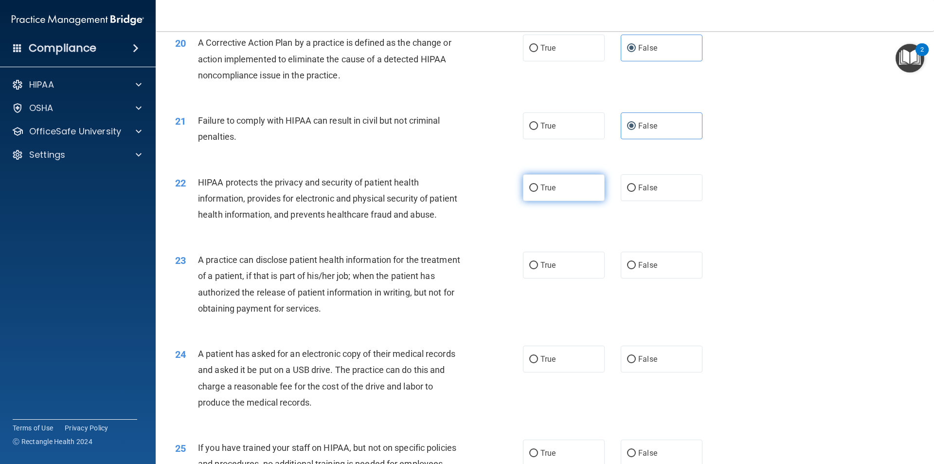
click at [585, 201] on label "True" at bounding box center [564, 187] width 82 height 27
click at [538, 192] on input "True" at bounding box center [533, 187] width 9 height 7
radio input "true"
click at [578, 278] on label "True" at bounding box center [564, 265] width 82 height 27
click at [538, 269] on input "True" at bounding box center [533, 265] width 9 height 7
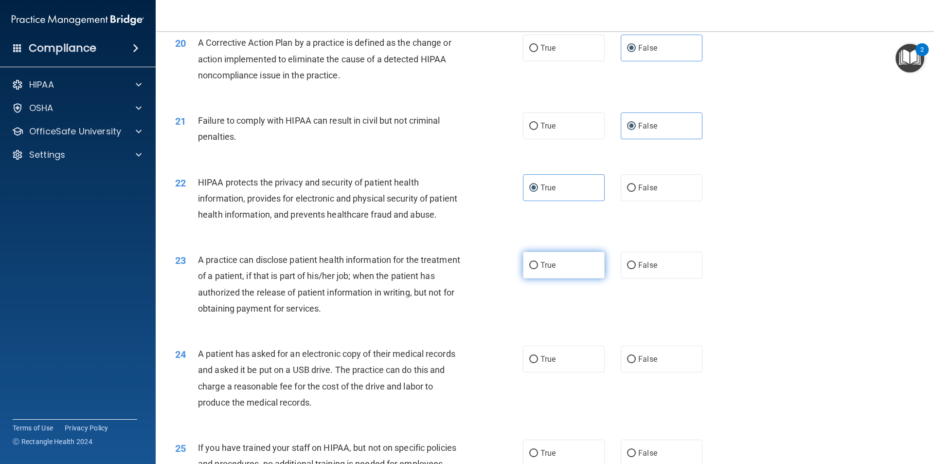
radio input "true"
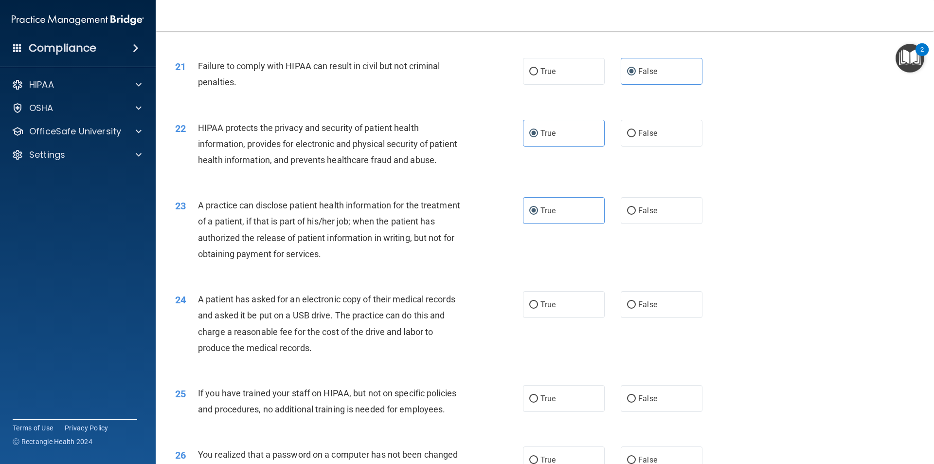
scroll to position [1508, 0]
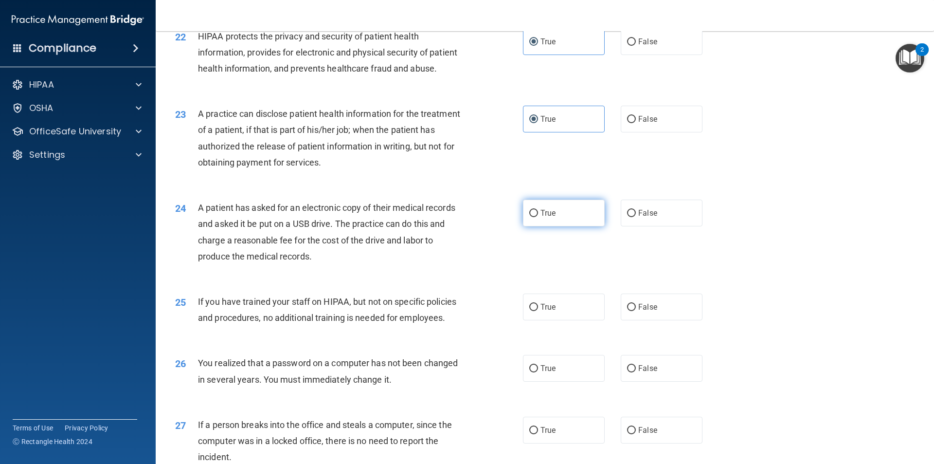
click at [579, 226] on label "True" at bounding box center [564, 212] width 82 height 27
click at [538, 217] on input "True" at bounding box center [533, 213] width 9 height 7
radio input "true"
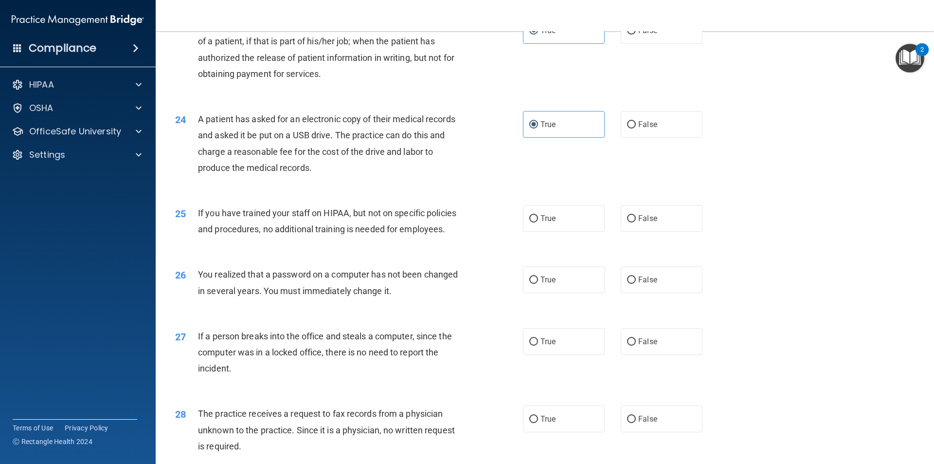
scroll to position [1606, 0]
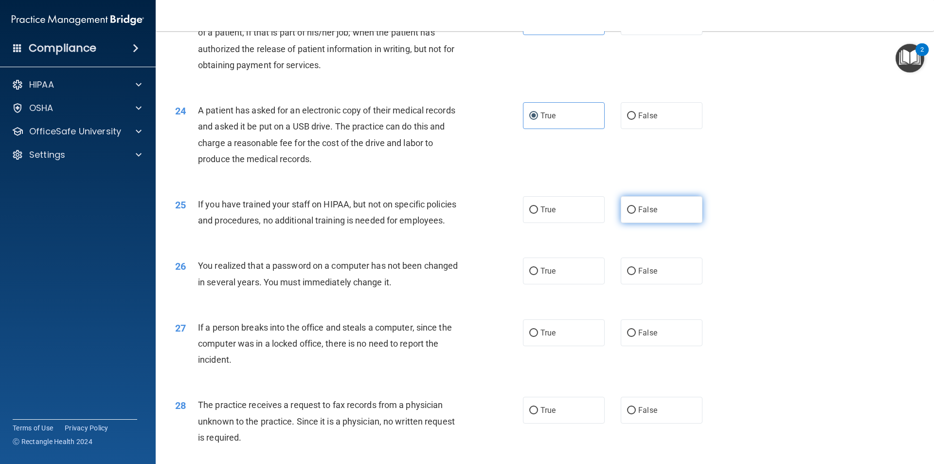
click at [654, 223] on label "False" at bounding box center [662, 209] width 82 height 27
click at [636, 214] on input "False" at bounding box center [631, 209] width 9 height 7
radio input "true"
click at [574, 284] on label "True" at bounding box center [564, 270] width 82 height 27
click at [538, 275] on input "True" at bounding box center [533, 271] width 9 height 7
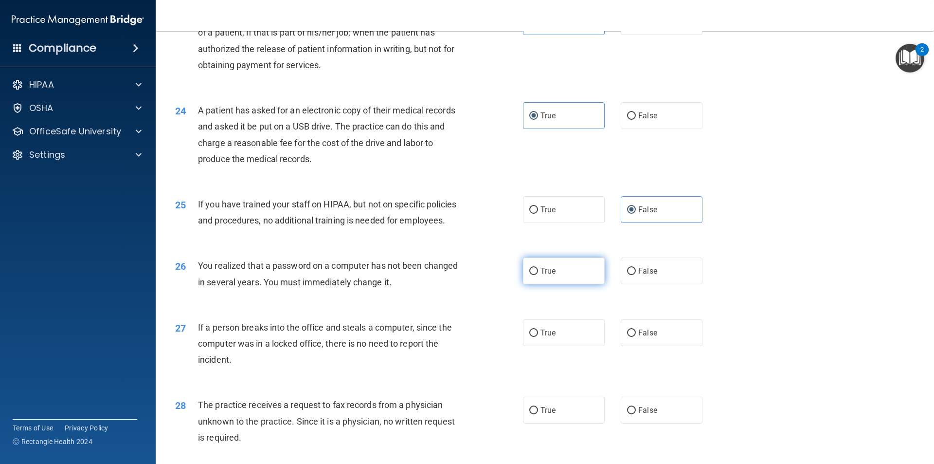
radio input "true"
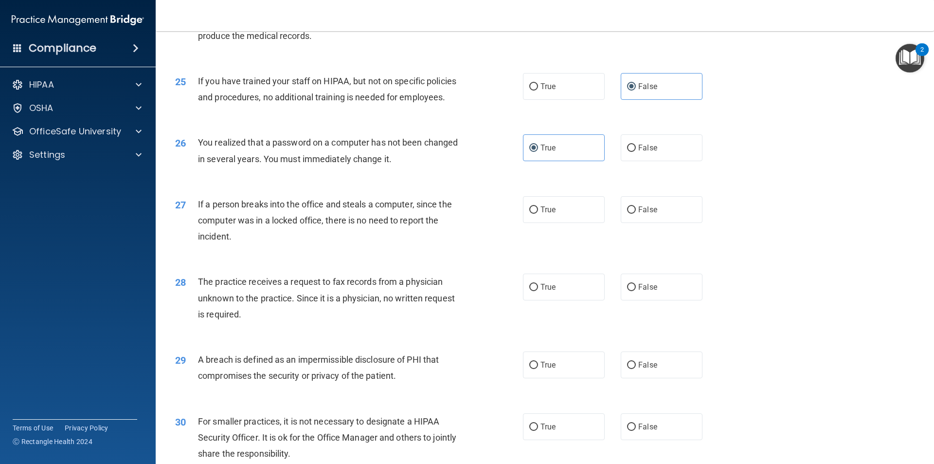
scroll to position [1751, 0]
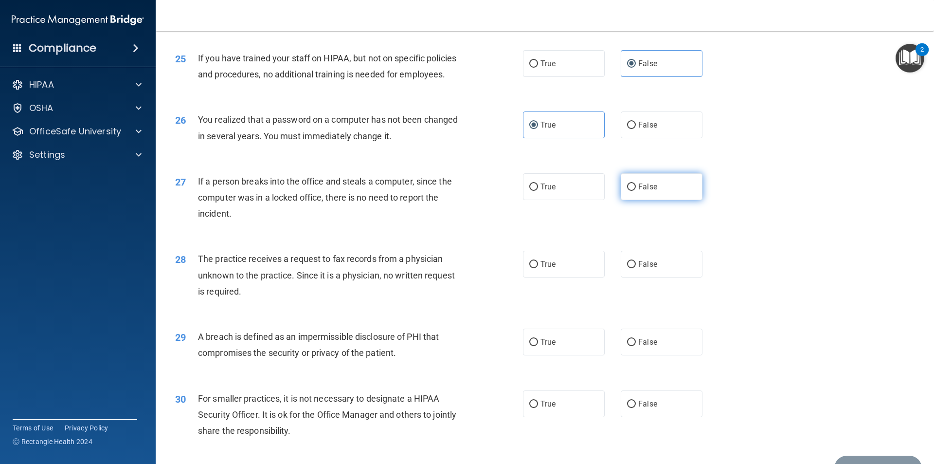
click at [657, 200] on label "False" at bounding box center [662, 186] width 82 height 27
click at [636, 191] on input "False" at bounding box center [631, 186] width 9 height 7
radio input "true"
drag, startPoint x: 659, startPoint y: 299, endPoint x: 634, endPoint y: 301, distance: 25.3
click at [659, 277] on label "False" at bounding box center [662, 264] width 82 height 27
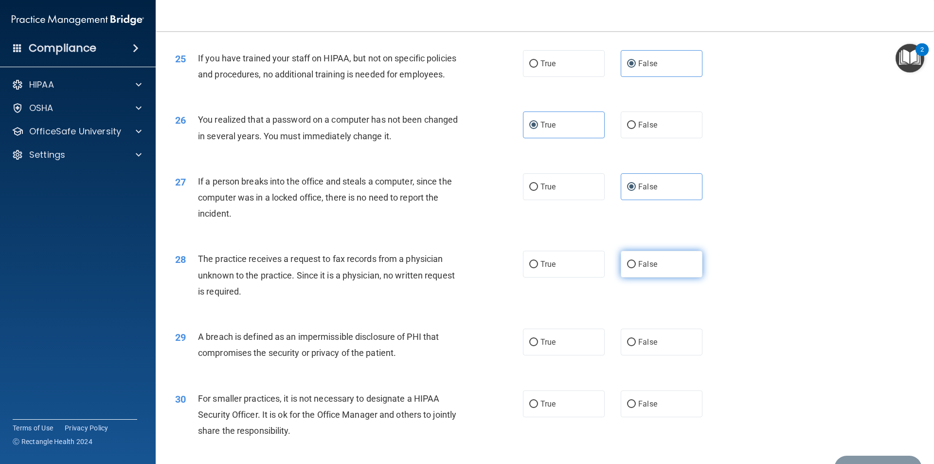
click at [636, 268] on input "False" at bounding box center [631, 264] width 9 height 7
radio input "true"
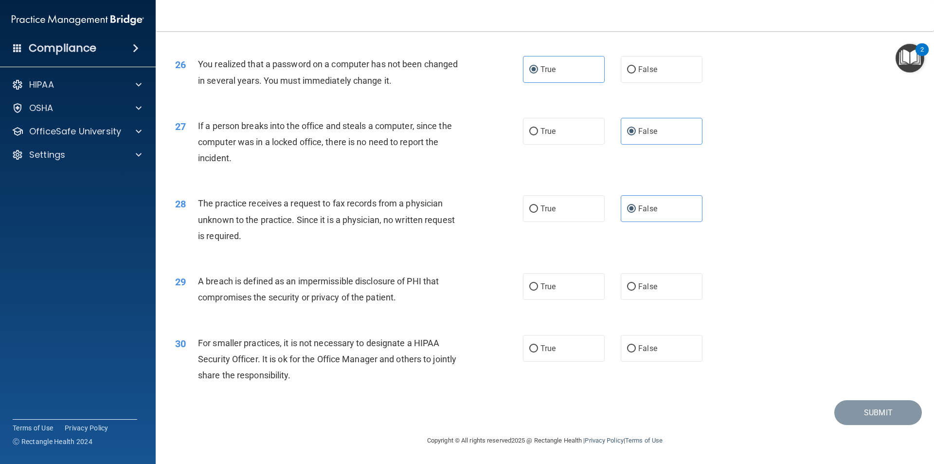
scroll to position [1839, 0]
click at [548, 284] on span "True" at bounding box center [548, 286] width 15 height 9
click at [538, 284] on input "True" at bounding box center [533, 286] width 9 height 7
radio input "true"
click at [651, 346] on span "False" at bounding box center [647, 347] width 19 height 9
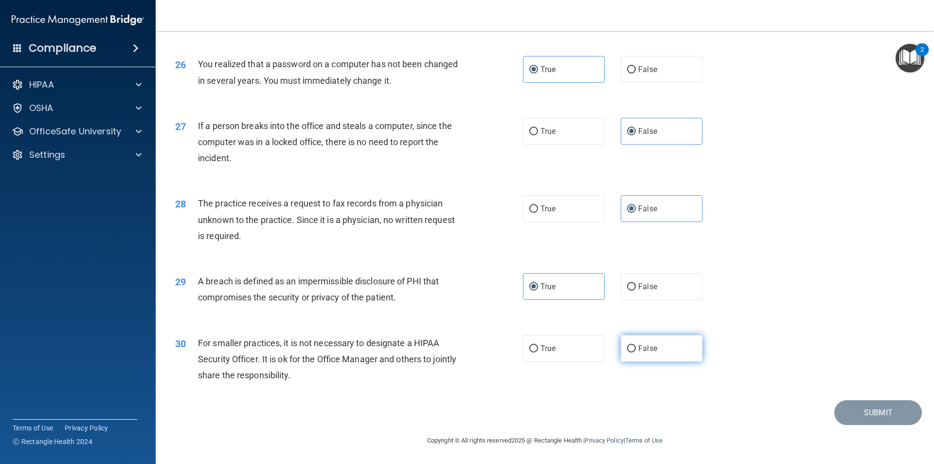
click at [636, 346] on input "False" at bounding box center [631, 348] width 9 height 7
radio input "true"
click at [864, 411] on button "Submit" at bounding box center [878, 412] width 88 height 25
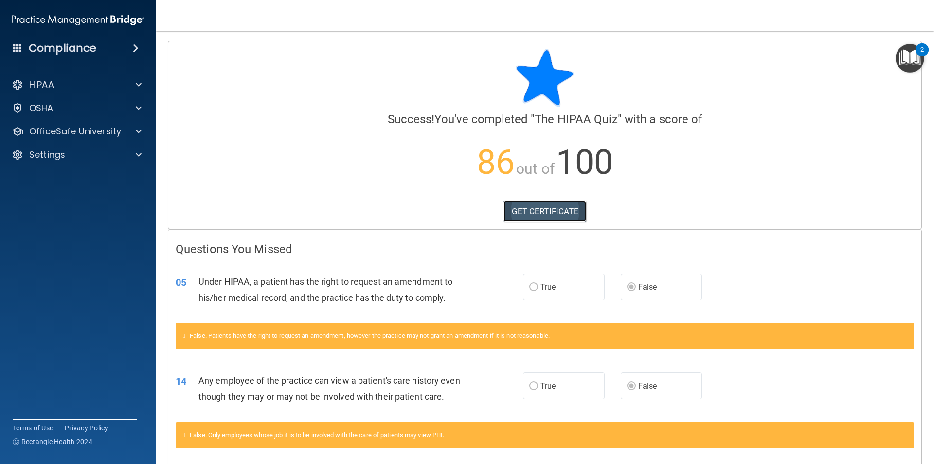
click at [541, 208] on link "GET CERTIFICATE" at bounding box center [545, 210] width 83 height 21
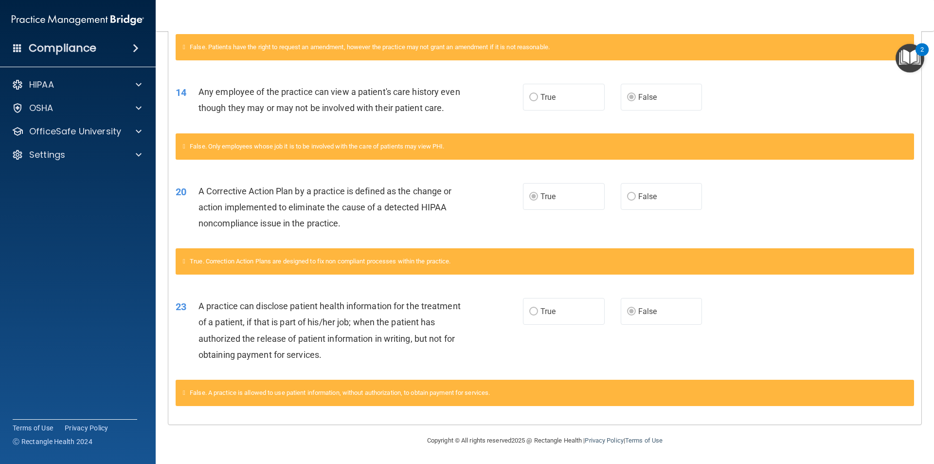
scroll to position [256, 0]
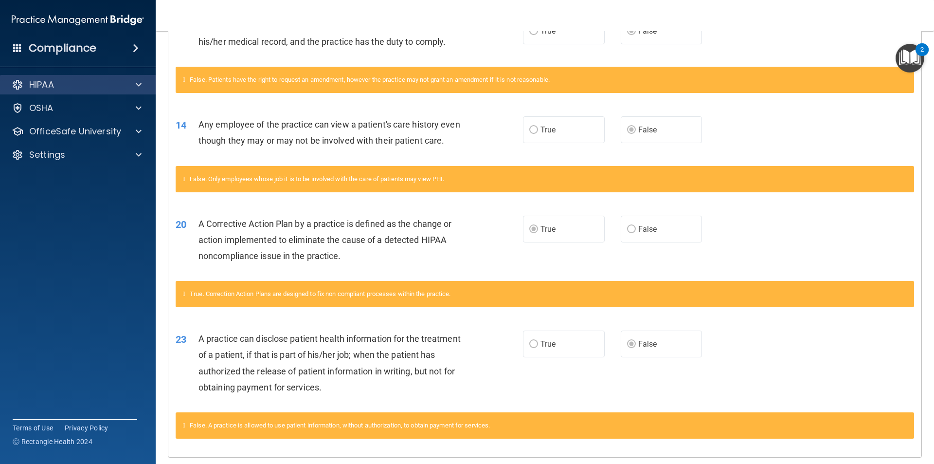
click at [57, 77] on div "HIPAA" at bounding box center [78, 84] width 156 height 19
click at [119, 91] on div "HIPAA" at bounding box center [78, 84] width 156 height 19
click at [136, 84] on span at bounding box center [139, 85] width 6 height 12
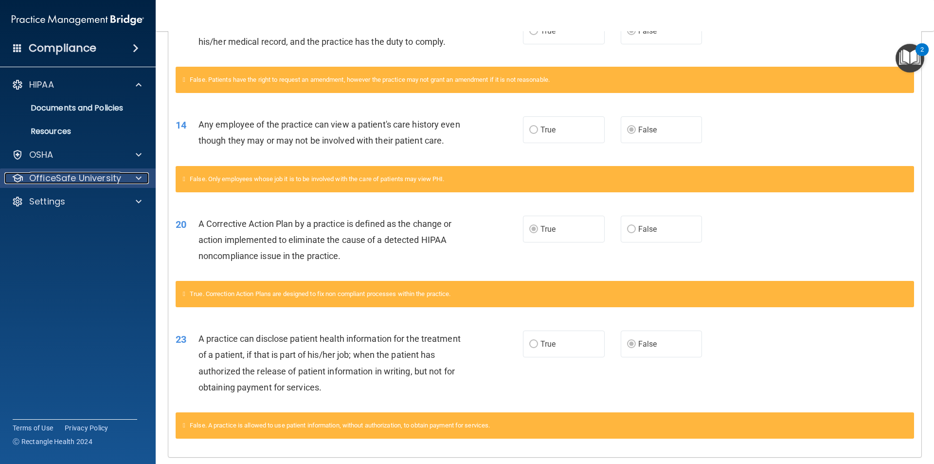
click at [70, 177] on p "OfficeSafe University" at bounding box center [75, 178] width 92 height 12
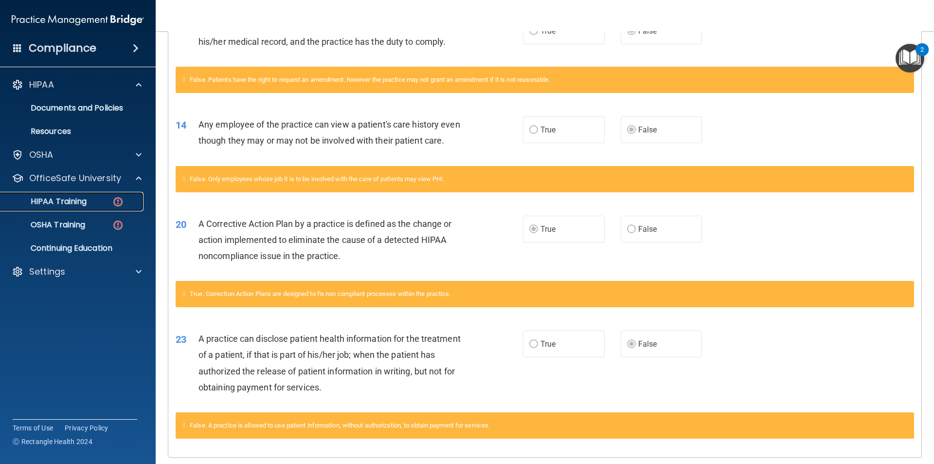
click at [76, 203] on p "HIPAA Training" at bounding box center [46, 202] width 80 height 10
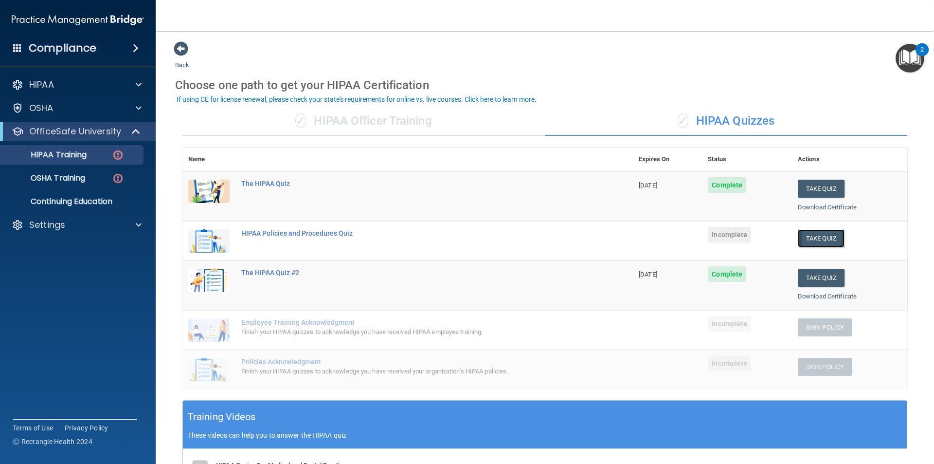
click at [812, 241] on button "Take Quiz" at bounding box center [821, 238] width 47 height 18
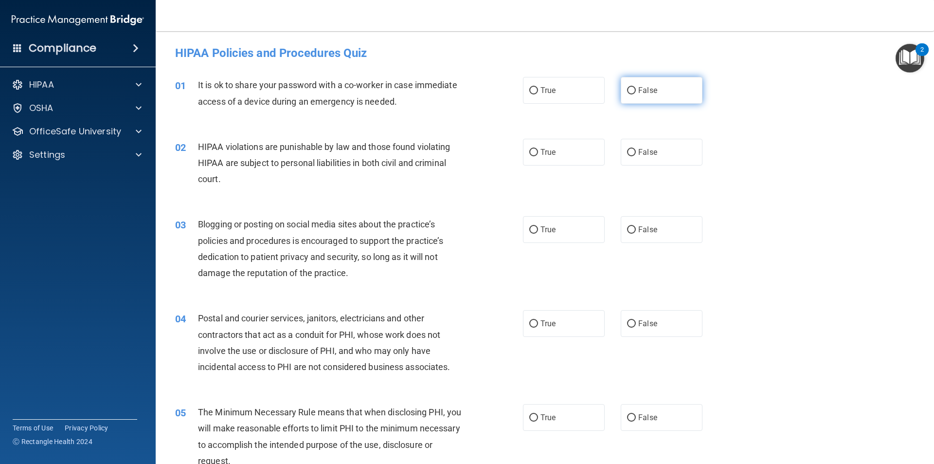
click at [632, 90] on label "False" at bounding box center [662, 90] width 82 height 27
click at [632, 90] on input "False" at bounding box center [631, 90] width 9 height 7
radio input "true"
click at [565, 163] on label "True" at bounding box center [564, 152] width 82 height 27
click at [538, 156] on input "True" at bounding box center [533, 152] width 9 height 7
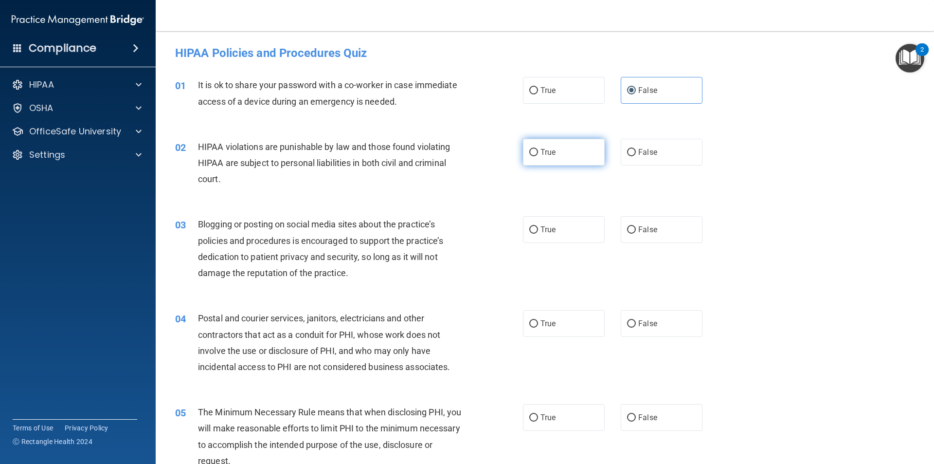
radio input "true"
click at [563, 237] on label "True" at bounding box center [564, 229] width 82 height 27
click at [538, 234] on input "True" at bounding box center [533, 229] width 9 height 7
radio input "true"
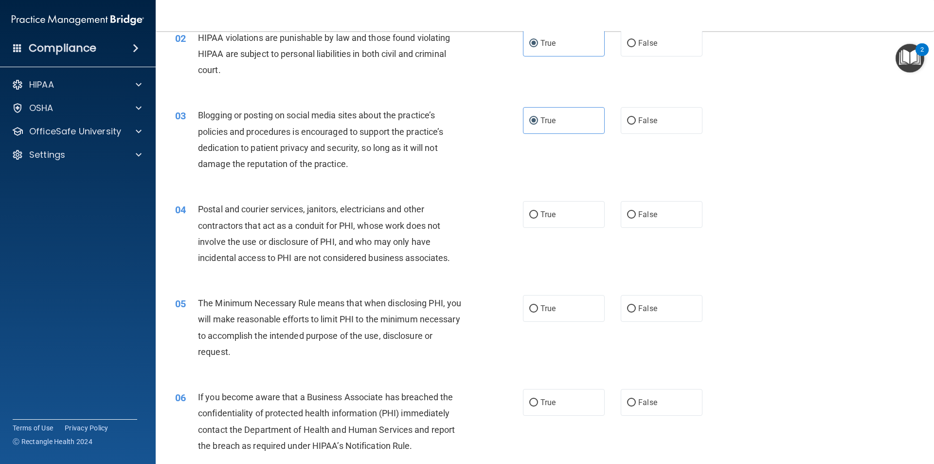
scroll to position [146, 0]
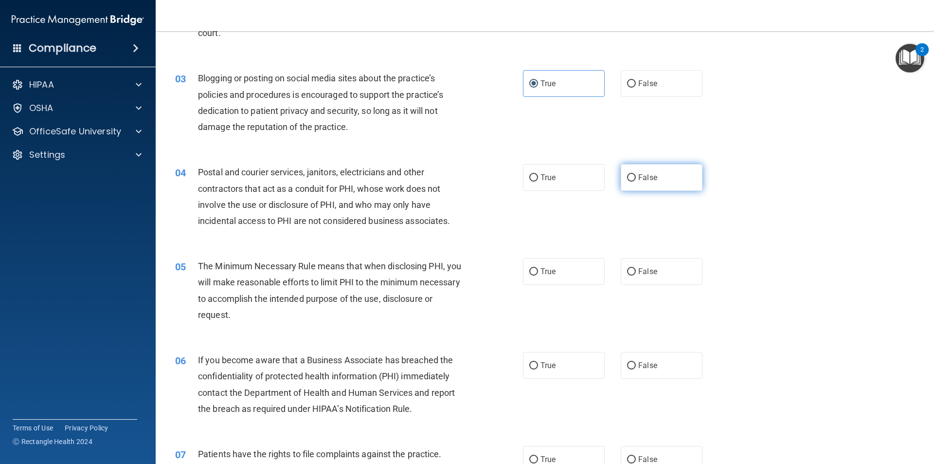
click at [639, 176] on span "False" at bounding box center [647, 177] width 19 height 9
click at [636, 176] on input "False" at bounding box center [631, 177] width 9 height 7
radio input "true"
click at [570, 269] on label "True" at bounding box center [564, 271] width 82 height 27
click at [538, 269] on input "True" at bounding box center [533, 271] width 9 height 7
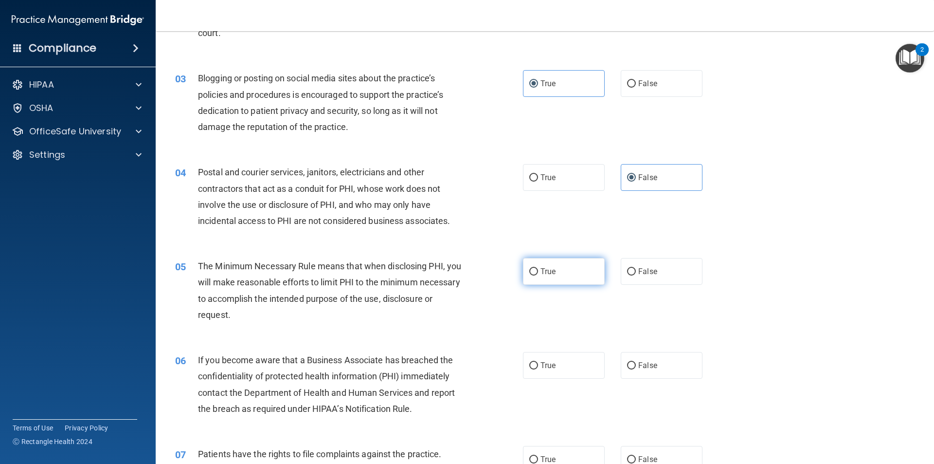
radio input "true"
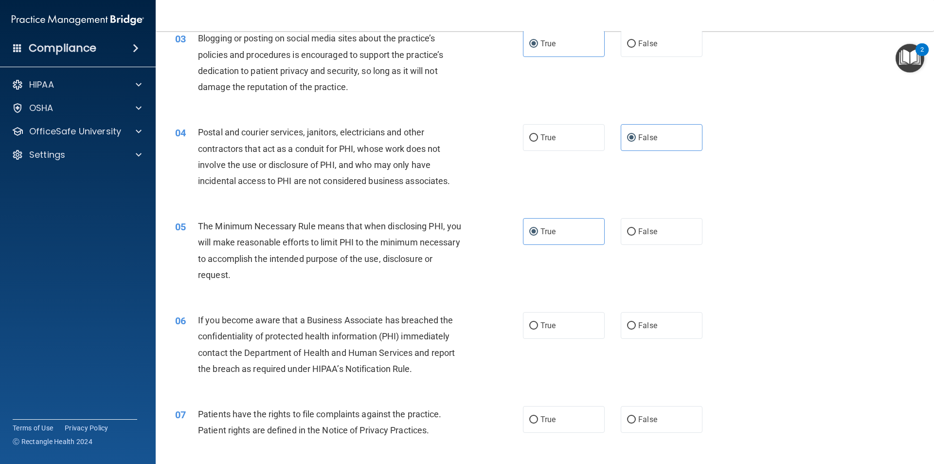
scroll to position [243, 0]
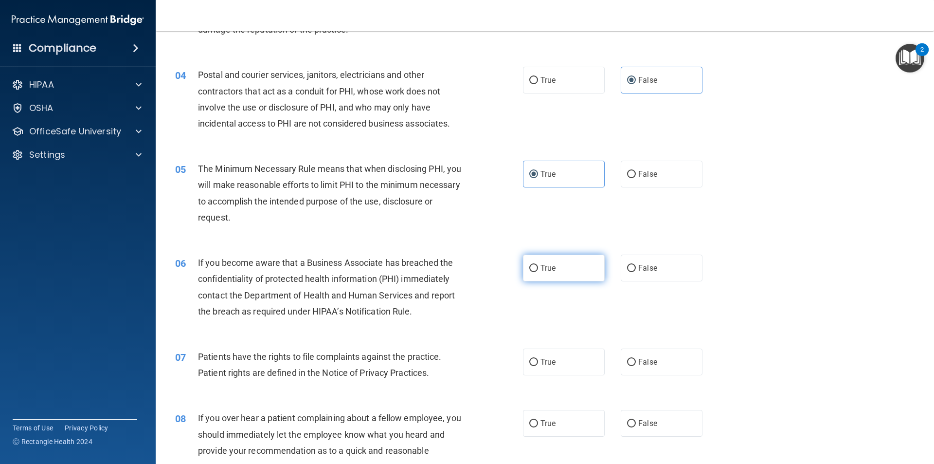
click at [559, 275] on label "True" at bounding box center [564, 267] width 82 height 27
click at [538, 272] on input "True" at bounding box center [533, 268] width 9 height 7
radio input "true"
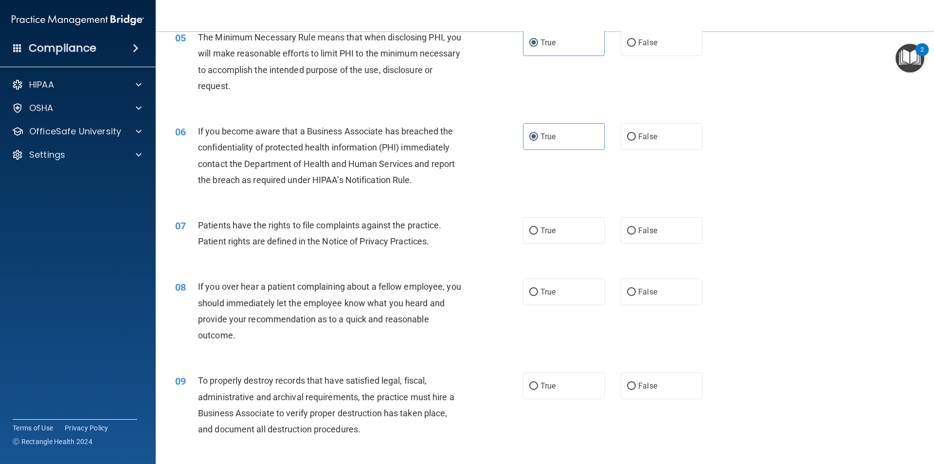
scroll to position [389, 0]
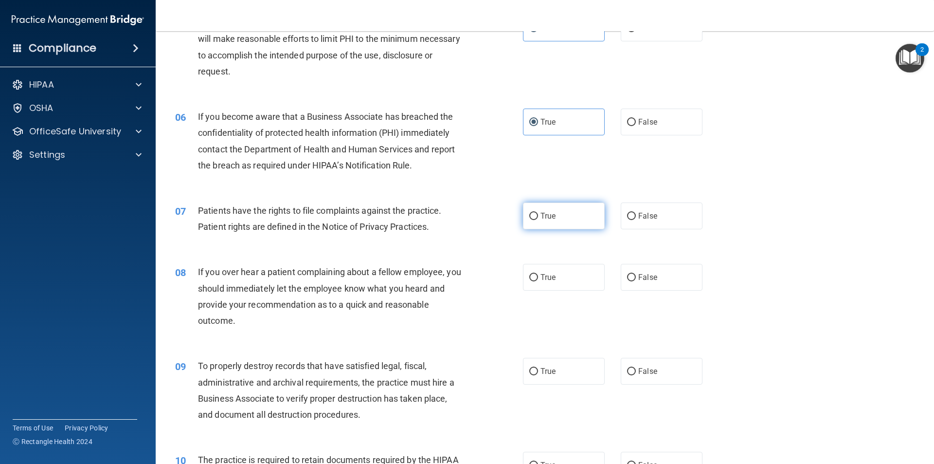
click at [538, 221] on label "True" at bounding box center [564, 215] width 82 height 27
click at [538, 220] on input "True" at bounding box center [533, 216] width 9 height 7
radio input "true"
click at [664, 273] on label "False" at bounding box center [662, 277] width 82 height 27
click at [636, 274] on input "False" at bounding box center [631, 277] width 9 height 7
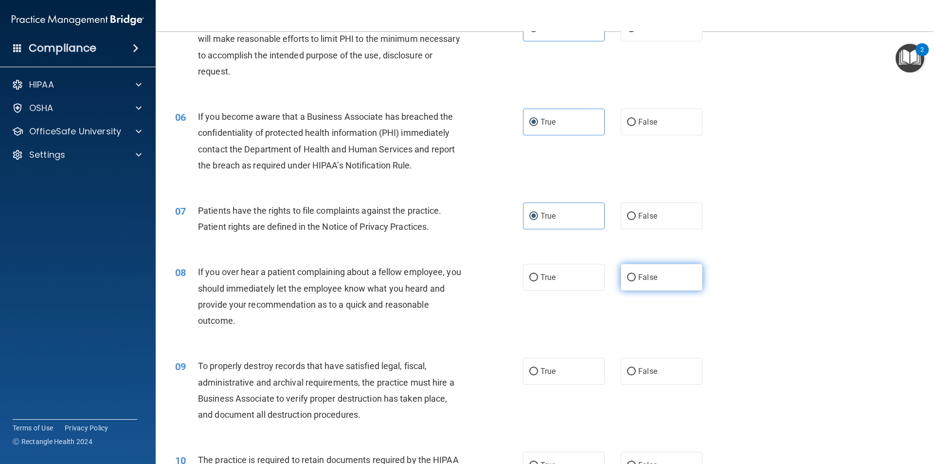
radio input "true"
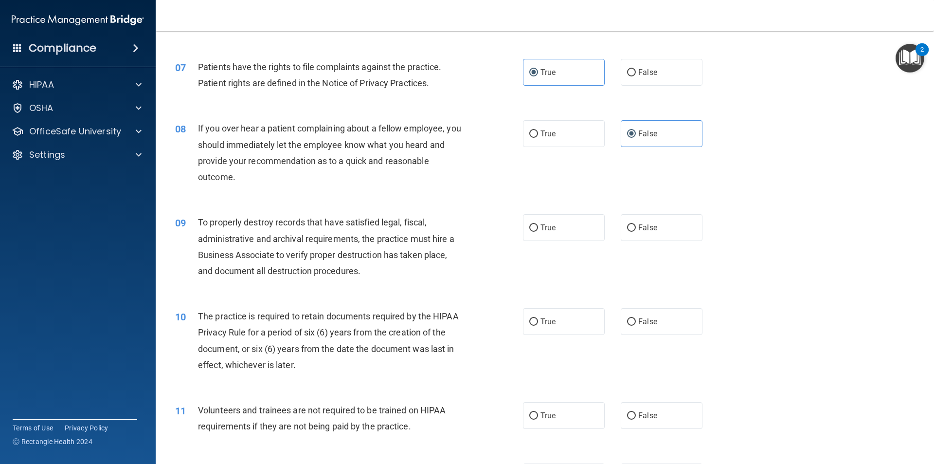
scroll to position [535, 0]
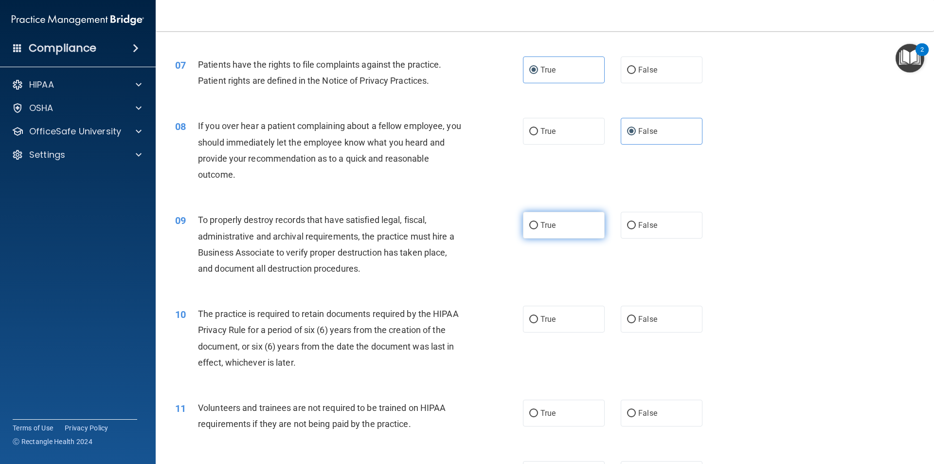
click at [572, 238] on label "True" at bounding box center [564, 225] width 82 height 27
click at [538, 229] on input "True" at bounding box center [533, 225] width 9 height 7
radio input "true"
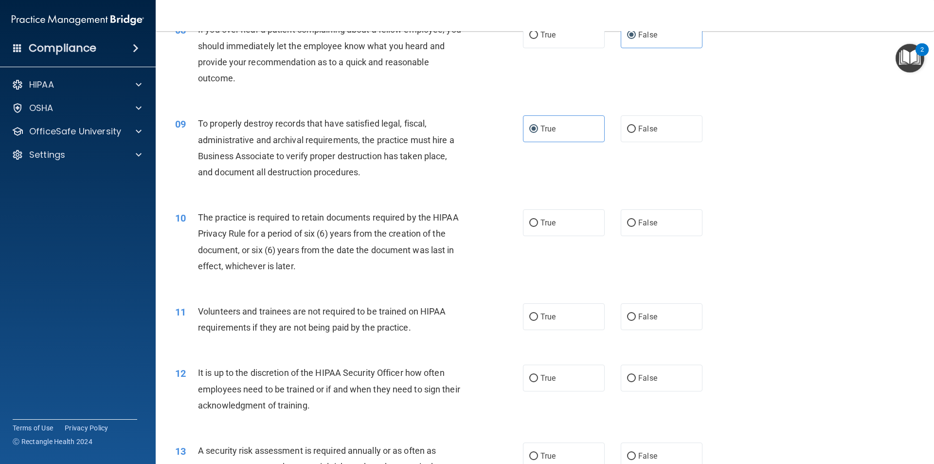
scroll to position [632, 0]
click at [534, 231] on label "True" at bounding box center [564, 221] width 82 height 27
click at [534, 226] on input "True" at bounding box center [533, 221] width 9 height 7
radio input "true"
click at [652, 319] on span "False" at bounding box center [647, 315] width 19 height 9
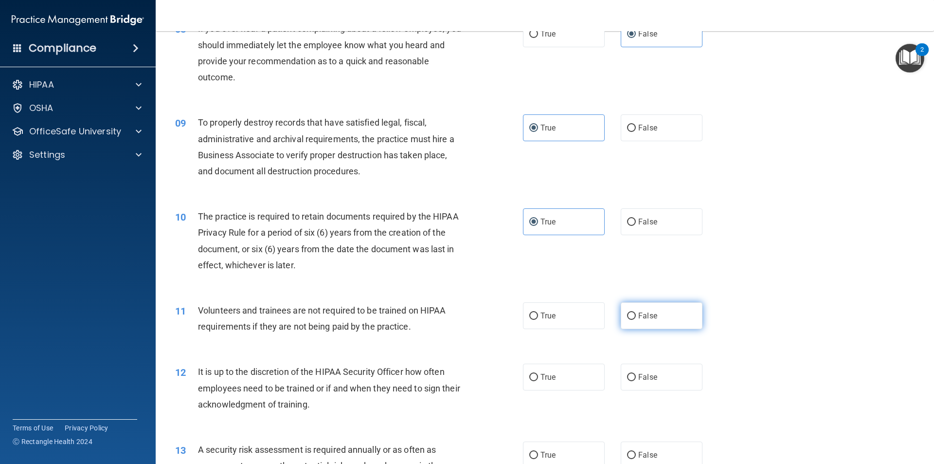
click at [636, 319] on input "False" at bounding box center [631, 315] width 9 height 7
radio input "true"
click at [640, 387] on label "False" at bounding box center [662, 376] width 82 height 27
click at [636, 381] on input "False" at bounding box center [631, 377] width 9 height 7
radio input "true"
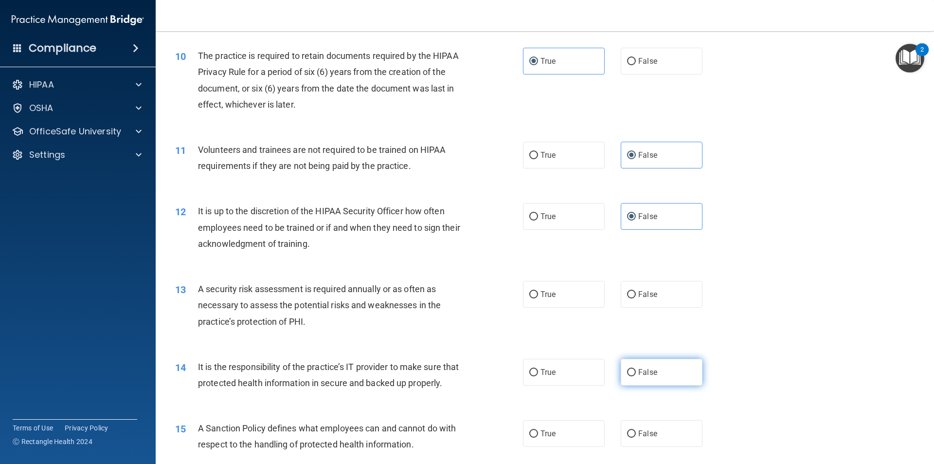
scroll to position [827, 0]
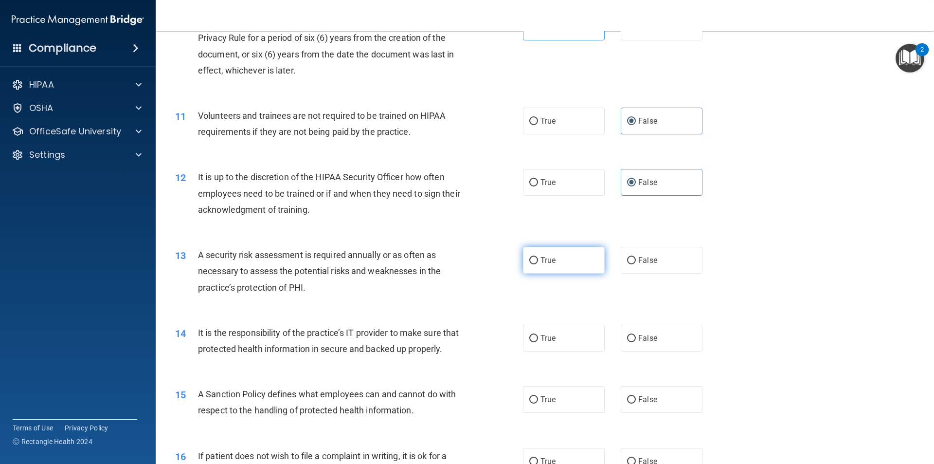
click at [555, 265] on label "True" at bounding box center [564, 260] width 82 height 27
click at [538, 264] on input "True" at bounding box center [533, 260] width 9 height 7
radio input "true"
click at [541, 335] on span "True" at bounding box center [548, 337] width 15 height 9
click at [538, 335] on input "True" at bounding box center [533, 338] width 9 height 7
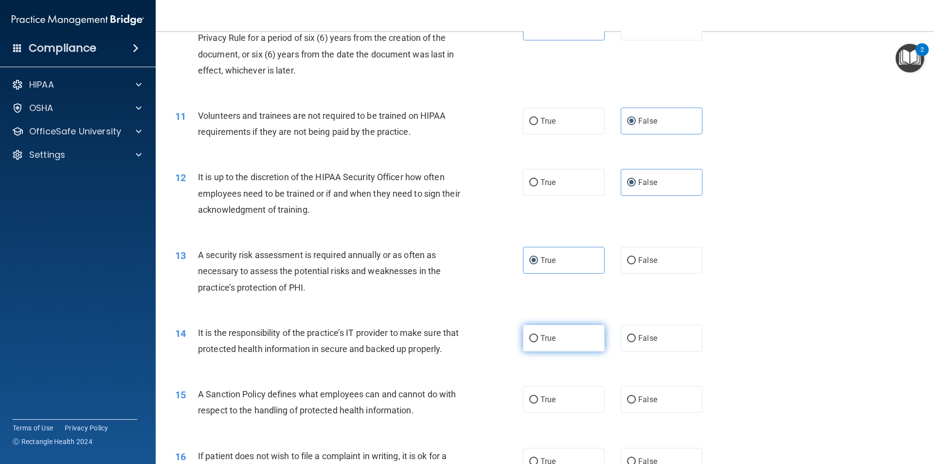
radio input "true"
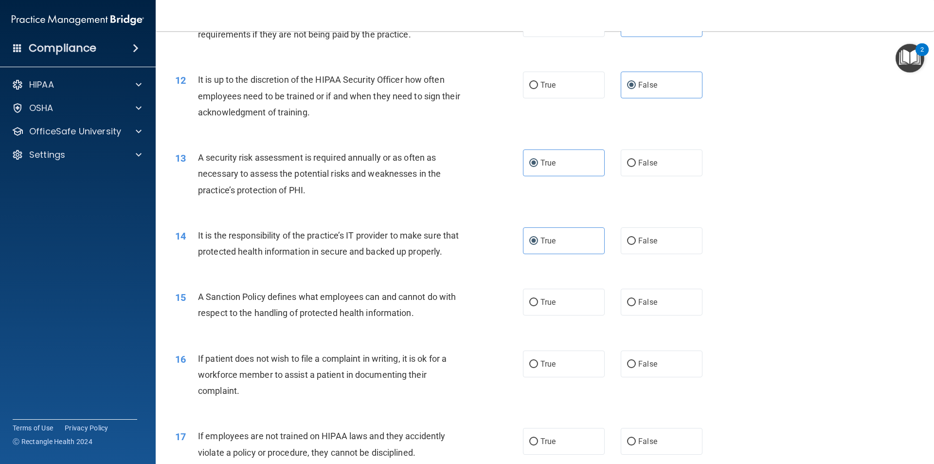
scroll to position [973, 0]
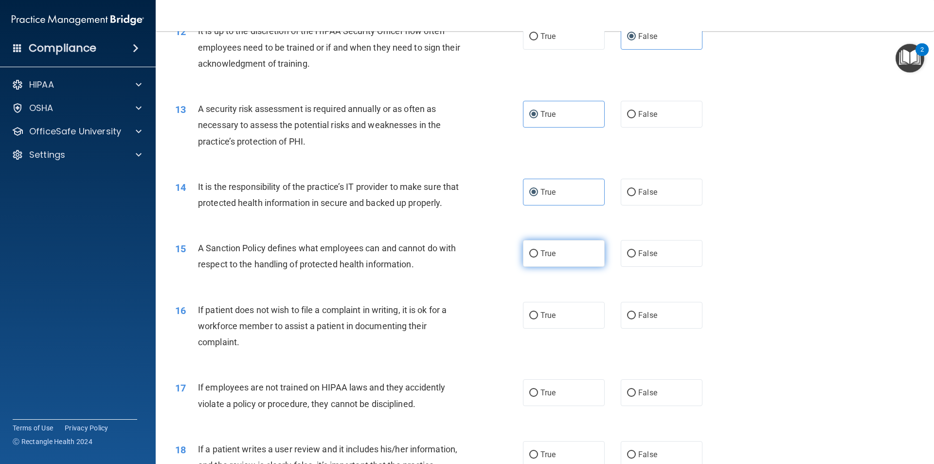
click at [553, 267] on label "True" at bounding box center [564, 253] width 82 height 27
click at [538, 257] on input "True" at bounding box center [533, 253] width 9 height 7
radio input "true"
click at [650, 320] on span "False" at bounding box center [647, 314] width 19 height 9
click at [636, 319] on input "False" at bounding box center [631, 315] width 9 height 7
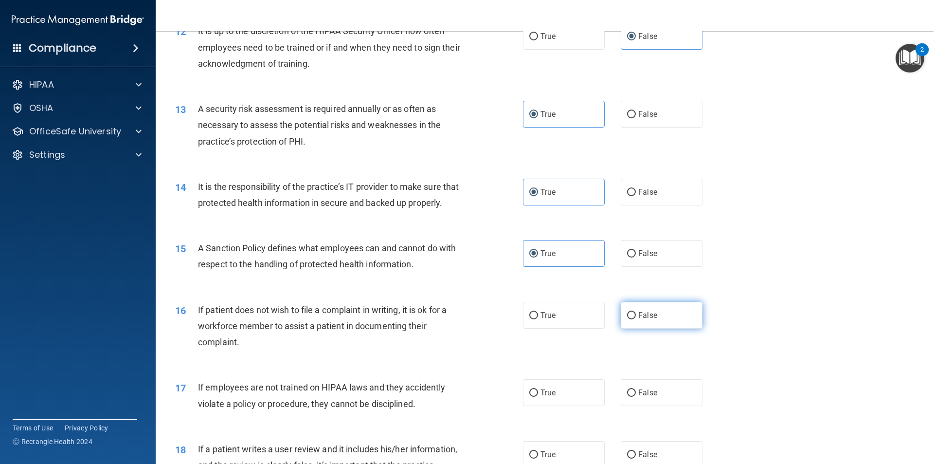
radio input "true"
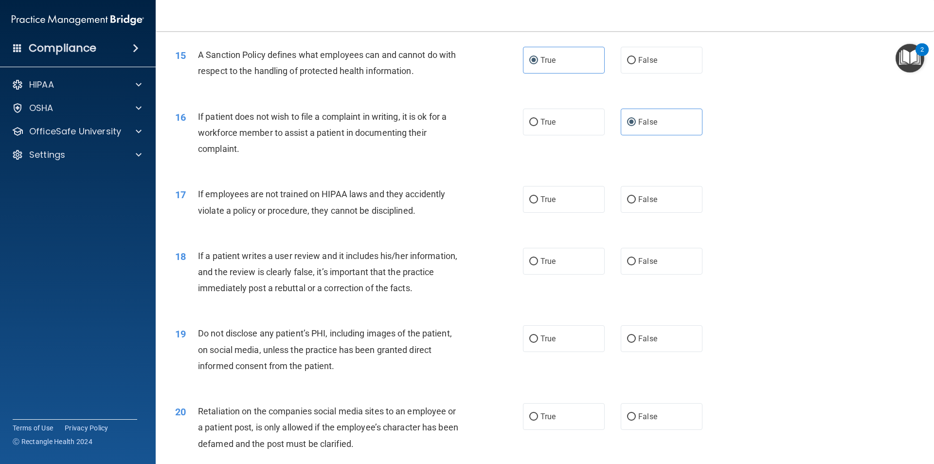
scroll to position [1168, 0]
click at [642, 211] on label "False" at bounding box center [662, 197] width 82 height 27
click at [636, 202] on input "False" at bounding box center [631, 198] width 9 height 7
radio input "true"
click at [548, 211] on label "True" at bounding box center [564, 197] width 82 height 27
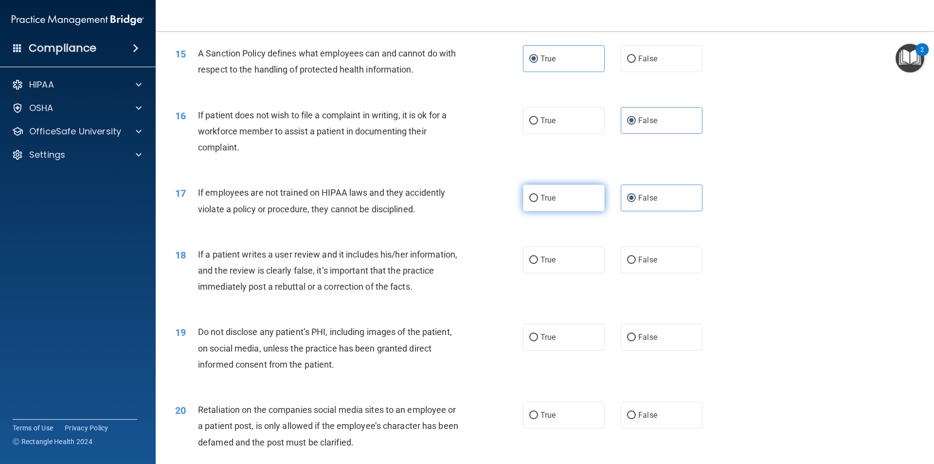
click at [538, 202] on input "True" at bounding box center [533, 198] width 9 height 7
radio input "true"
radio input "false"
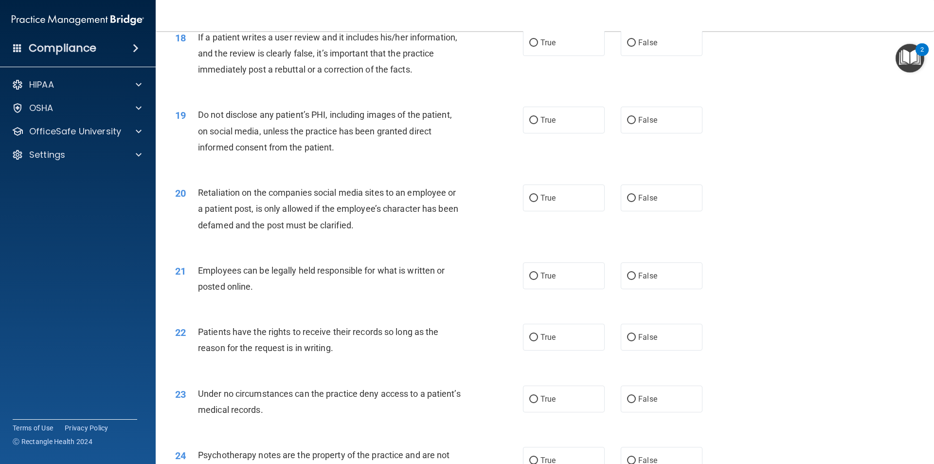
scroll to position [1362, 0]
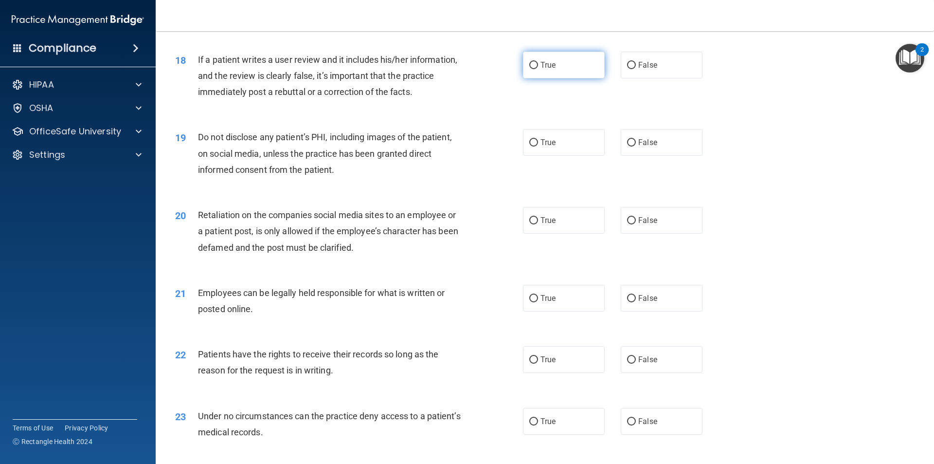
click at [552, 78] on label "True" at bounding box center [564, 65] width 82 height 27
click at [538, 69] on input "True" at bounding box center [533, 65] width 9 height 7
radio input "true"
click at [566, 156] on label "True" at bounding box center [564, 142] width 82 height 27
click at [538, 146] on input "True" at bounding box center [533, 142] width 9 height 7
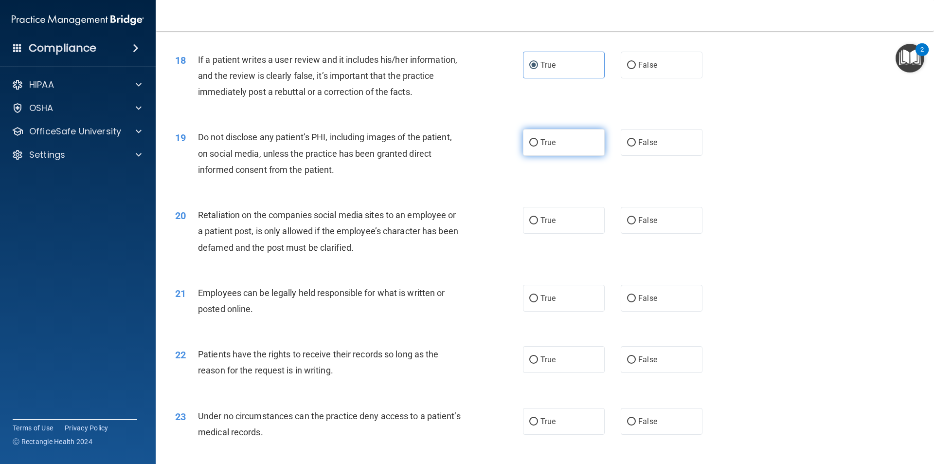
radio input "true"
click at [562, 234] on label "True" at bounding box center [564, 220] width 82 height 27
click at [538, 224] on input "True" at bounding box center [533, 220] width 9 height 7
radio input "true"
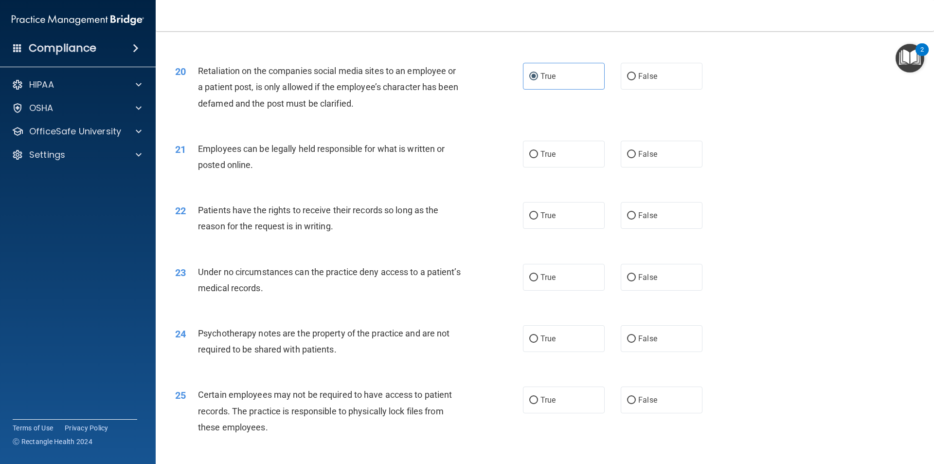
scroll to position [1508, 0]
click at [555, 165] on label "True" at bounding box center [564, 152] width 82 height 27
click at [538, 156] on input "True" at bounding box center [533, 152] width 9 height 7
radio input "true"
click at [611, 227] on div "True False" at bounding box center [621, 213] width 196 height 27
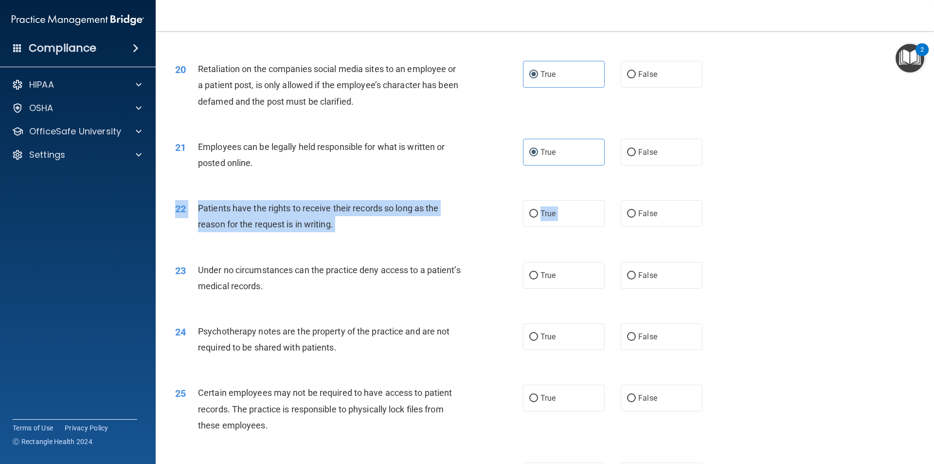
click at [627, 244] on div "22 Patients have the rights to receive their records so long as the reason for …" at bounding box center [545, 218] width 754 height 61
click at [451, 232] on div "Patients have the rights to receive their records so long as the reason for the…" at bounding box center [334, 216] width 272 height 32
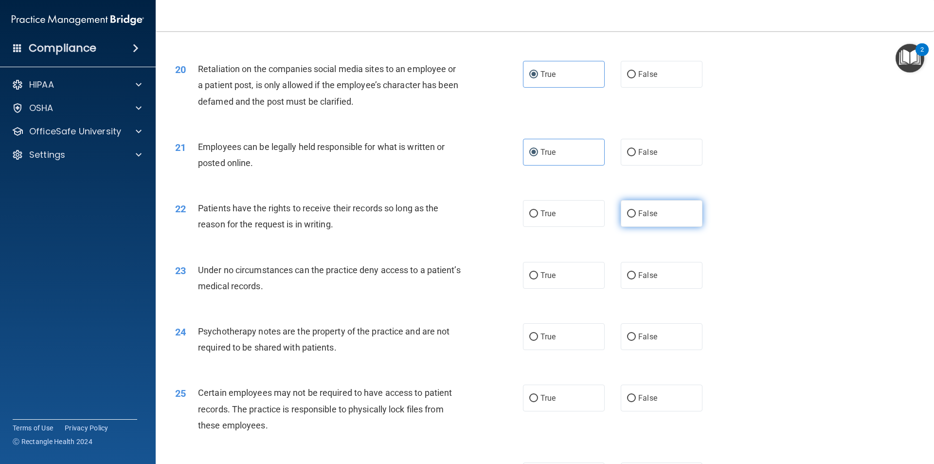
click at [627, 217] on input "False" at bounding box center [631, 213] width 9 height 7
radio input "true"
click at [573, 289] on label "True" at bounding box center [564, 275] width 82 height 27
click at [538, 279] on input "True" at bounding box center [533, 275] width 9 height 7
radio input "true"
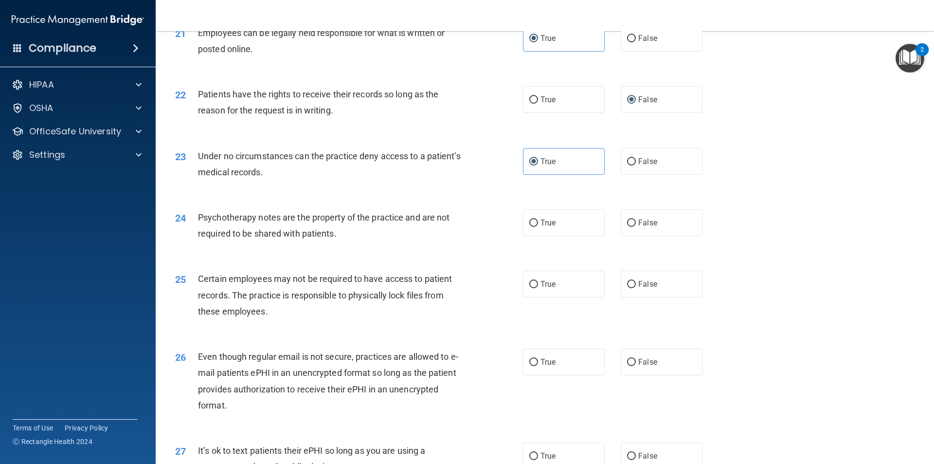
scroll to position [1654, 0]
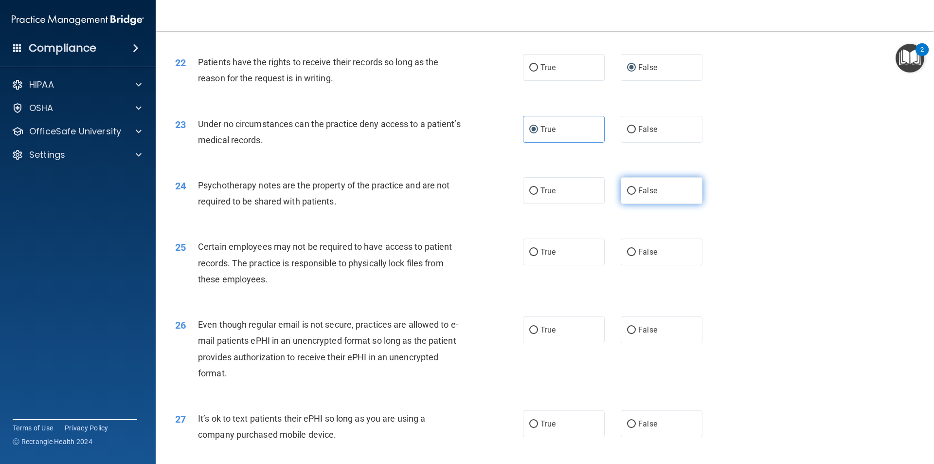
click at [639, 204] on label "False" at bounding box center [662, 190] width 82 height 27
click at [636, 195] on input "False" at bounding box center [631, 190] width 9 height 7
radio input "true"
click at [631, 256] on input "False" at bounding box center [631, 252] width 9 height 7
radio input "true"
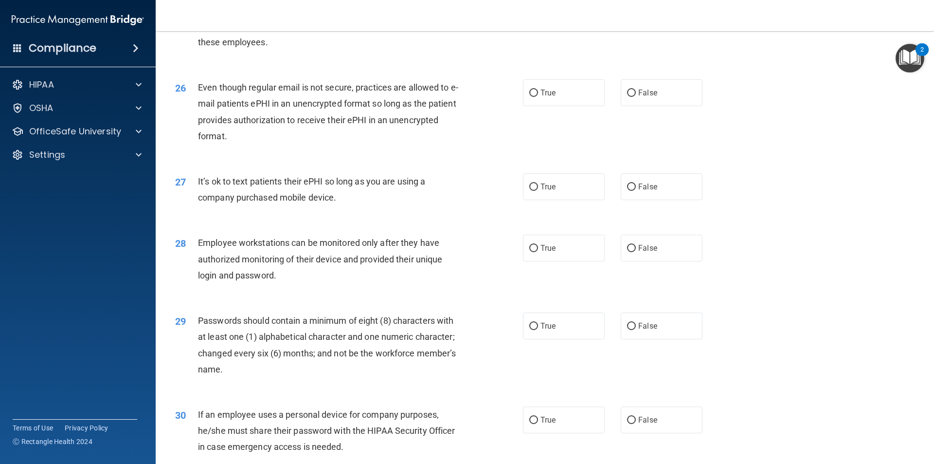
scroll to position [1897, 0]
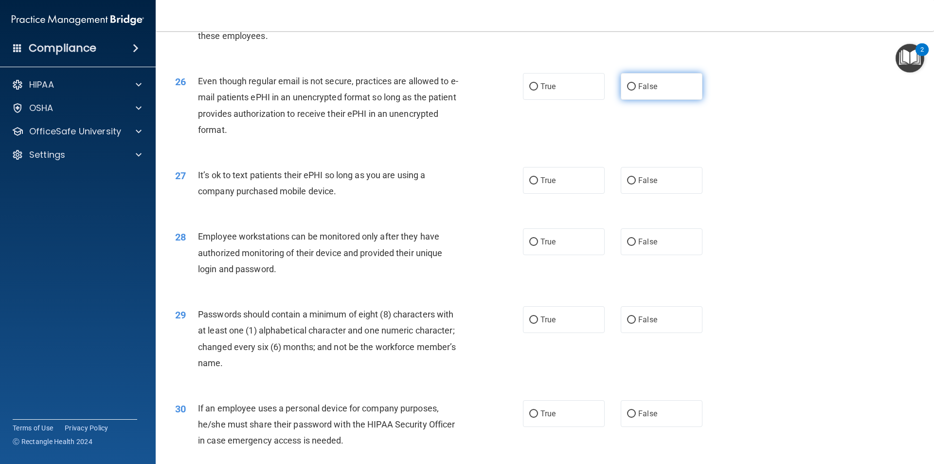
click at [681, 100] on label "False" at bounding box center [662, 86] width 82 height 27
click at [636, 90] on input "False" at bounding box center [631, 86] width 9 height 7
radio input "true"
click at [669, 194] on label "False" at bounding box center [662, 180] width 82 height 27
click at [636, 184] on input "False" at bounding box center [631, 180] width 9 height 7
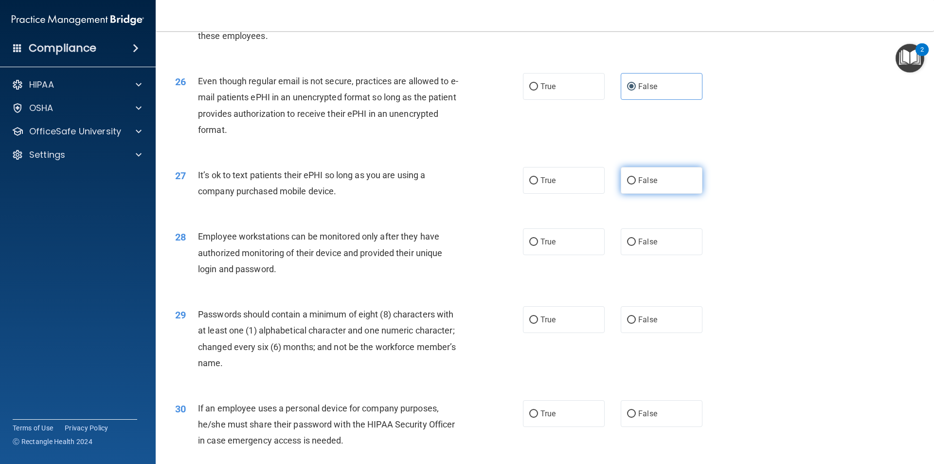
radio input "true"
click at [651, 246] on span "False" at bounding box center [647, 241] width 19 height 9
click at [636, 246] on input "False" at bounding box center [631, 241] width 9 height 7
radio input "true"
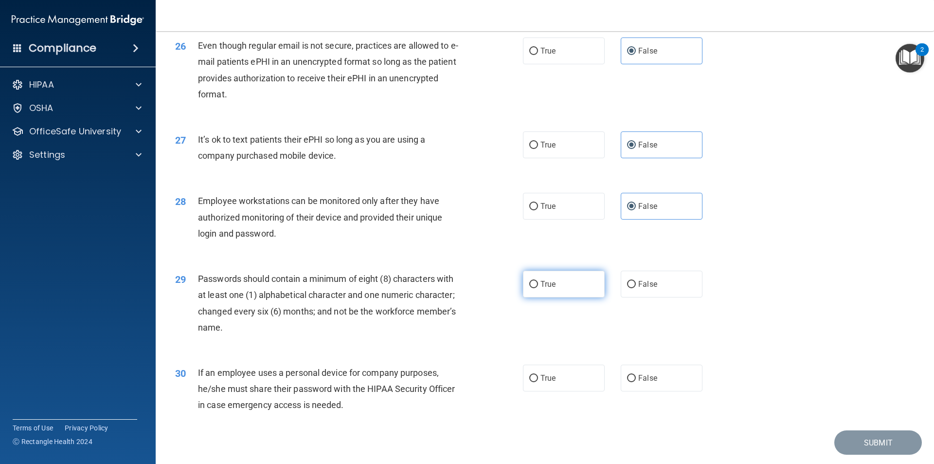
scroll to position [1979, 0]
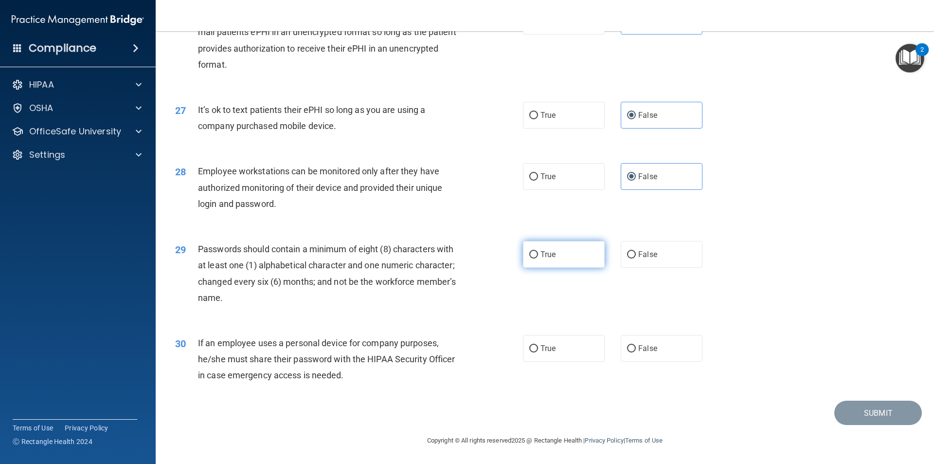
click at [549, 255] on span "True" at bounding box center [548, 254] width 15 height 9
click at [538, 255] on input "True" at bounding box center [533, 254] width 9 height 7
radio input "true"
click at [560, 353] on label "True" at bounding box center [564, 348] width 82 height 27
click at [538, 352] on input "True" at bounding box center [533, 348] width 9 height 7
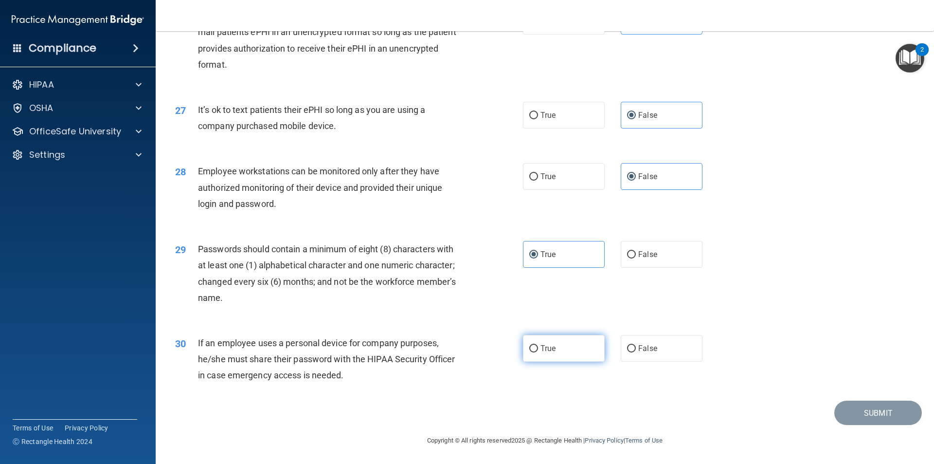
radio input "true"
click at [844, 407] on button "Submit" at bounding box center [878, 412] width 88 height 25
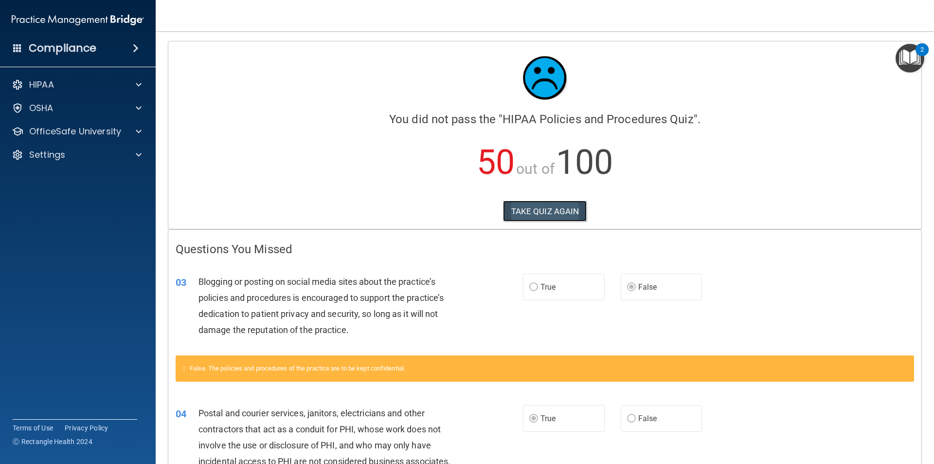
click at [538, 218] on button "TAKE QUIZ AGAIN" at bounding box center [545, 210] width 84 height 21
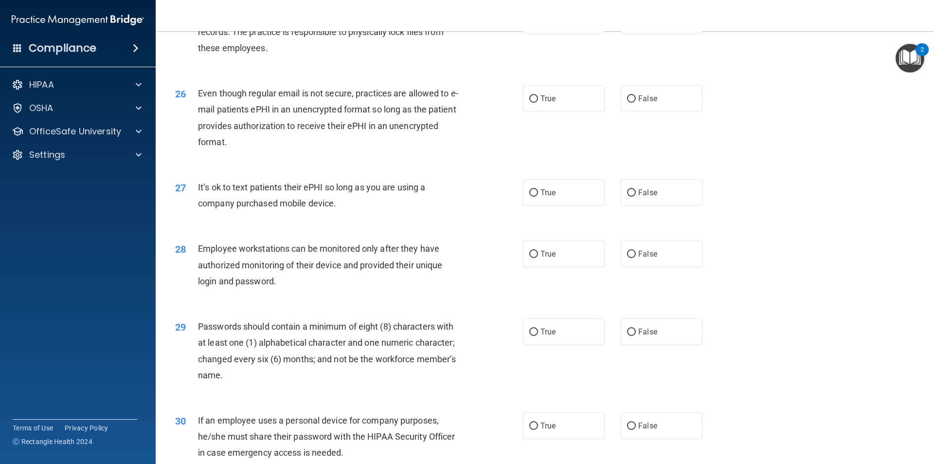
scroll to position [1979, 0]
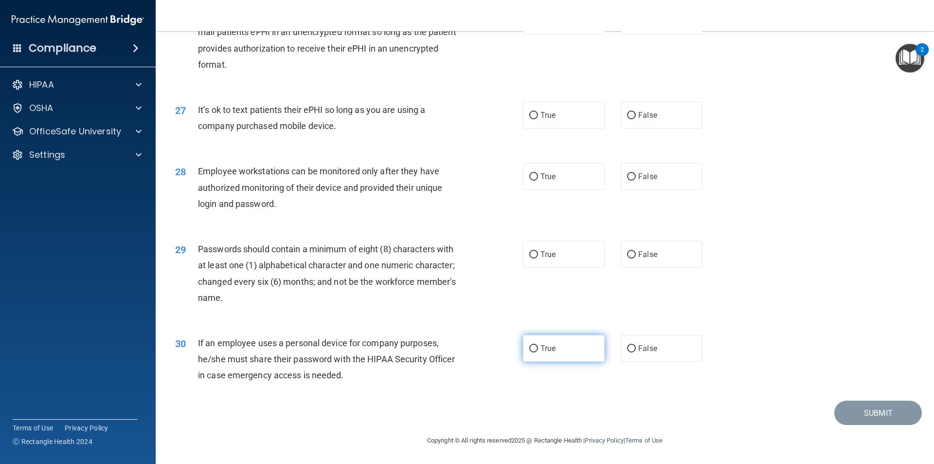
click at [545, 355] on label "True" at bounding box center [564, 348] width 82 height 27
click at [538, 352] on input "True" at bounding box center [533, 348] width 9 height 7
radio input "true"
click at [585, 253] on label "True" at bounding box center [564, 254] width 82 height 27
click at [538, 253] on input "True" at bounding box center [533, 254] width 9 height 7
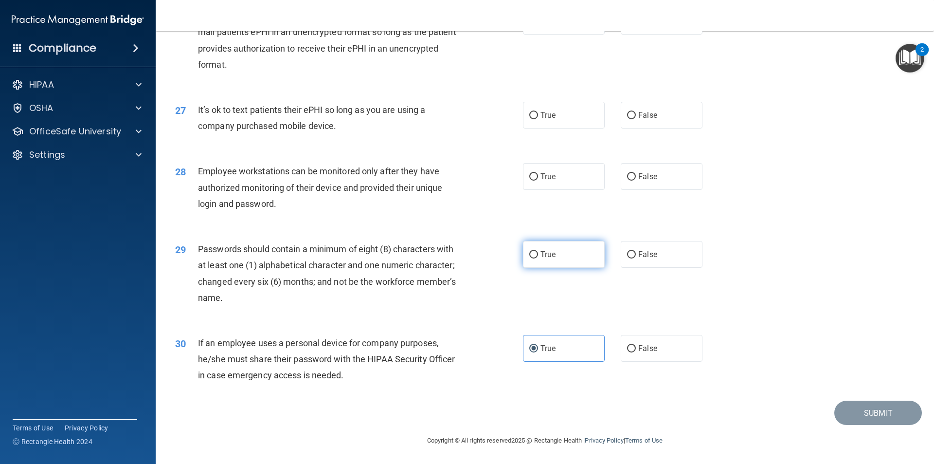
radio input "true"
click at [585, 253] on label "True" at bounding box center [564, 254] width 82 height 27
click at [538, 253] on input "True" at bounding box center [533, 254] width 9 height 7
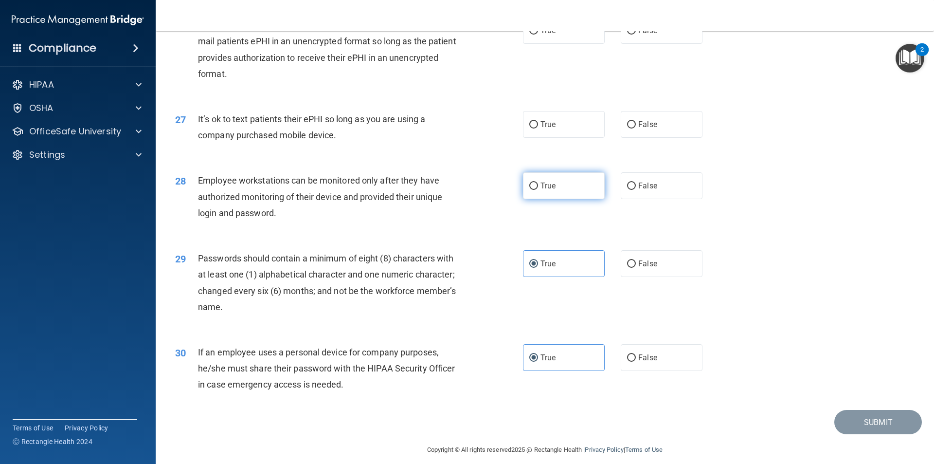
scroll to position [1930, 0]
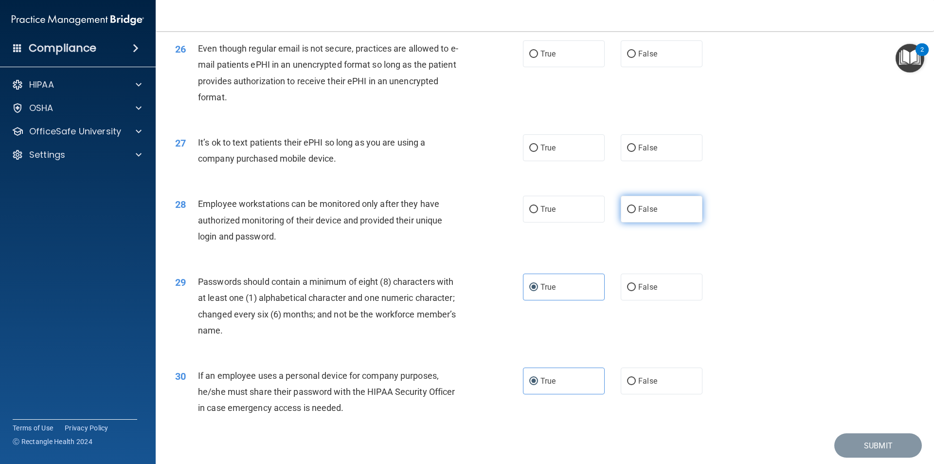
click at [668, 222] on label "False" at bounding box center [662, 209] width 82 height 27
click at [636, 213] on input "False" at bounding box center [631, 209] width 9 height 7
radio input "true"
click at [655, 161] on label "False" at bounding box center [662, 147] width 82 height 27
click at [636, 152] on input "False" at bounding box center [631, 147] width 9 height 7
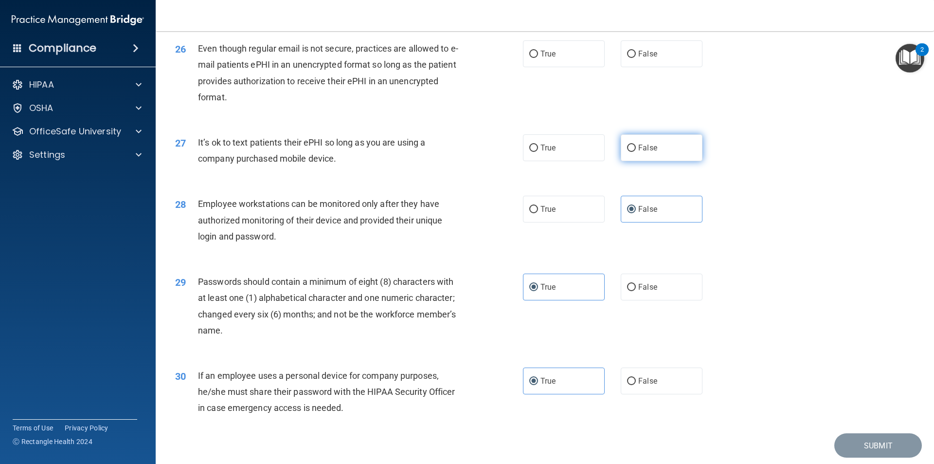
radio input "true"
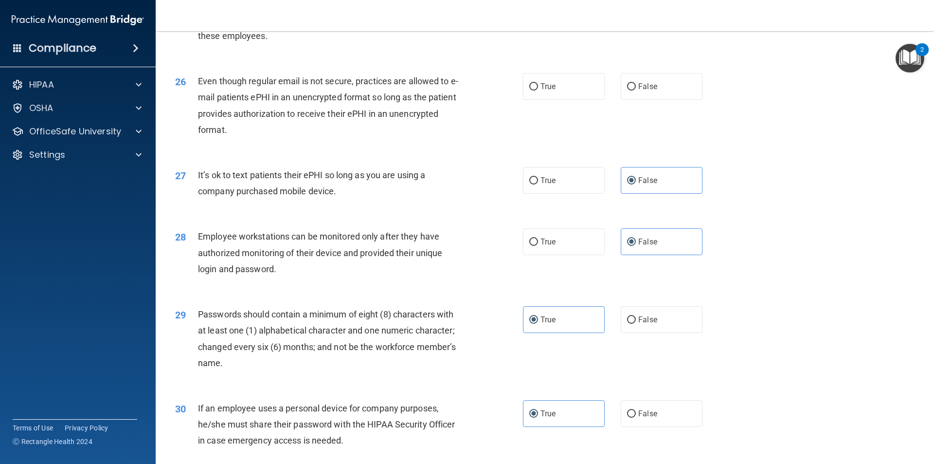
scroll to position [1833, 0]
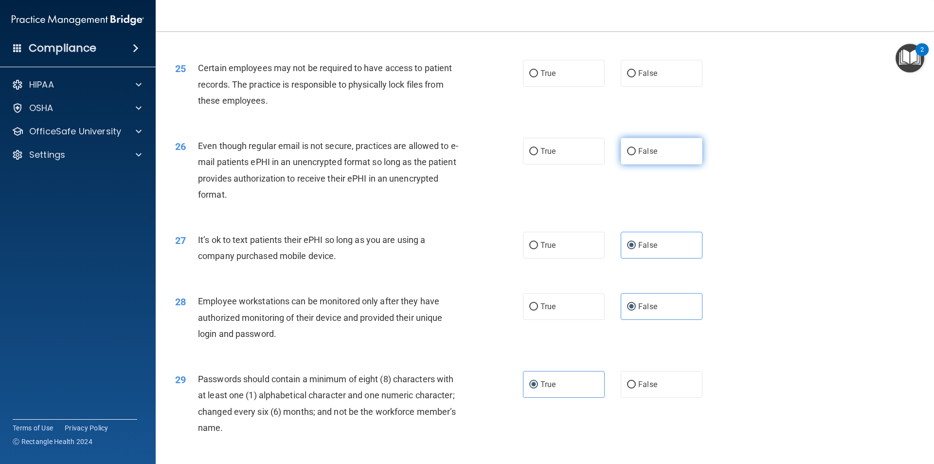
click at [649, 156] on span "False" at bounding box center [647, 150] width 19 height 9
click at [636, 155] on input "False" at bounding box center [631, 151] width 9 height 7
radio input "true"
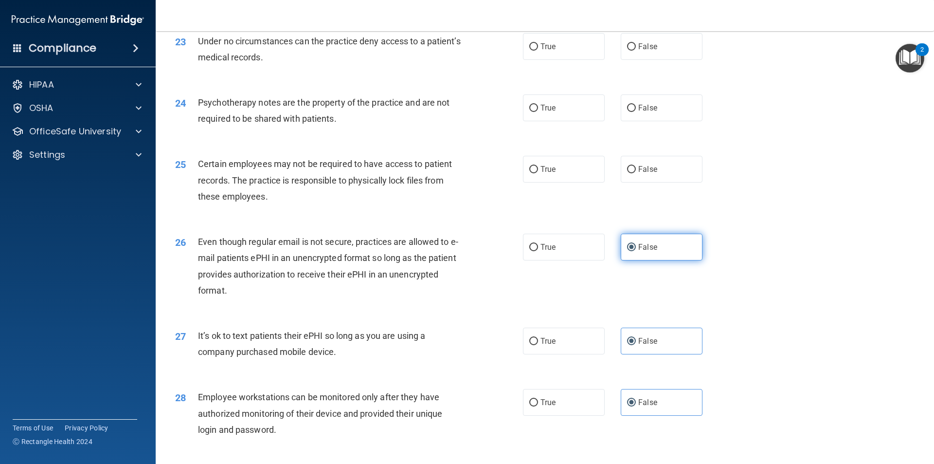
scroll to position [1735, 0]
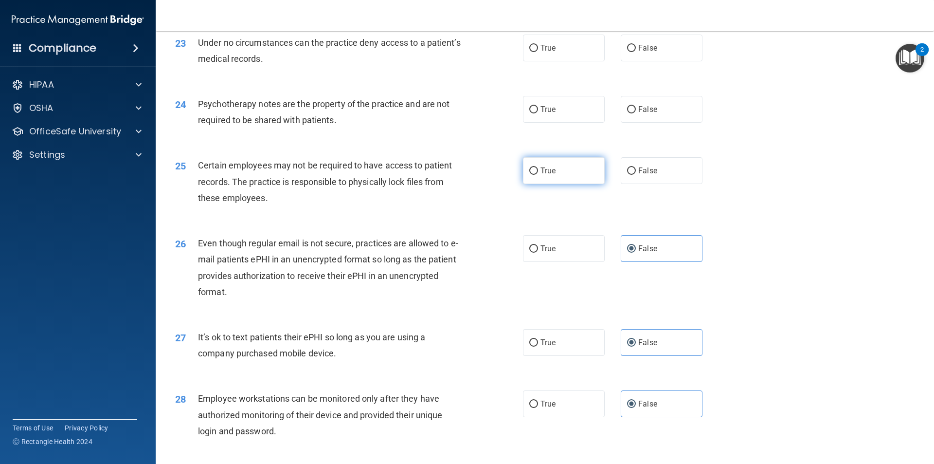
click at [564, 180] on label "True" at bounding box center [564, 170] width 82 height 27
click at [538, 175] on input "True" at bounding box center [533, 170] width 9 height 7
radio input "true"
click at [567, 123] on label "True" at bounding box center [564, 109] width 82 height 27
click at [538, 113] on input "True" at bounding box center [533, 109] width 9 height 7
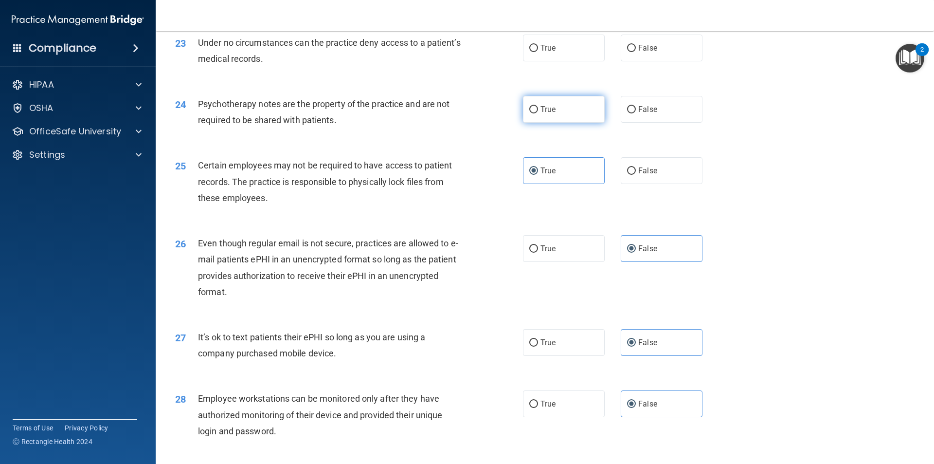
radio input "true"
click at [647, 55] on label "False" at bounding box center [662, 48] width 82 height 27
click at [636, 52] on input "False" at bounding box center [631, 48] width 9 height 7
radio input "true"
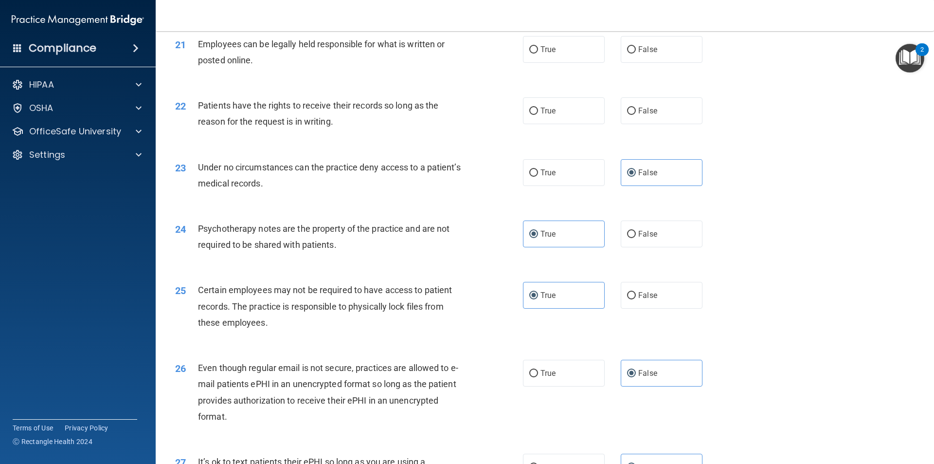
scroll to position [1589, 0]
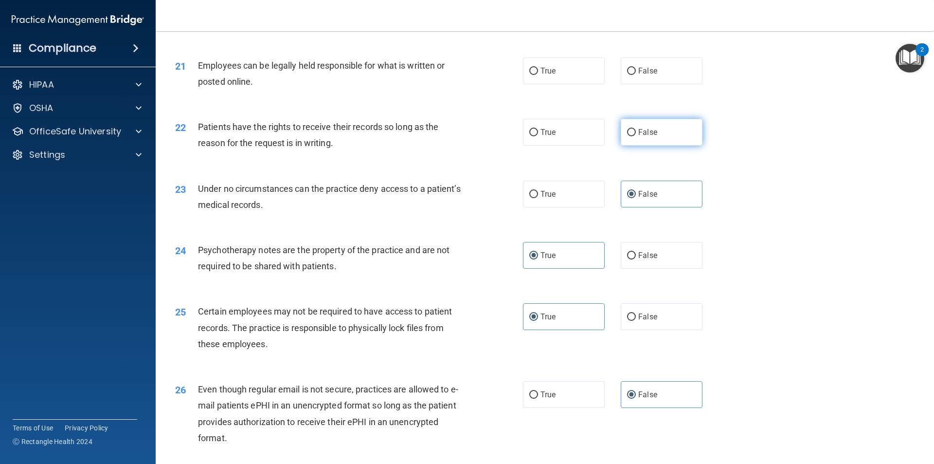
click at [627, 136] on input "False" at bounding box center [631, 132] width 9 height 7
radio input "true"
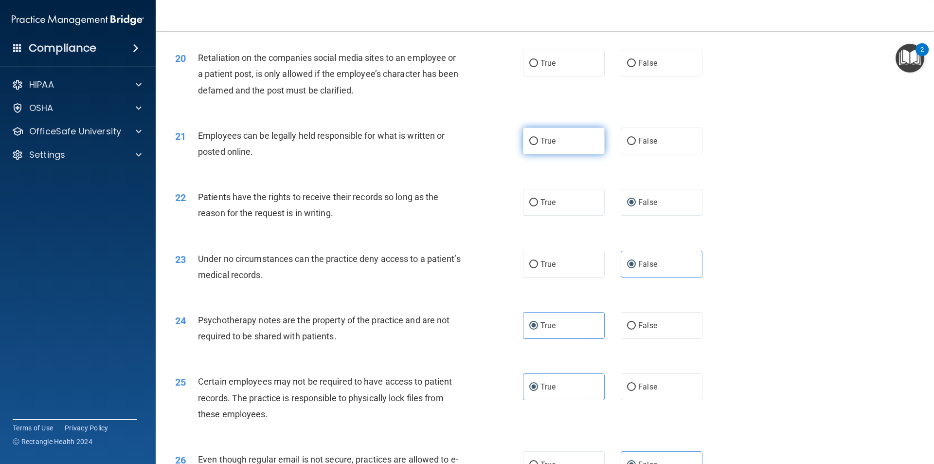
scroll to position [1492, 0]
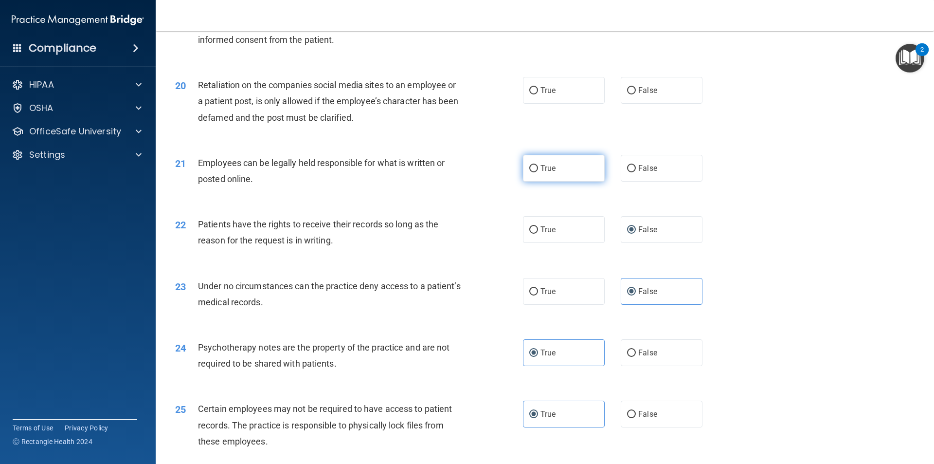
click at [559, 181] on label "True" at bounding box center [564, 168] width 82 height 27
click at [538, 172] on input "True" at bounding box center [533, 168] width 9 height 7
radio input "true"
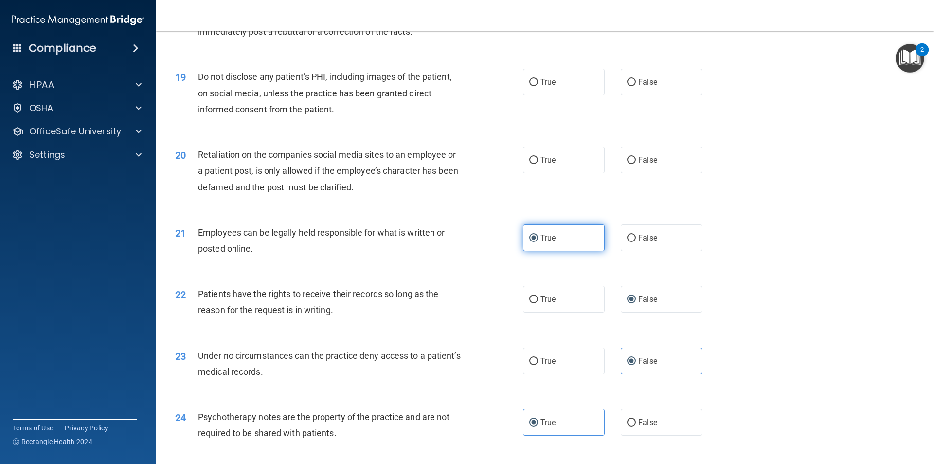
scroll to position [1395, 0]
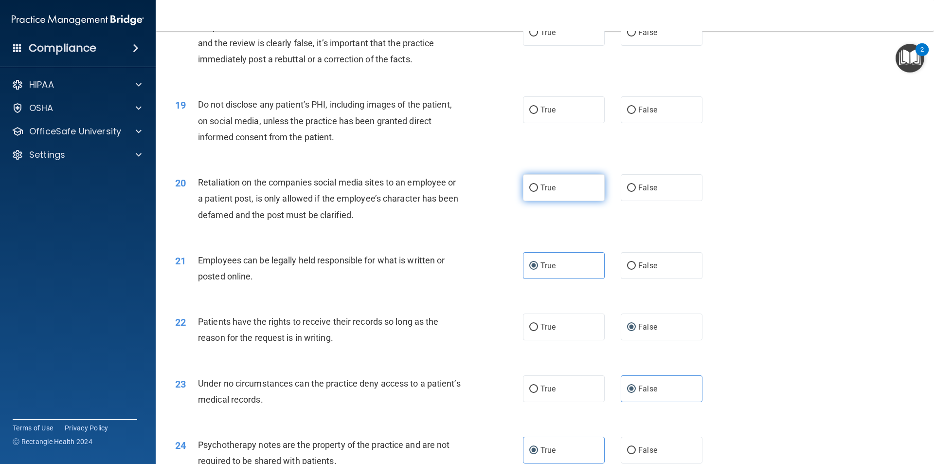
click at [544, 192] on span "True" at bounding box center [548, 187] width 15 height 9
click at [538, 192] on input "True" at bounding box center [533, 187] width 9 height 7
radio input "true"
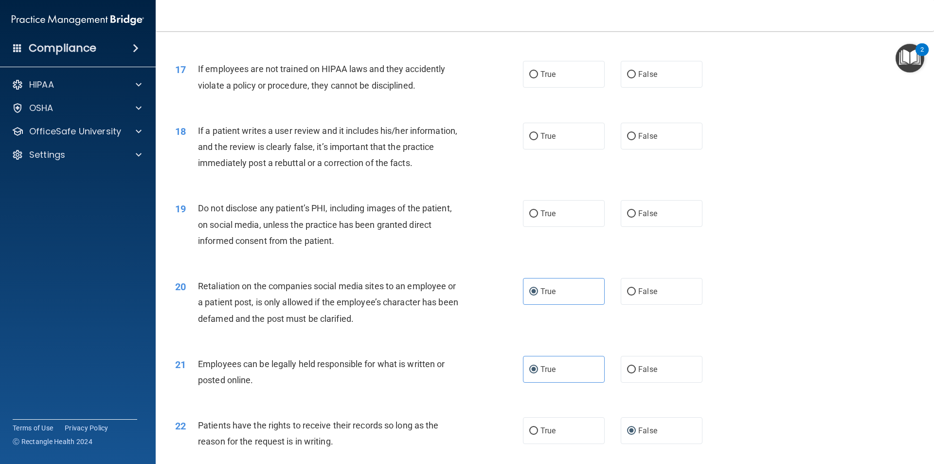
scroll to position [1298, 0]
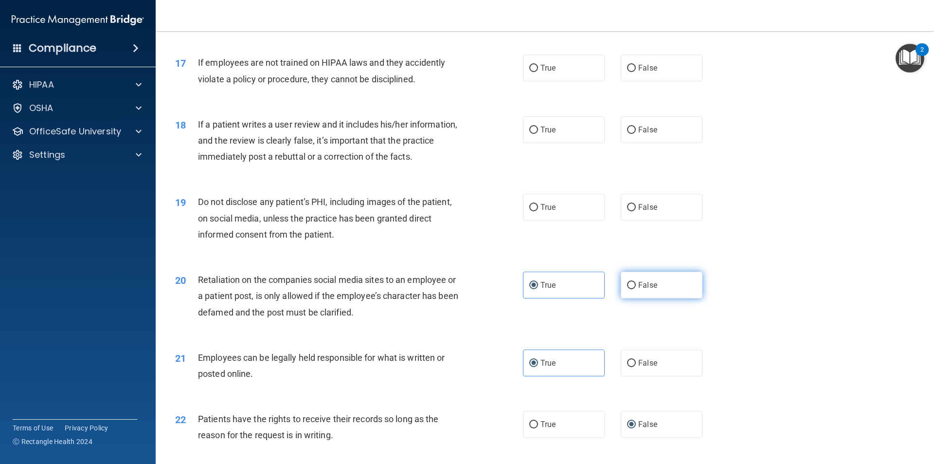
click at [628, 289] on input "False" at bounding box center [631, 285] width 9 height 7
radio input "true"
radio input "false"
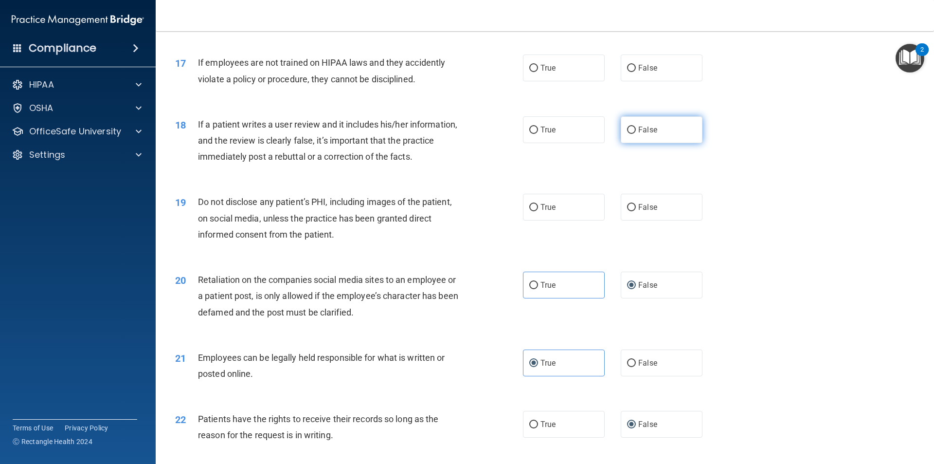
click at [667, 143] on label "False" at bounding box center [662, 129] width 82 height 27
click at [636, 134] on input "False" at bounding box center [631, 129] width 9 height 7
radio input "true"
click at [571, 220] on label "True" at bounding box center [564, 207] width 82 height 27
click at [538, 211] on input "True" at bounding box center [533, 207] width 9 height 7
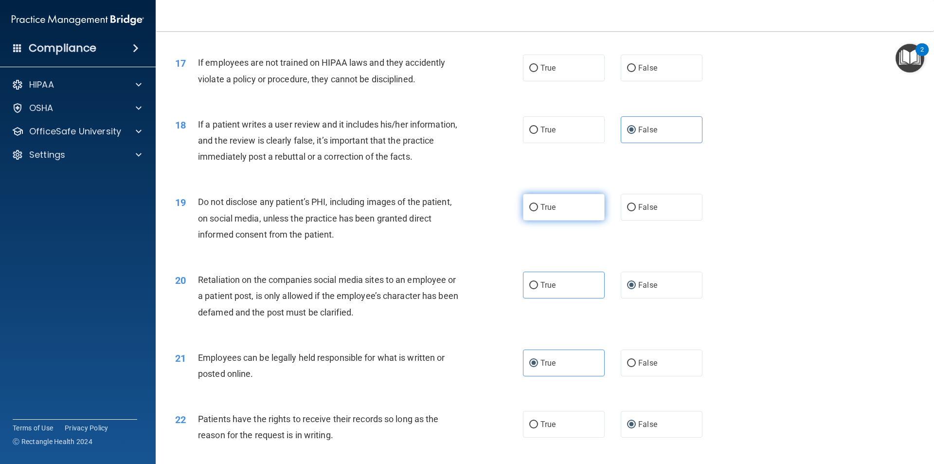
radio input "true"
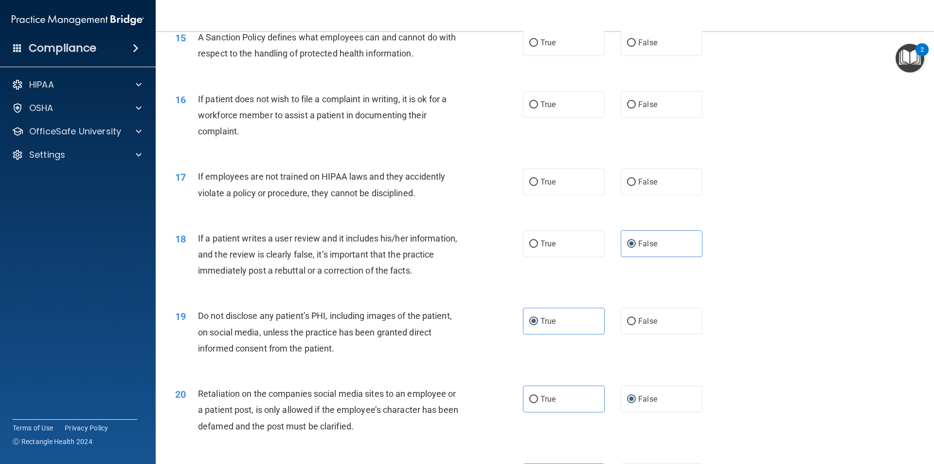
scroll to position [1152, 0]
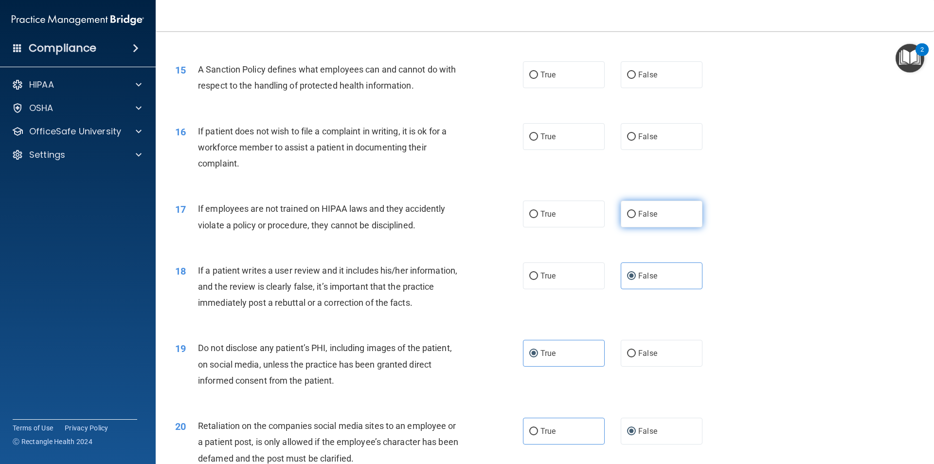
click at [640, 218] on span "False" at bounding box center [647, 213] width 19 height 9
click at [636, 218] on input "False" at bounding box center [631, 214] width 9 height 7
radio input "true"
click at [581, 147] on label "True" at bounding box center [564, 136] width 82 height 27
click at [538, 141] on input "True" at bounding box center [533, 136] width 9 height 7
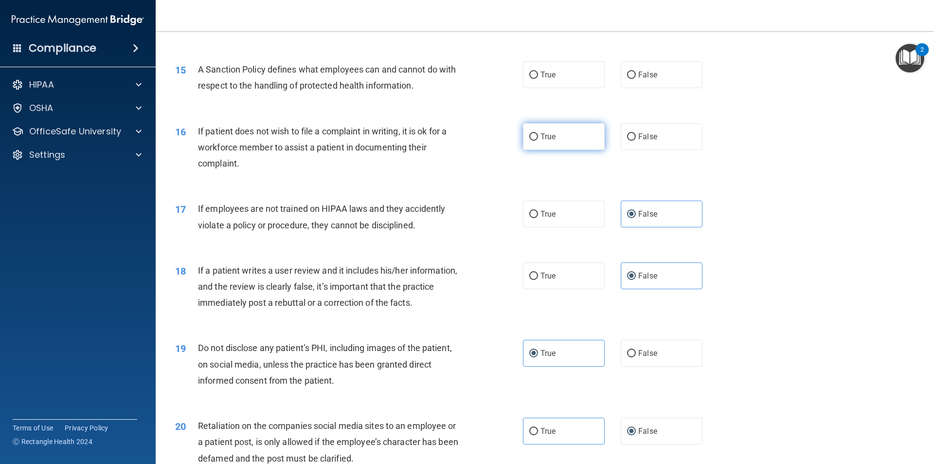
radio input "true"
click at [638, 79] on span "False" at bounding box center [647, 74] width 19 height 9
click at [634, 79] on input "False" at bounding box center [631, 75] width 9 height 7
radio input "true"
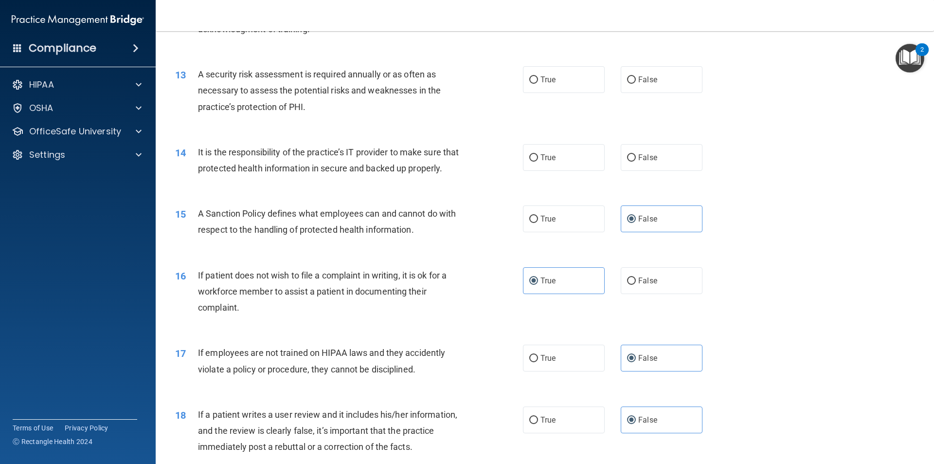
scroll to position [957, 0]
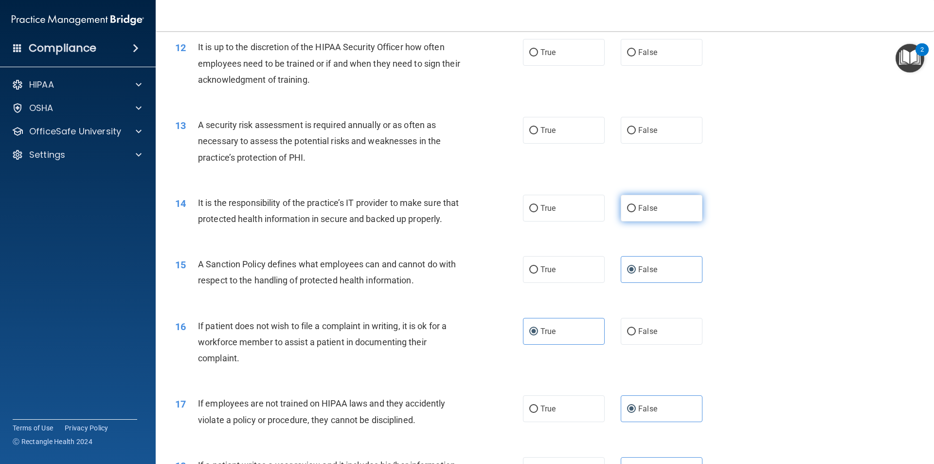
click at [644, 207] on span "False" at bounding box center [647, 207] width 19 height 9
click at [636, 207] on input "False" at bounding box center [631, 208] width 9 height 7
radio input "true"
click at [558, 130] on label "True" at bounding box center [564, 130] width 82 height 27
click at [538, 130] on input "True" at bounding box center [533, 130] width 9 height 7
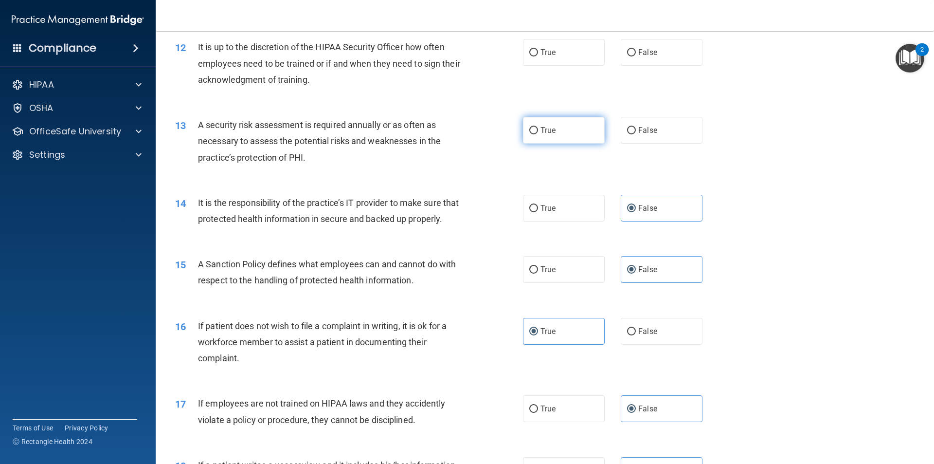
radio input "true"
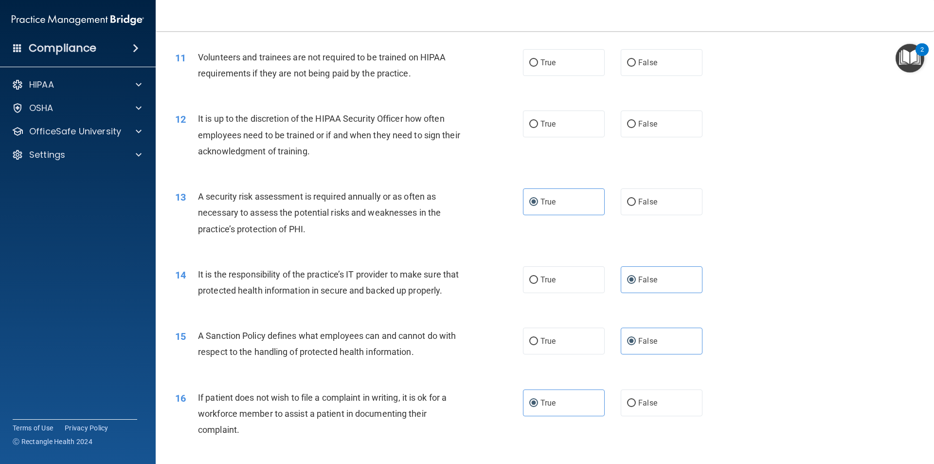
scroll to position [860, 0]
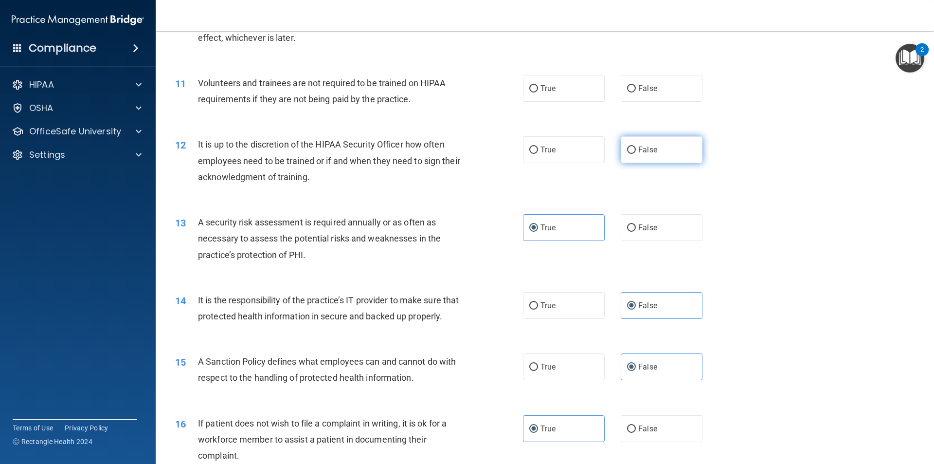
click at [659, 145] on label "False" at bounding box center [662, 149] width 82 height 27
click at [636, 146] on input "False" at bounding box center [631, 149] width 9 height 7
radio input "true"
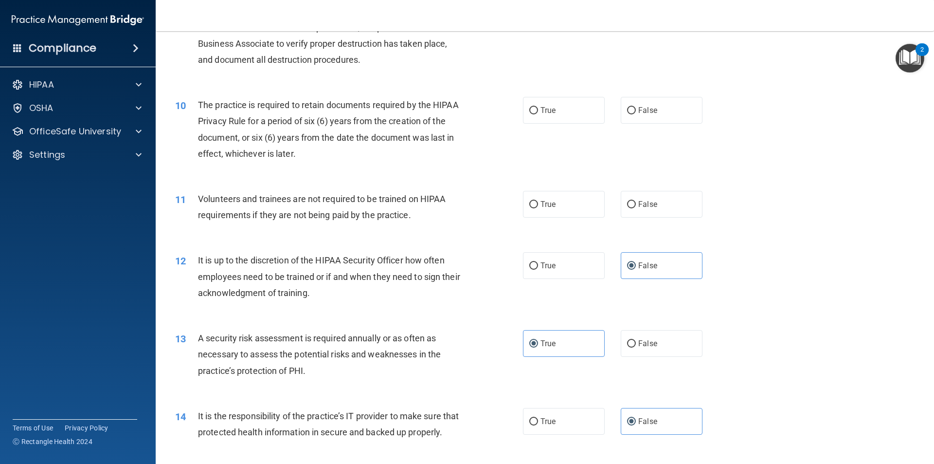
scroll to position [714, 0]
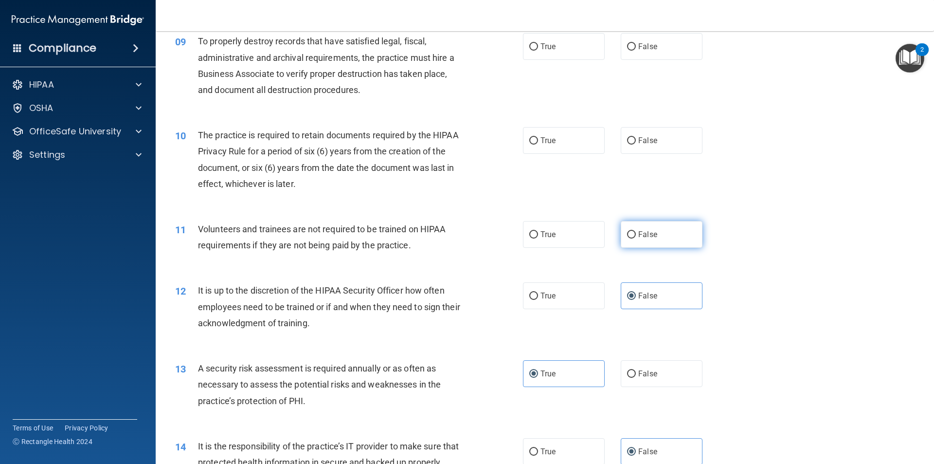
click at [658, 235] on label "False" at bounding box center [662, 234] width 82 height 27
click at [636, 235] on input "False" at bounding box center [631, 234] width 9 height 7
radio input "true"
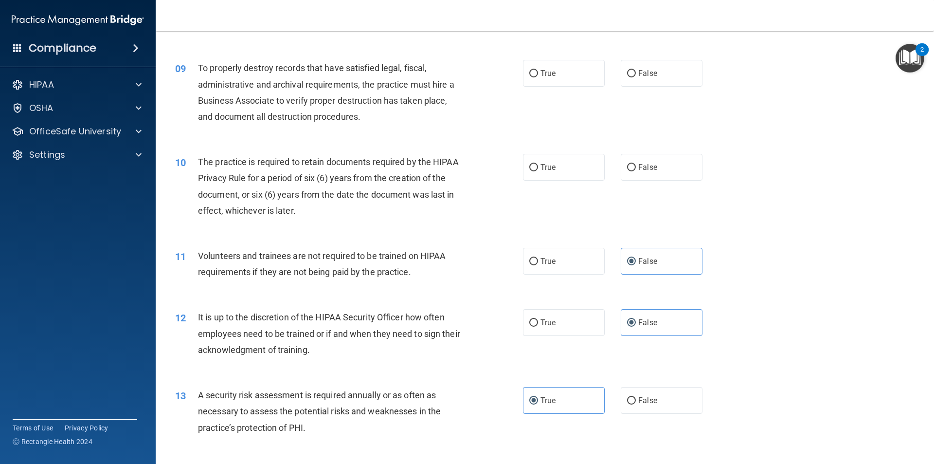
scroll to position [665, 0]
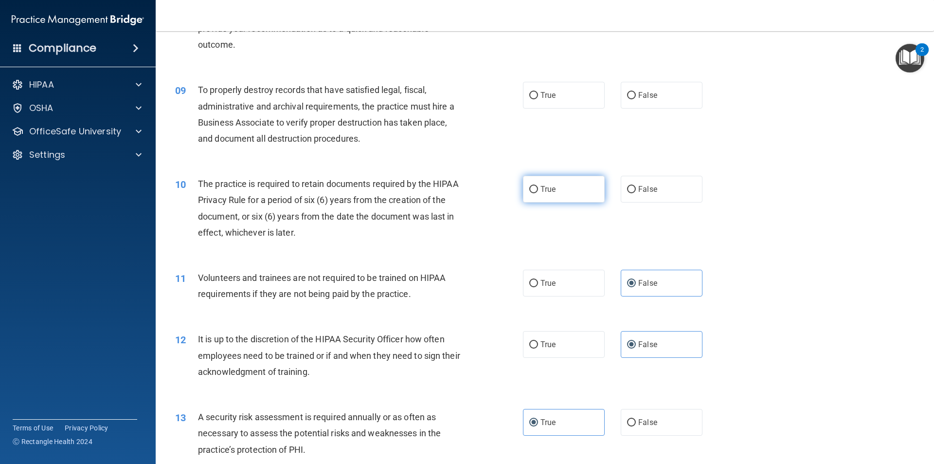
click at [553, 198] on label "True" at bounding box center [564, 189] width 82 height 27
click at [538, 193] on input "True" at bounding box center [533, 189] width 9 height 7
radio input "true"
click at [644, 104] on label "False" at bounding box center [662, 95] width 82 height 27
click at [636, 99] on input "False" at bounding box center [631, 95] width 9 height 7
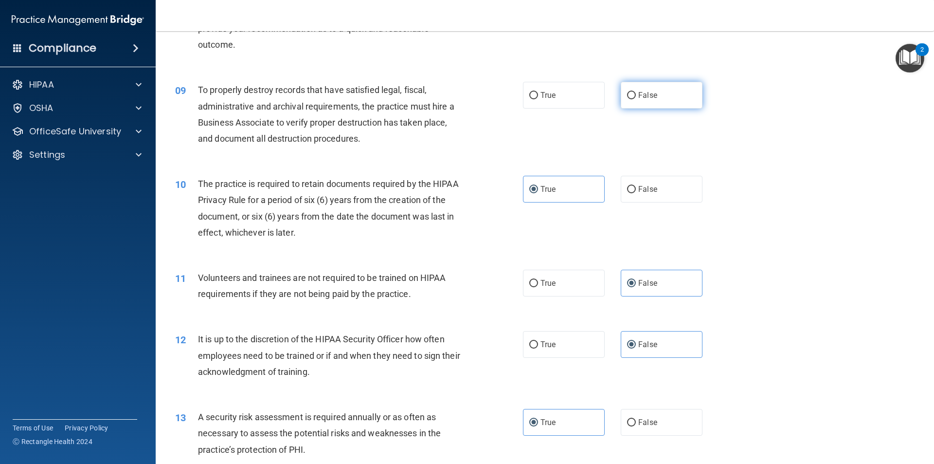
radio input "true"
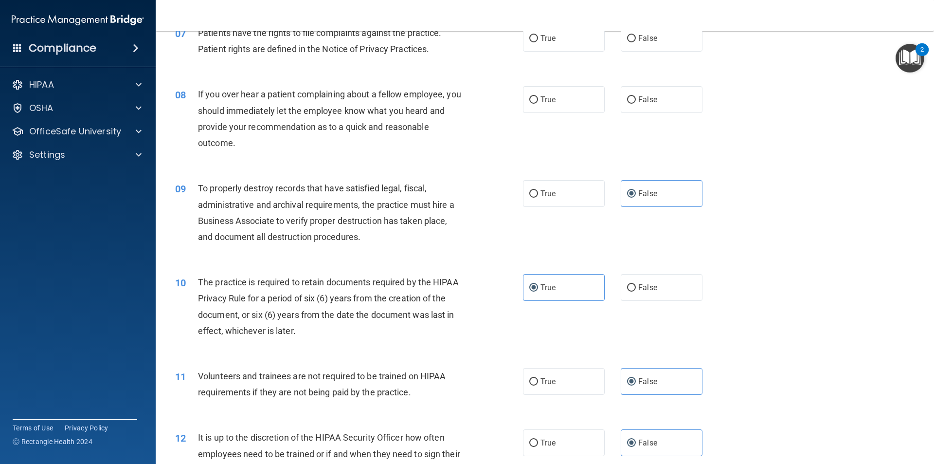
scroll to position [519, 0]
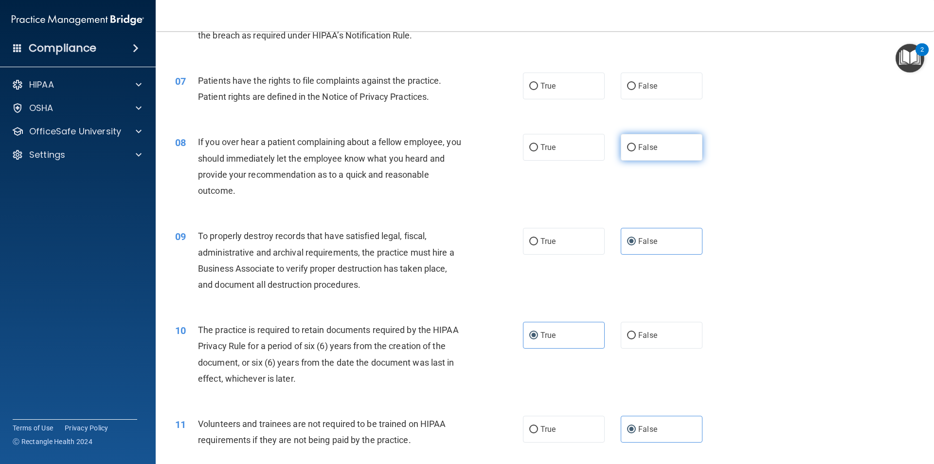
click at [640, 155] on label "False" at bounding box center [662, 147] width 82 height 27
click at [636, 151] on input "False" at bounding box center [631, 147] width 9 height 7
radio input "true"
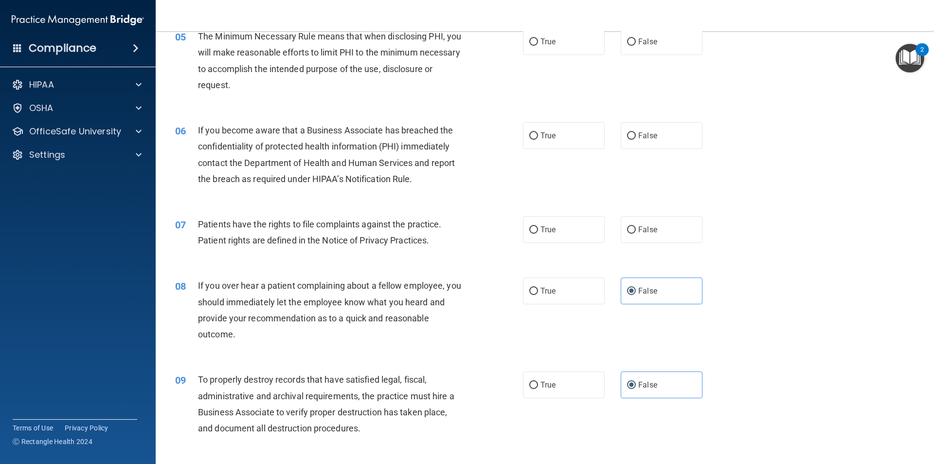
scroll to position [373, 0]
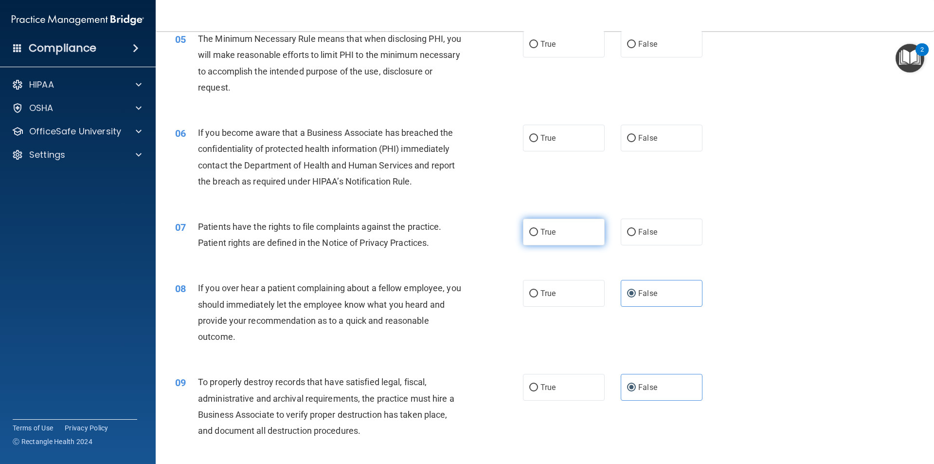
click at [534, 222] on label "True" at bounding box center [564, 231] width 82 height 27
click at [534, 229] on input "True" at bounding box center [533, 232] width 9 height 7
radio input "true"
click at [690, 145] on label "False" at bounding box center [662, 138] width 82 height 27
click at [636, 142] on input "False" at bounding box center [631, 138] width 9 height 7
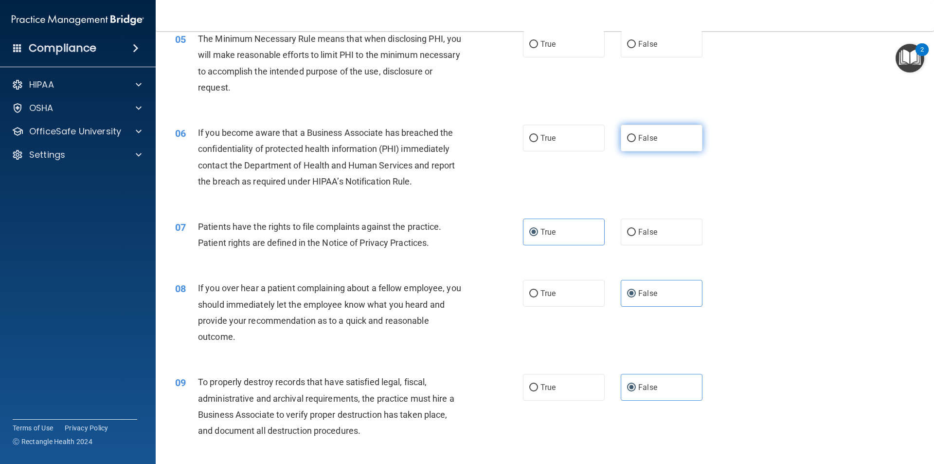
radio input "true"
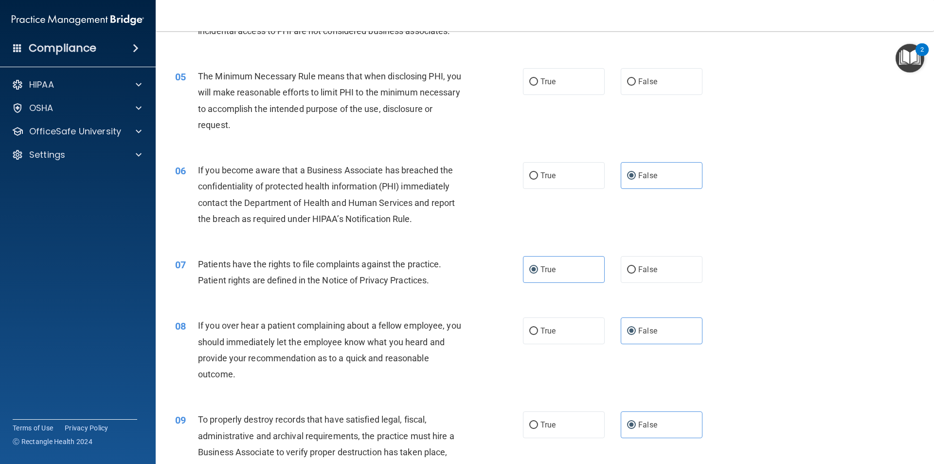
scroll to position [276, 0]
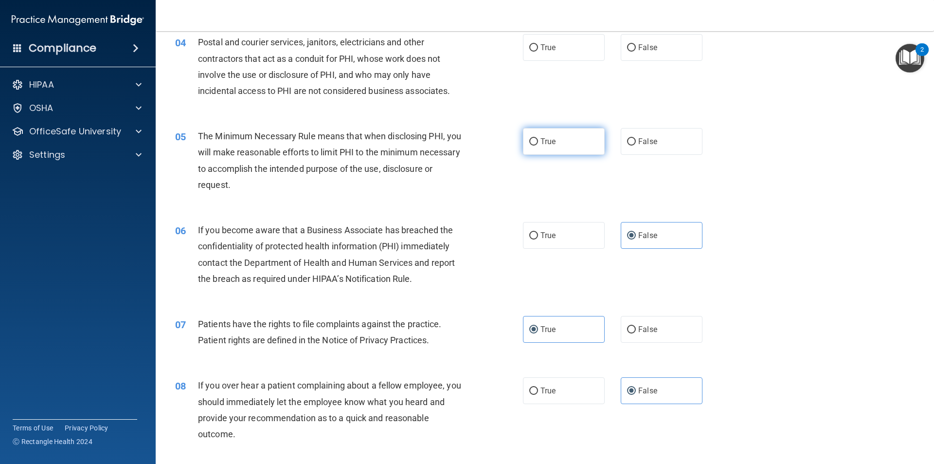
click at [594, 147] on label "True" at bounding box center [564, 141] width 82 height 27
click at [538, 145] on input "True" at bounding box center [533, 141] width 9 height 7
radio input "true"
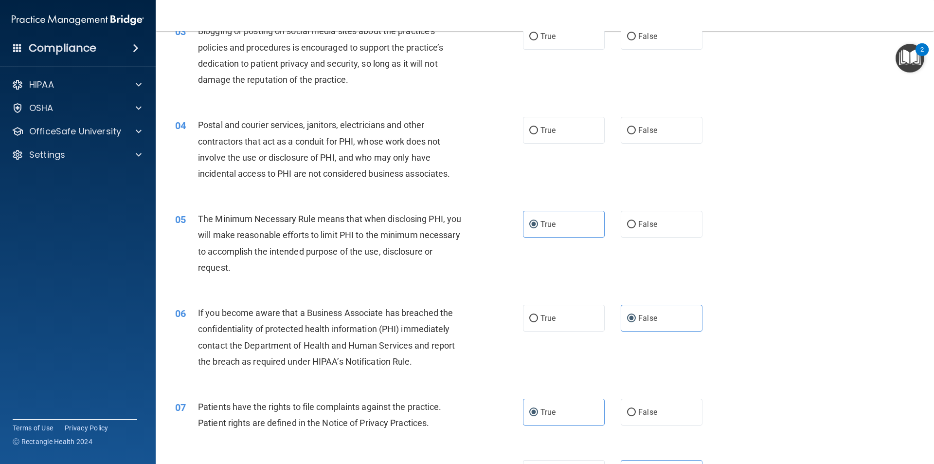
scroll to position [179, 0]
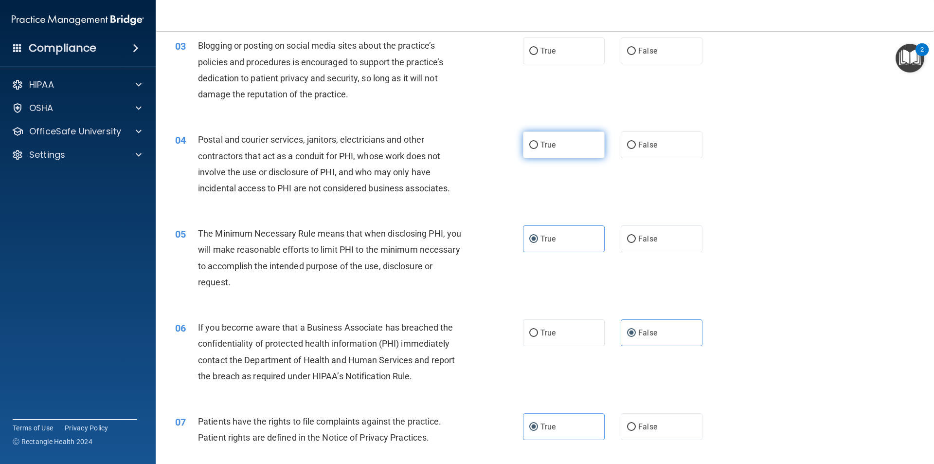
click at [552, 140] on span "True" at bounding box center [548, 144] width 15 height 9
click at [538, 142] on input "True" at bounding box center [533, 145] width 9 height 7
radio input "true"
click at [647, 63] on label "False" at bounding box center [662, 50] width 82 height 27
click at [636, 55] on input "False" at bounding box center [631, 51] width 9 height 7
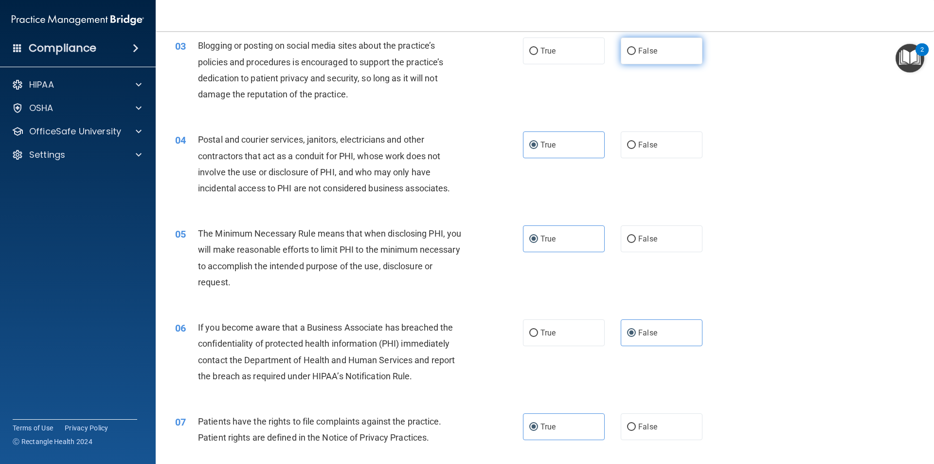
radio input "true"
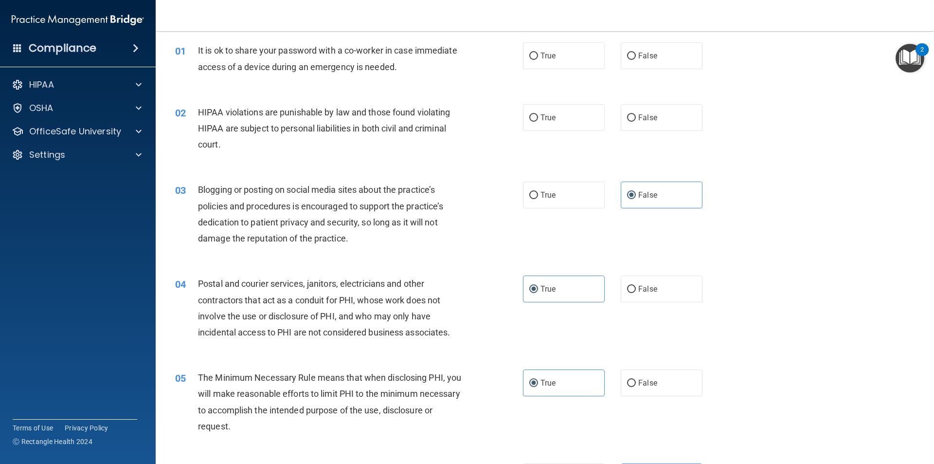
scroll to position [0, 0]
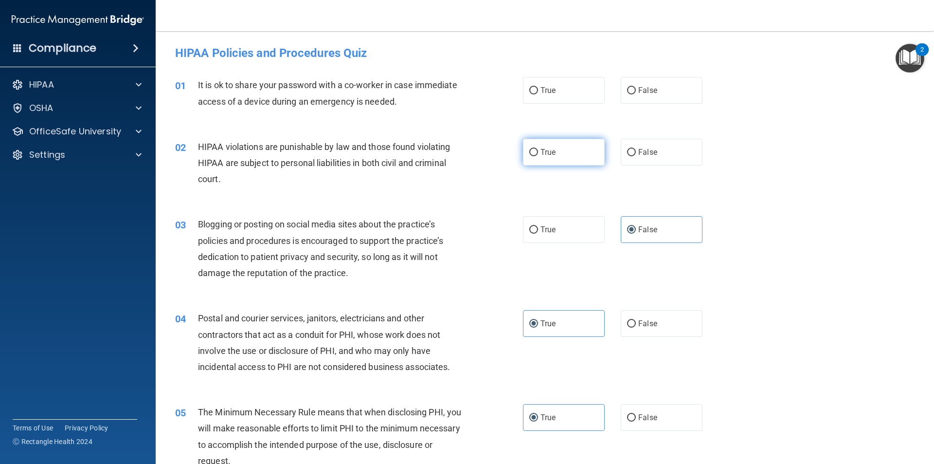
click at [567, 154] on label "True" at bounding box center [564, 152] width 82 height 27
click at [538, 154] on input "True" at bounding box center [533, 152] width 9 height 7
radio input "true"
click at [621, 96] on label "False" at bounding box center [662, 90] width 82 height 27
click at [627, 94] on input "False" at bounding box center [631, 90] width 9 height 7
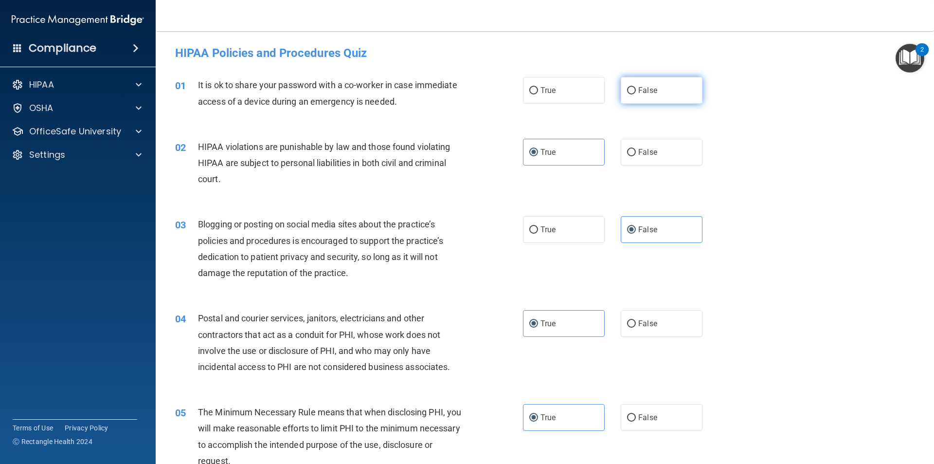
radio input "true"
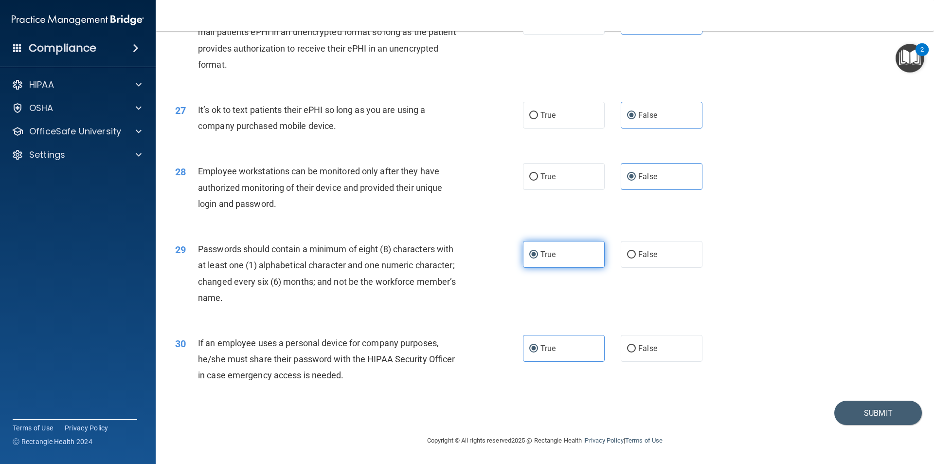
scroll to position [1979, 0]
click at [880, 421] on button "Submit" at bounding box center [878, 412] width 88 height 25
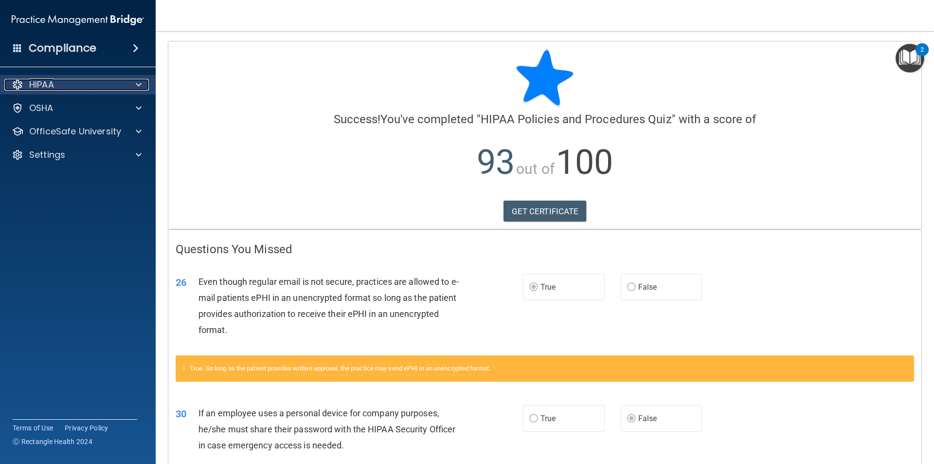
click at [139, 89] on span at bounding box center [139, 85] width 6 height 12
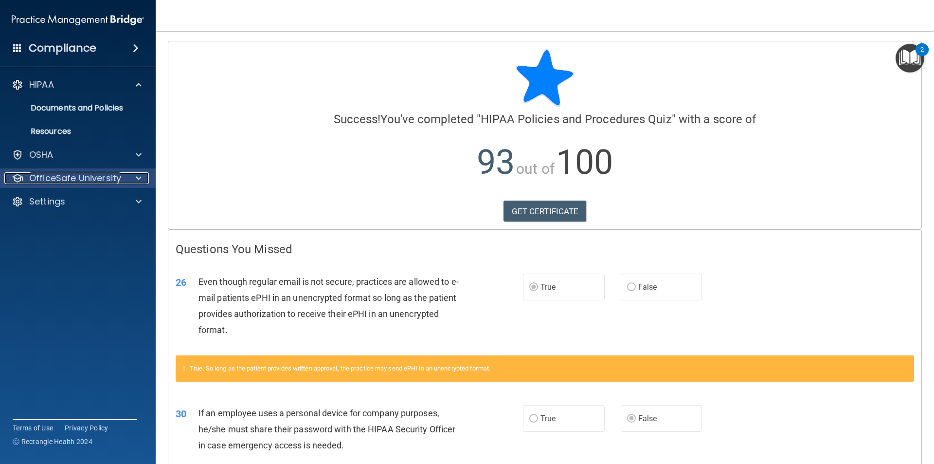
click at [90, 172] on p "OfficeSafe University" at bounding box center [75, 178] width 92 height 12
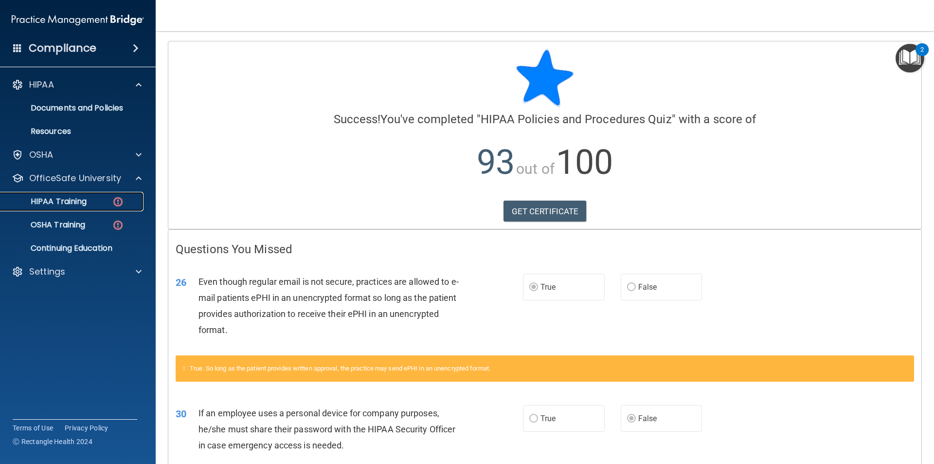
click at [93, 205] on div "HIPAA Training" at bounding box center [72, 202] width 133 height 10
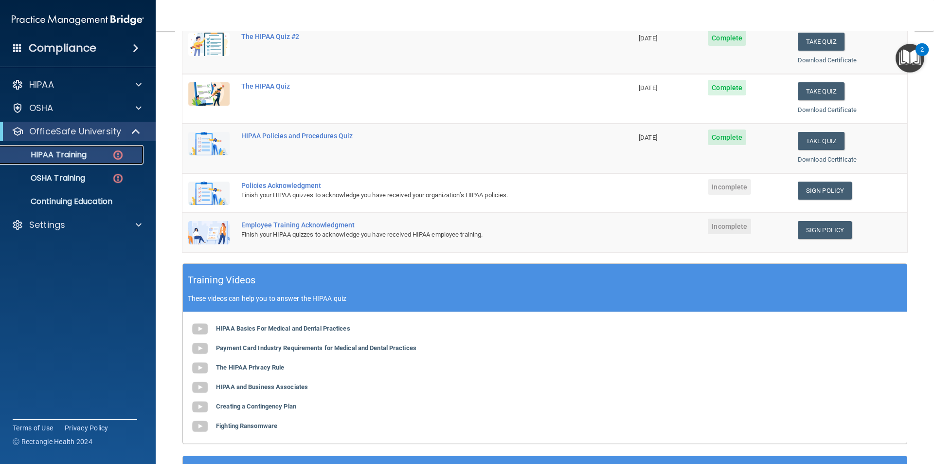
scroll to position [146, 0]
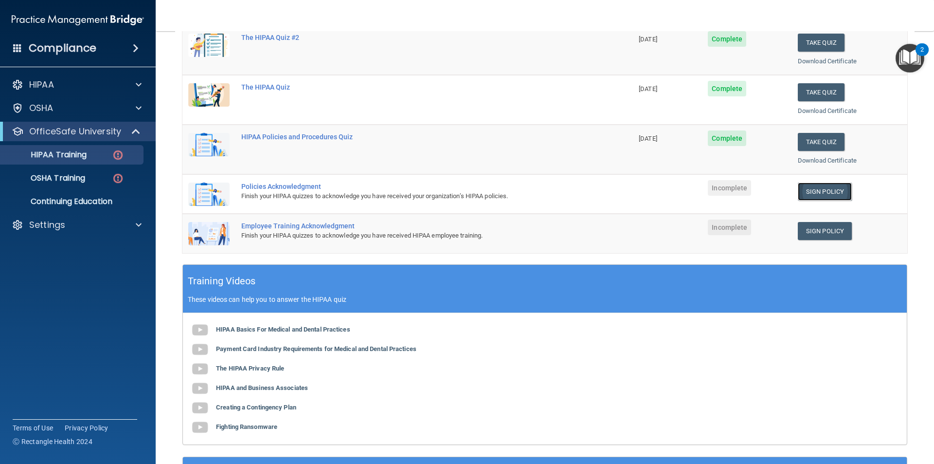
click at [821, 188] on link "Sign Policy" at bounding box center [825, 191] width 54 height 18
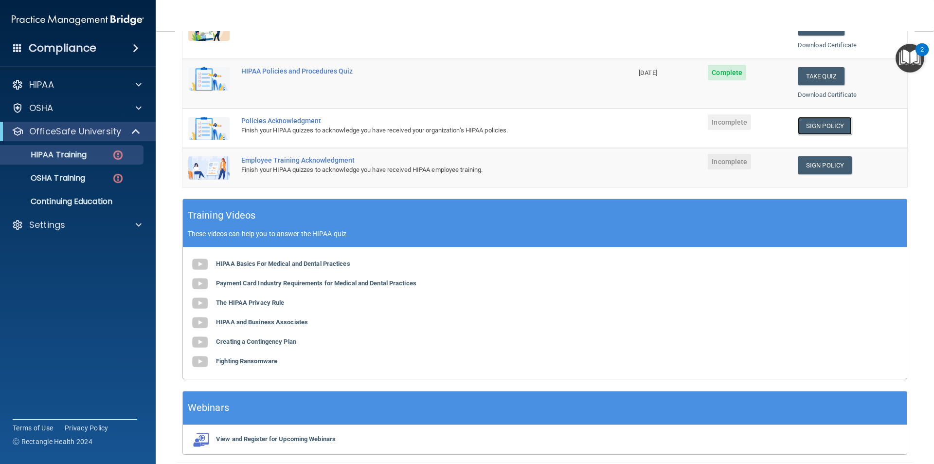
scroll to position [151, 0]
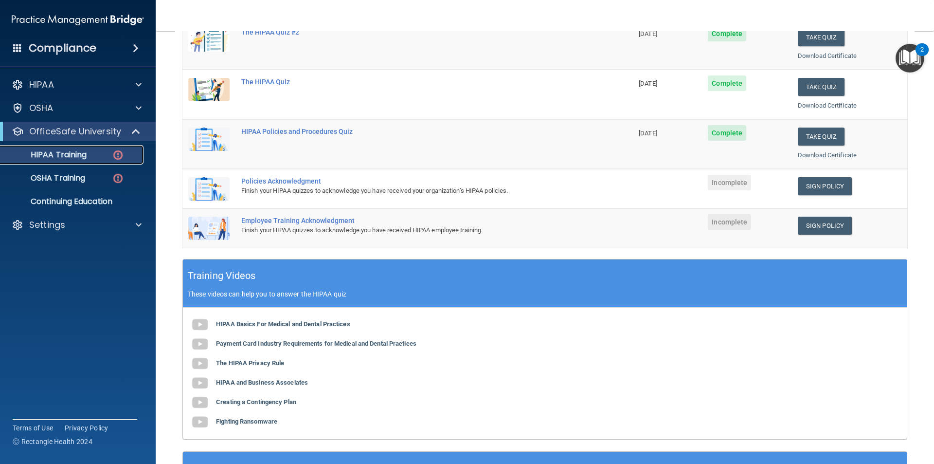
click at [79, 159] on p "HIPAA Training" at bounding box center [46, 155] width 80 height 10
click at [87, 158] on p "HIPAA Training" at bounding box center [46, 155] width 80 height 10
click at [830, 186] on link "Sign Policy" at bounding box center [825, 186] width 54 height 18
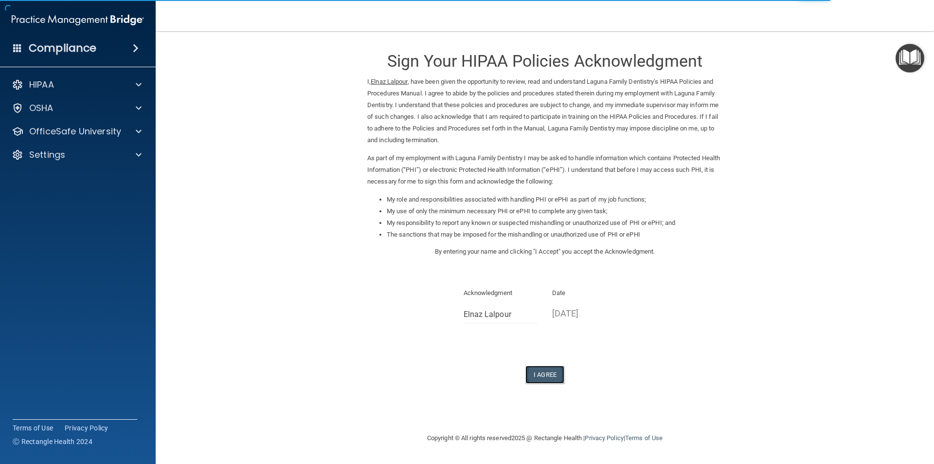
click at [543, 380] on button "I Agree" at bounding box center [544, 374] width 39 height 18
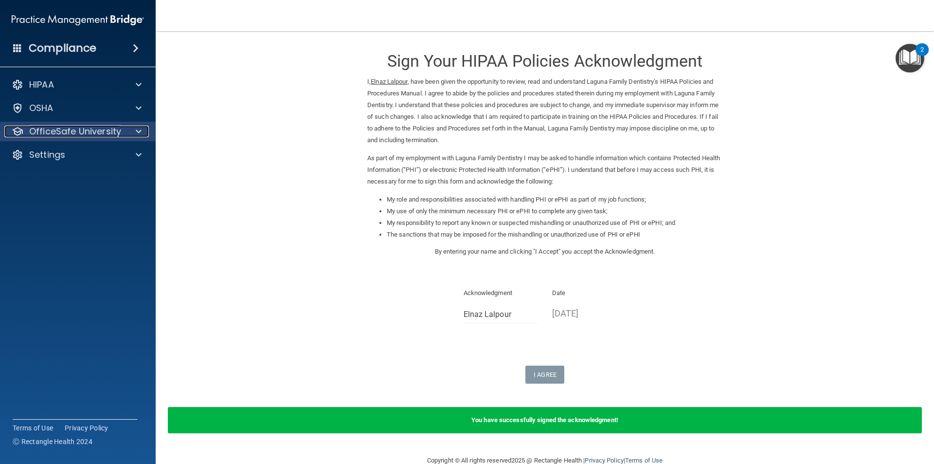
click at [108, 132] on p "OfficeSafe University" at bounding box center [75, 132] width 92 height 12
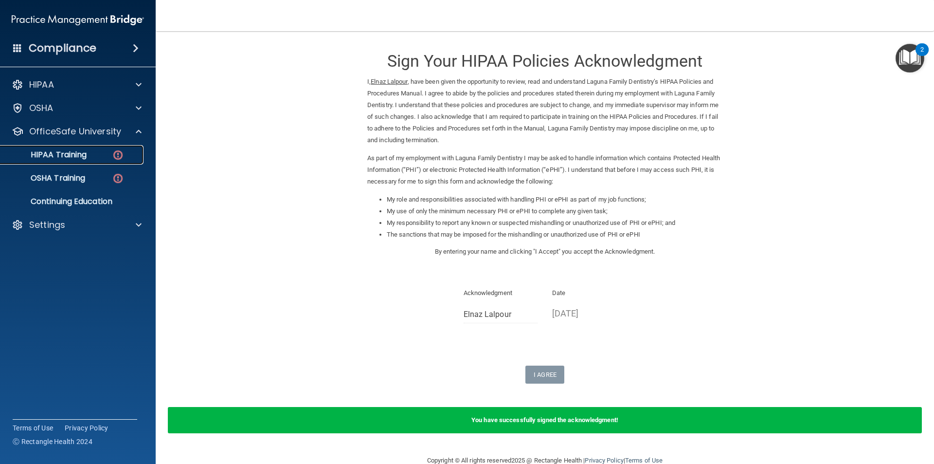
click at [106, 148] on link "HIPAA Training" at bounding box center [66, 154] width 153 height 19
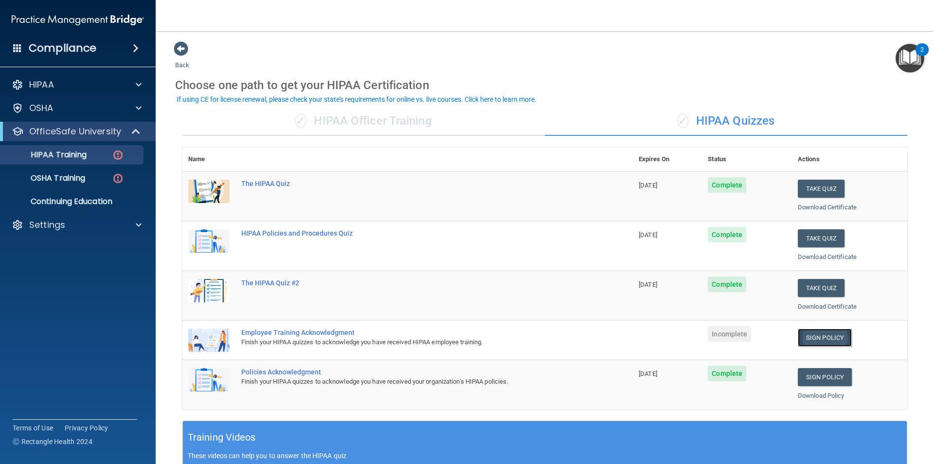
click at [828, 337] on link "Sign Policy" at bounding box center [825, 337] width 54 height 18
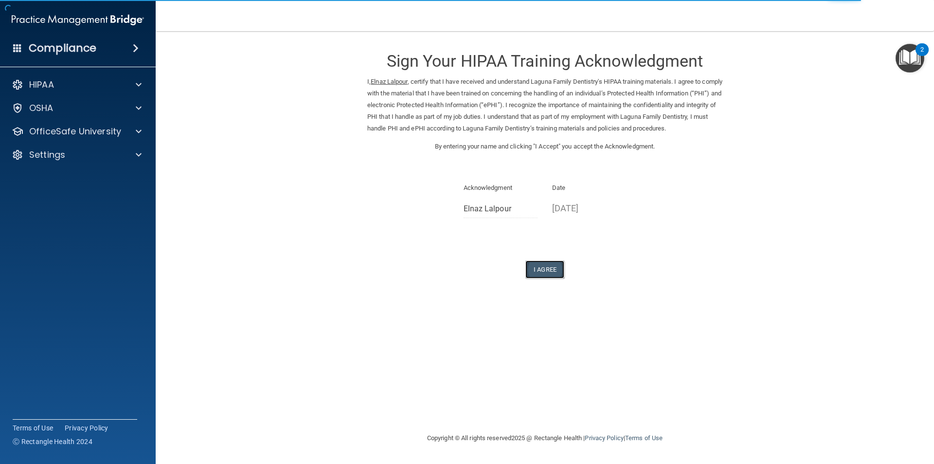
click at [543, 266] on button "I Agree" at bounding box center [544, 269] width 39 height 18
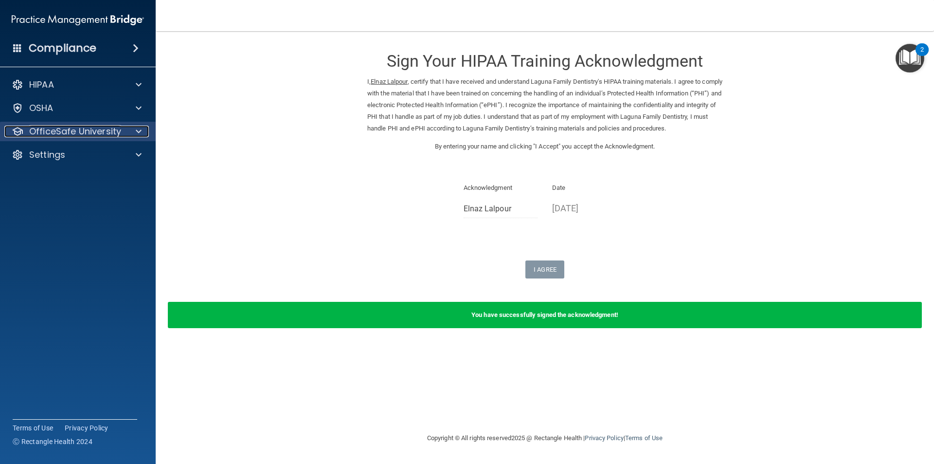
click at [53, 132] on p "OfficeSafe University" at bounding box center [75, 132] width 92 height 12
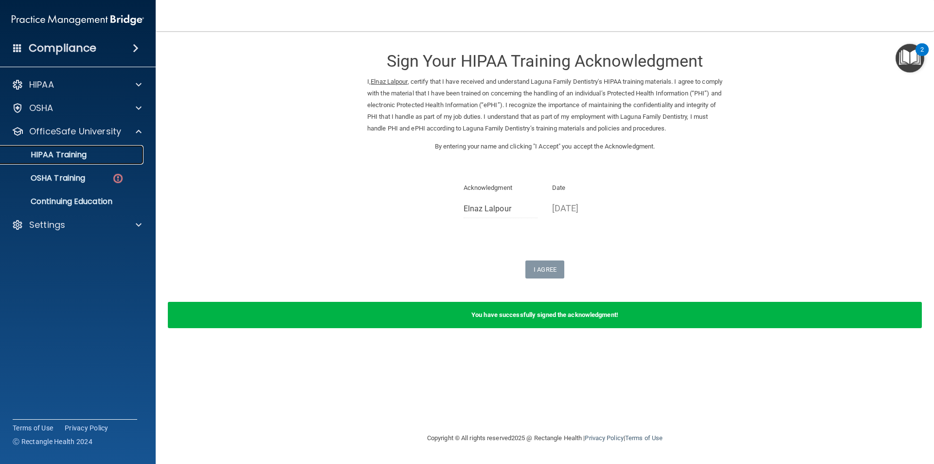
click at [90, 158] on div "HIPAA Training" at bounding box center [72, 155] width 133 height 10
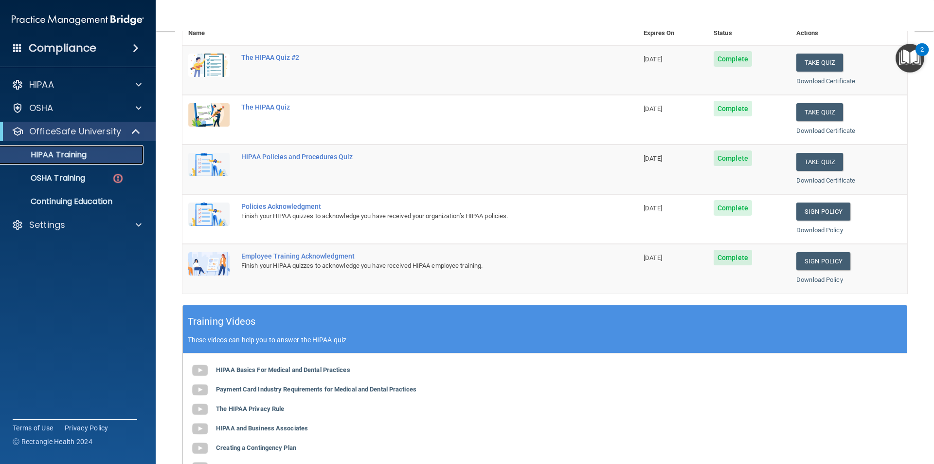
scroll to position [74, 0]
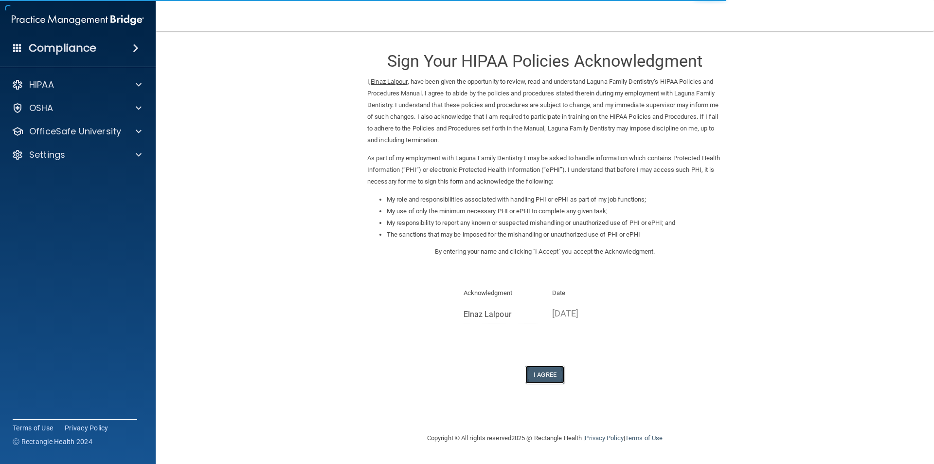
click at [546, 371] on button "I Agree" at bounding box center [544, 374] width 39 height 18
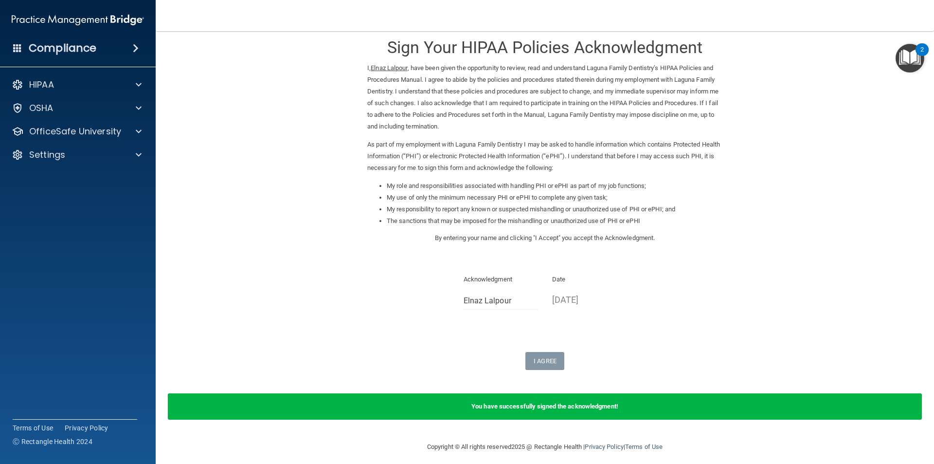
scroll to position [20, 0]
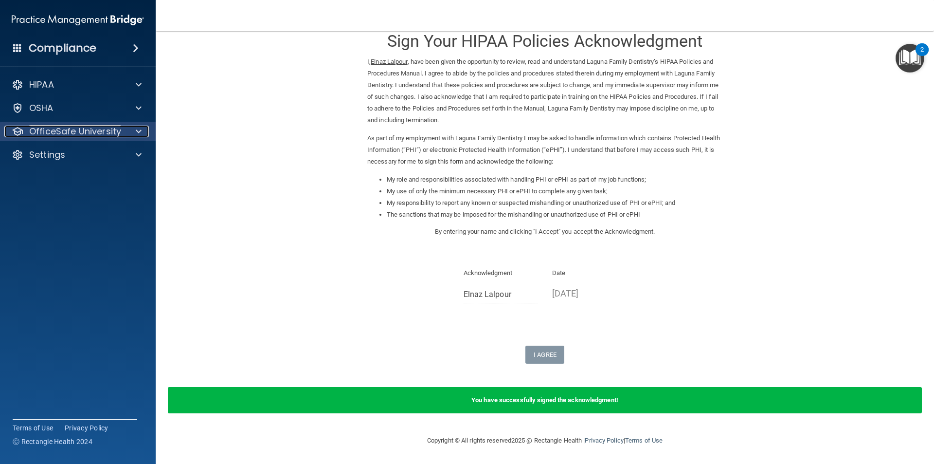
click at [82, 127] on p "OfficeSafe University" at bounding box center [75, 132] width 92 height 12
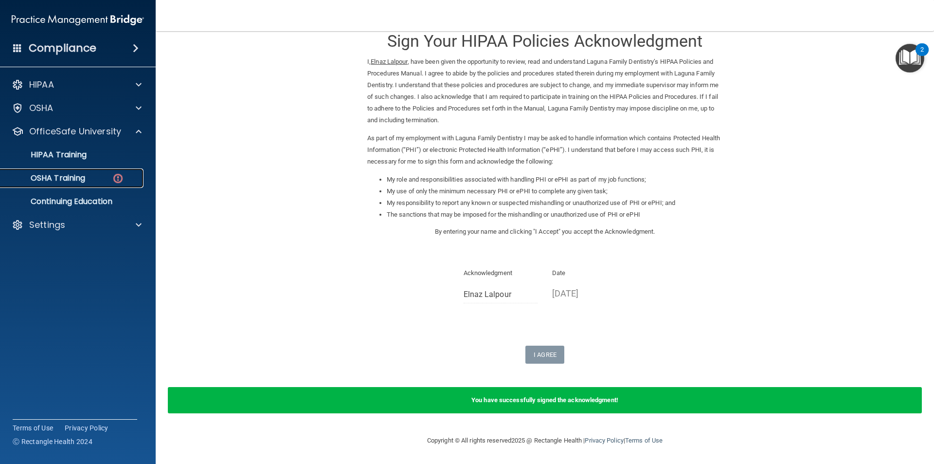
click at [102, 176] on div "OSHA Training" at bounding box center [72, 178] width 133 height 10
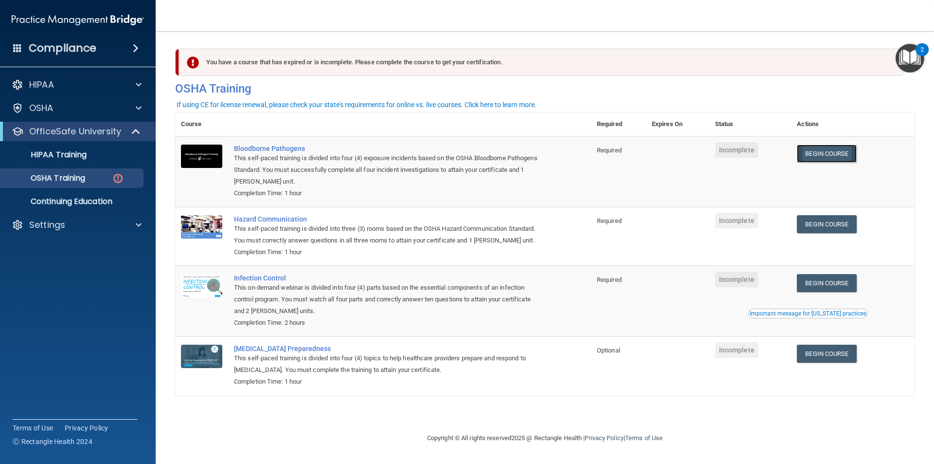
click at [850, 154] on link "Begin Course" at bounding box center [826, 153] width 59 height 18
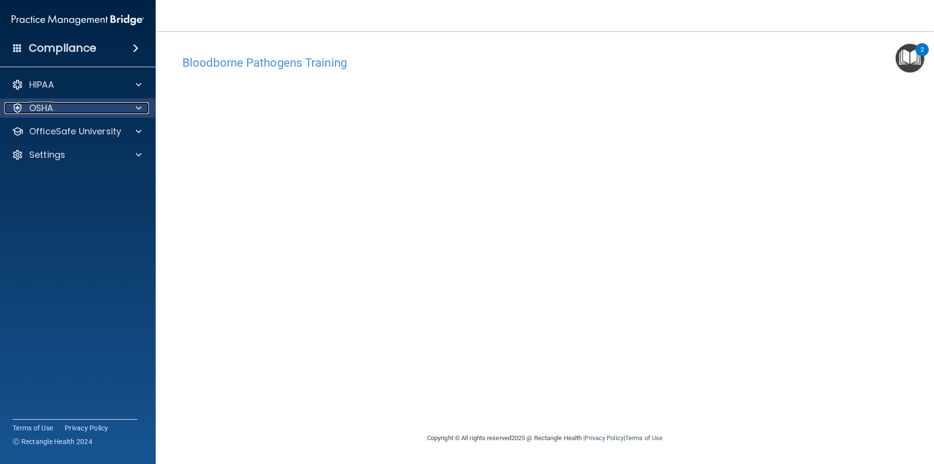
click at [143, 111] on div at bounding box center [137, 108] width 24 height 12
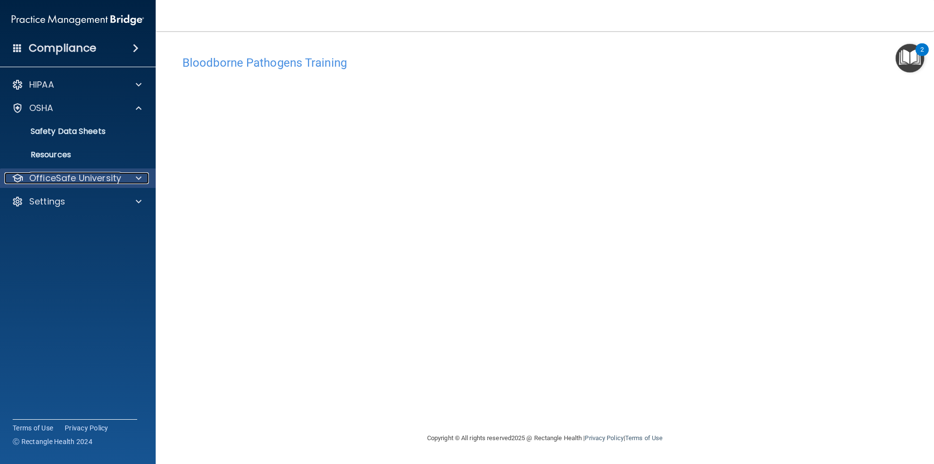
click at [94, 178] on p "OfficeSafe University" at bounding box center [75, 178] width 92 height 12
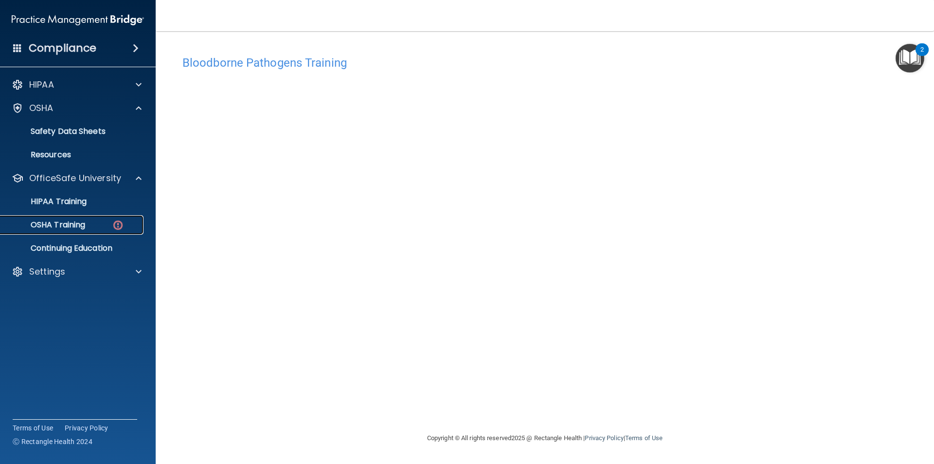
click at [94, 230] on link "OSHA Training" at bounding box center [66, 224] width 153 height 19
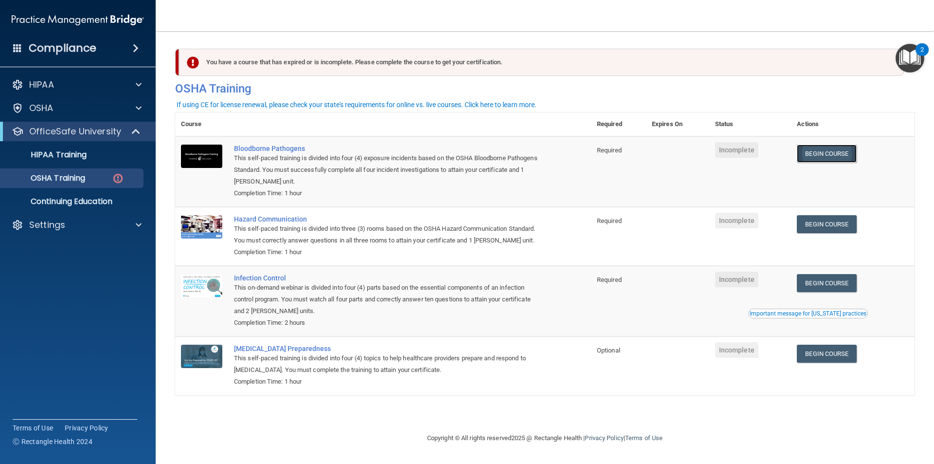
click at [819, 153] on link "Begin Course" at bounding box center [826, 153] width 59 height 18
